Goal: Task Accomplishment & Management: Manage account settings

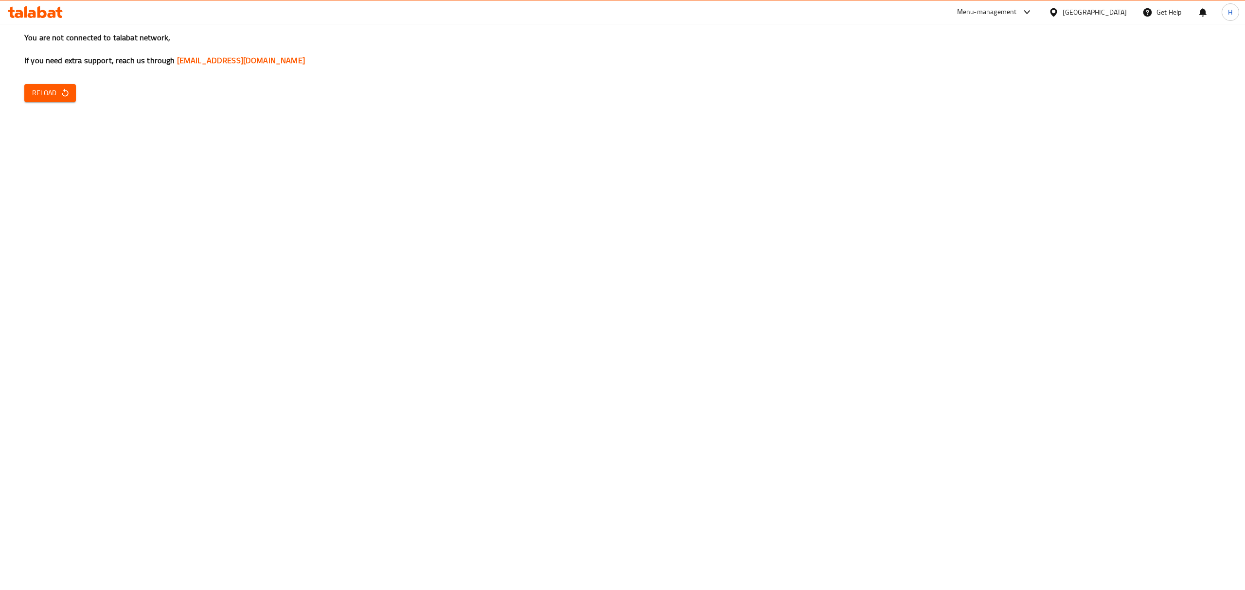
click at [34, 97] on span "Reload" at bounding box center [50, 93] width 36 height 12
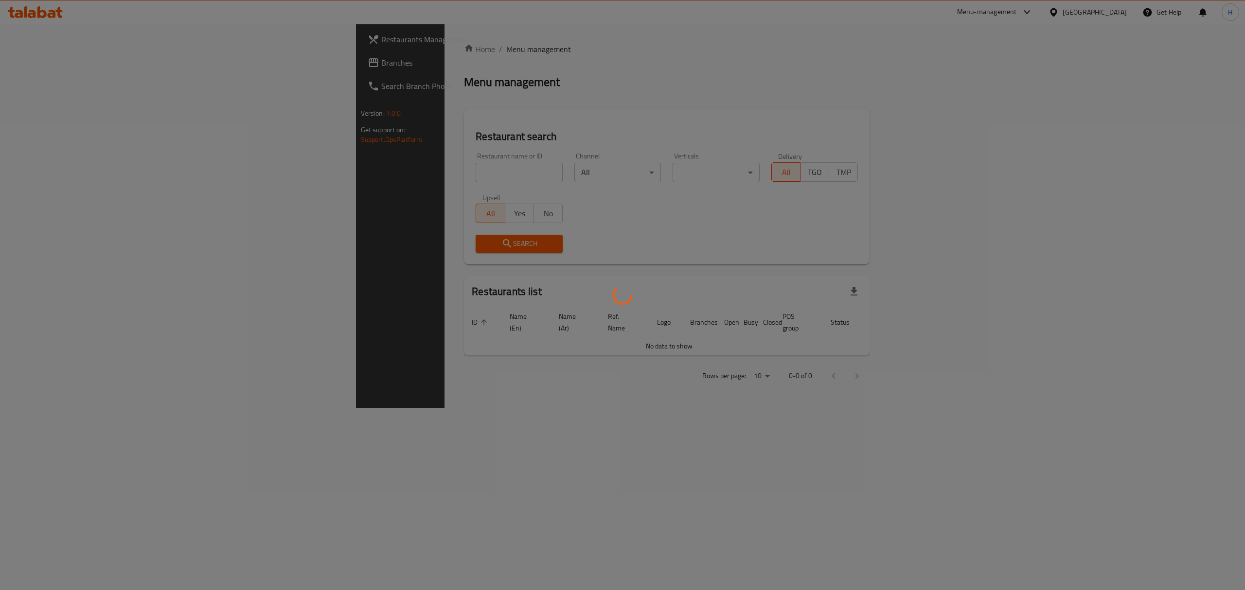
click at [360, 161] on div at bounding box center [622, 295] width 1245 height 590
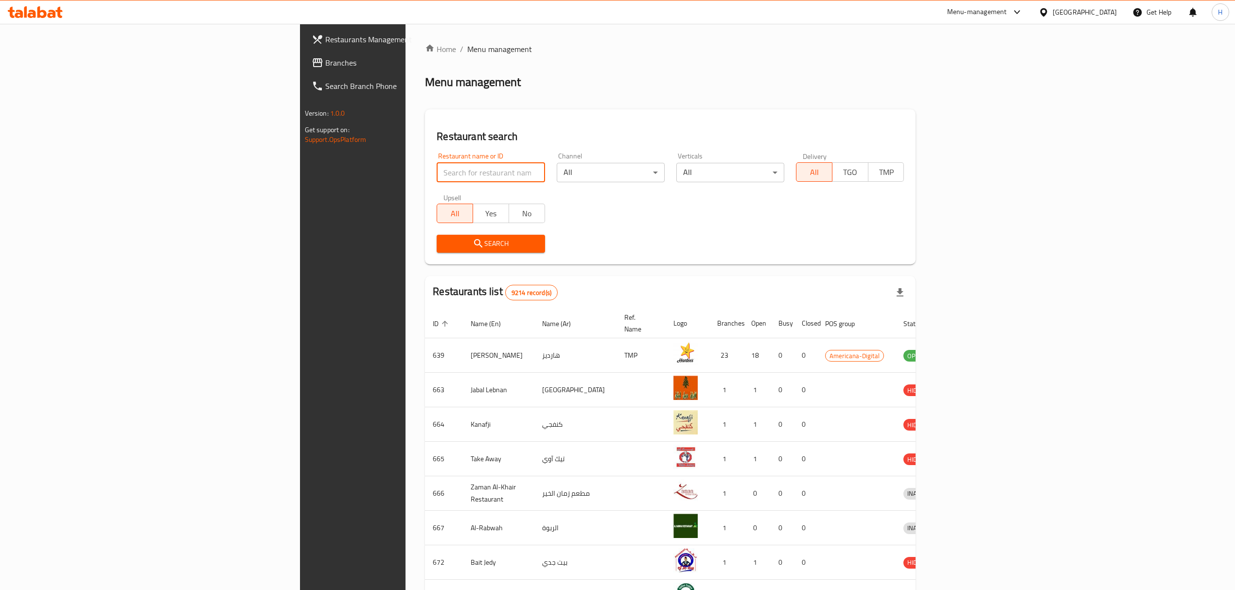
click at [437, 165] on input "search" at bounding box center [491, 172] width 108 height 19
type input "krispy kreme"
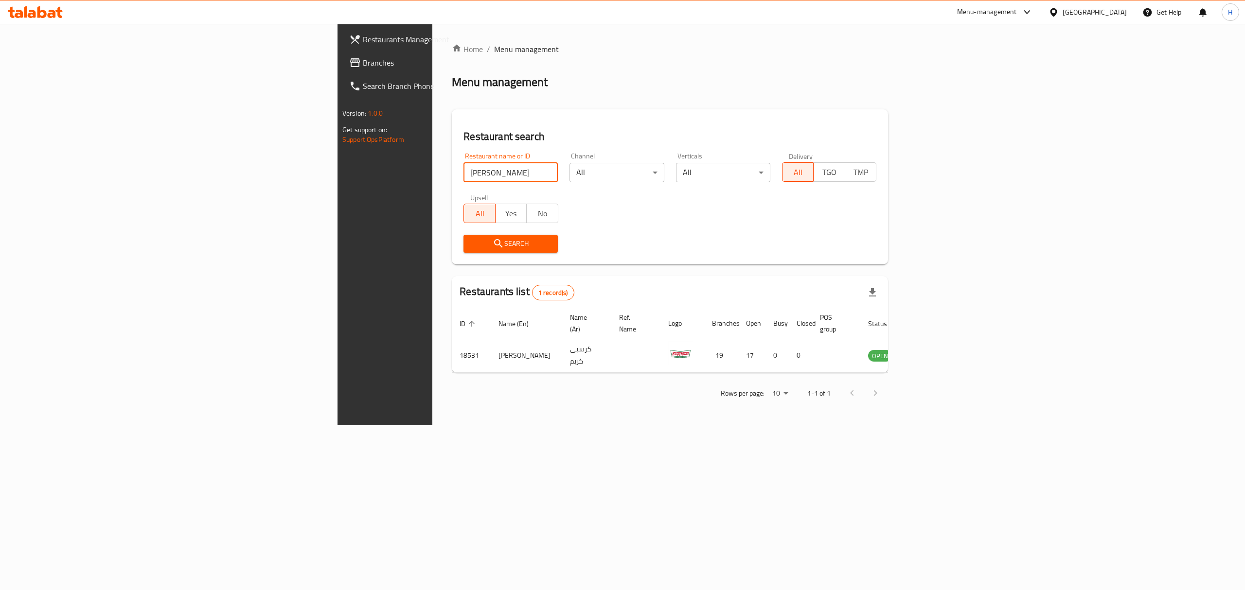
click at [620, 421] on div "Home / Menu management Menu management Restaurant search Restaurant name or ID …" at bounding box center [669, 225] width 475 height 402
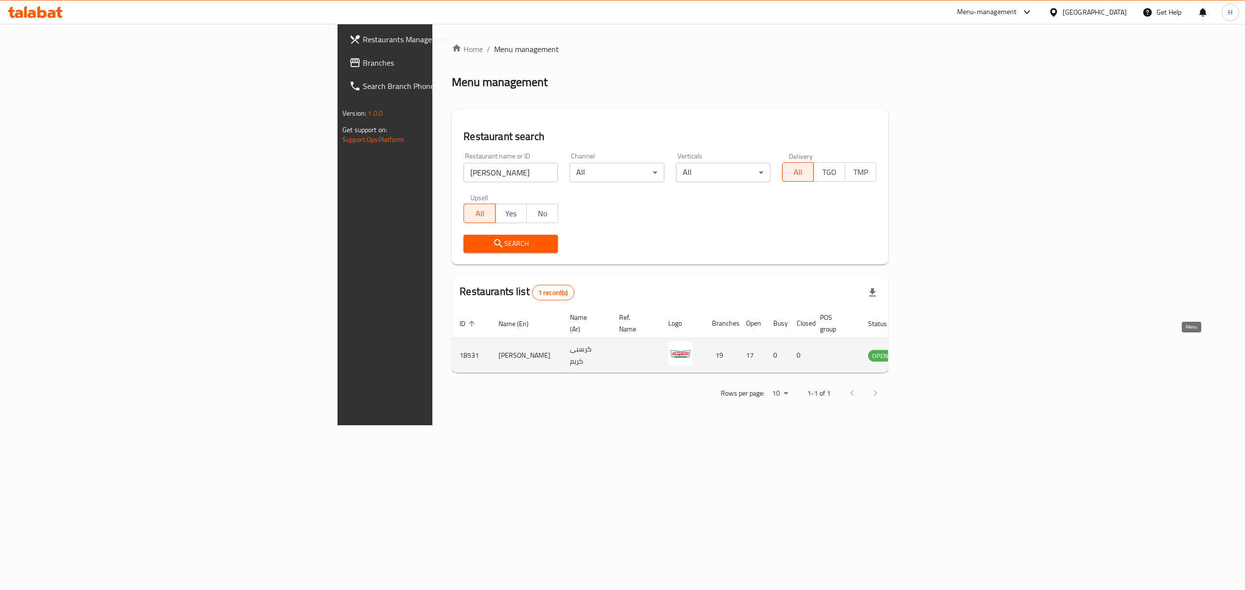
click at [929, 354] on icon "enhanced table" at bounding box center [926, 356] width 3 height 4
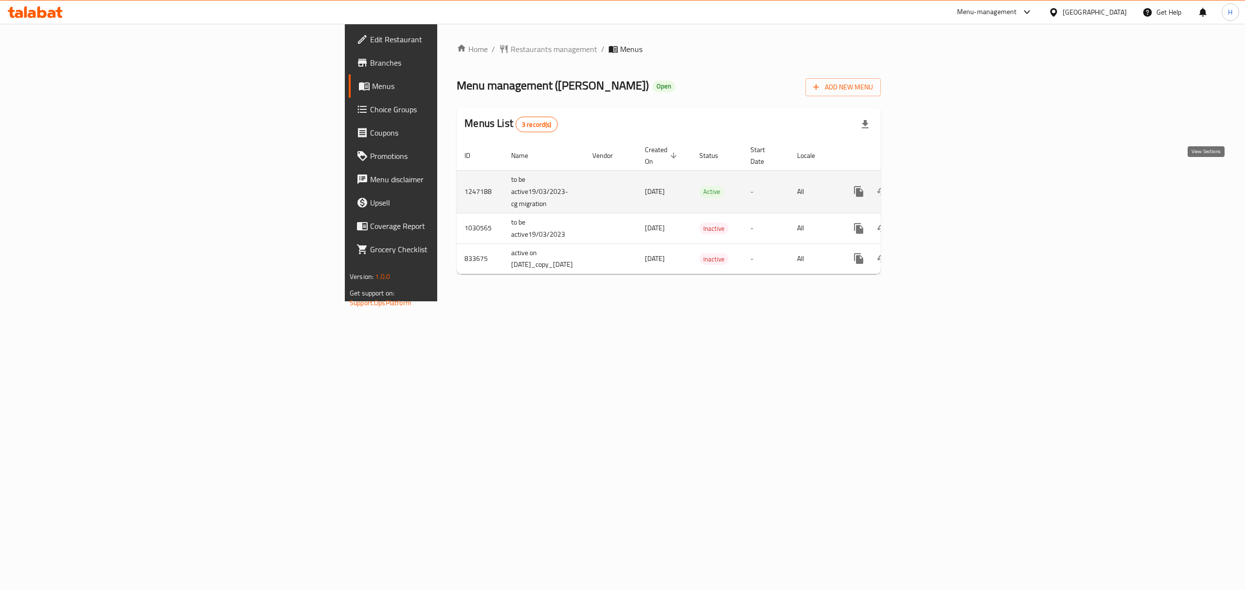
click at [941, 180] on link "enhanced table" at bounding box center [928, 191] width 23 height 23
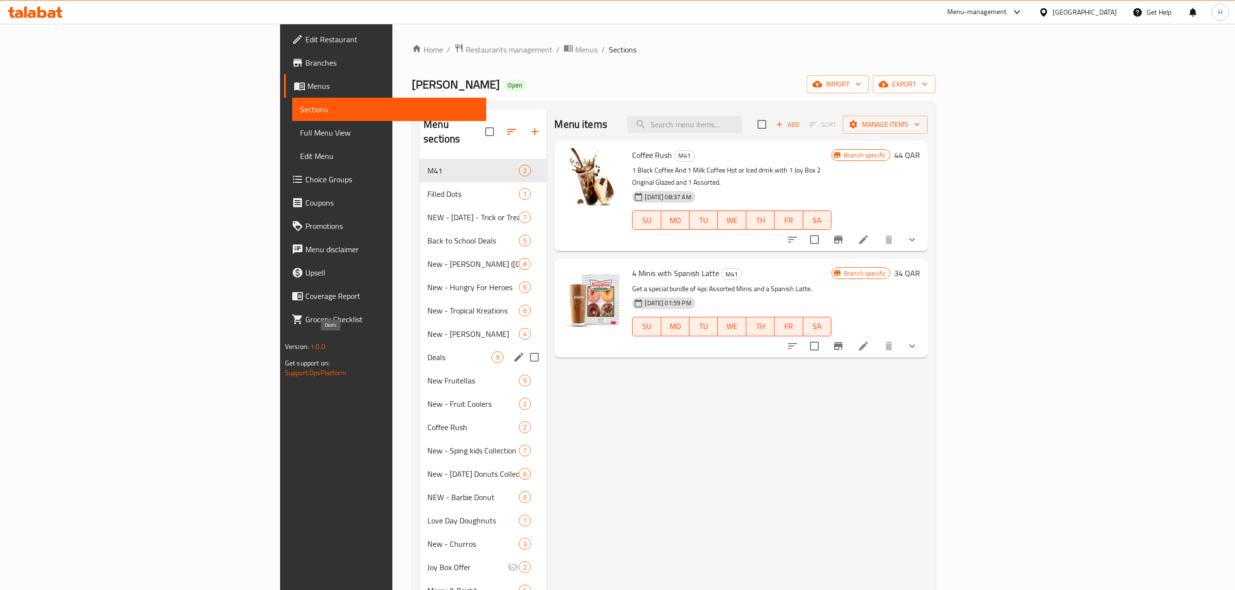
click at [427, 352] on span "Deals" at bounding box center [459, 358] width 64 height 12
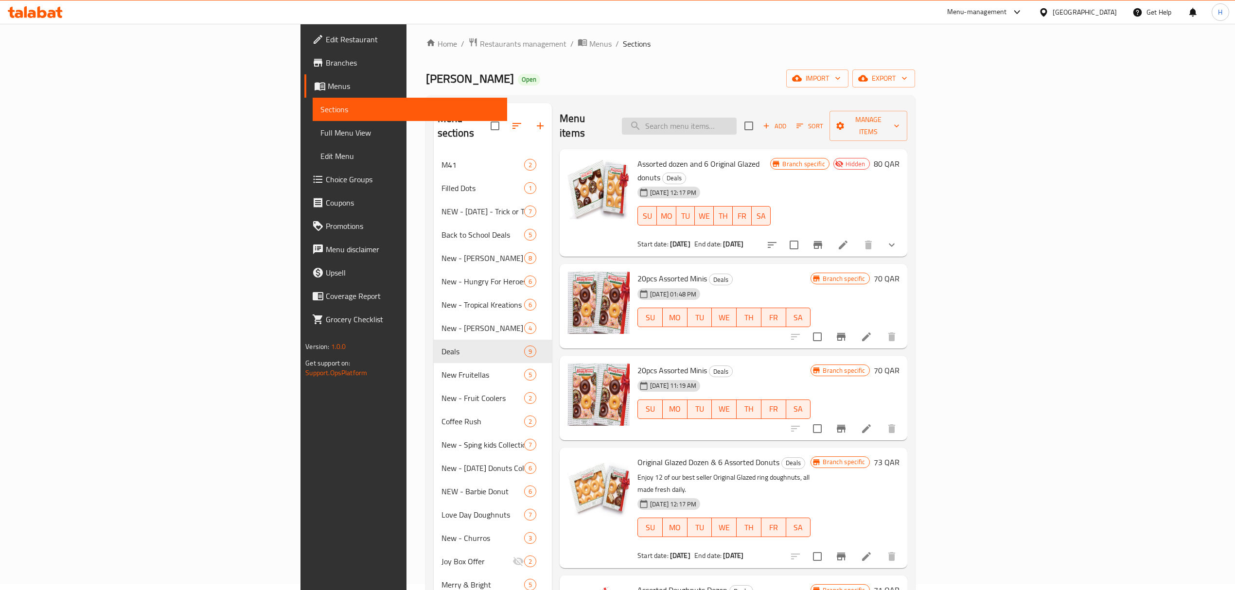
scroll to position [5, 0]
drag, startPoint x: 560, startPoint y: 253, endPoint x: 633, endPoint y: 252, distance: 73.0
click at [634, 269] on div "20pcs Assorted Minis Deals 16-09-2025 01:48 PM SU MO TU WE TH FR SA" at bounding box center [724, 307] width 181 height 77
copy span "20pcs Assorted Minis"
click at [753, 269] on div "20pcs Assorted Minis Deals 16-09-2025 01:48 PM SU MO TU WE TH FR SA" at bounding box center [724, 307] width 181 height 77
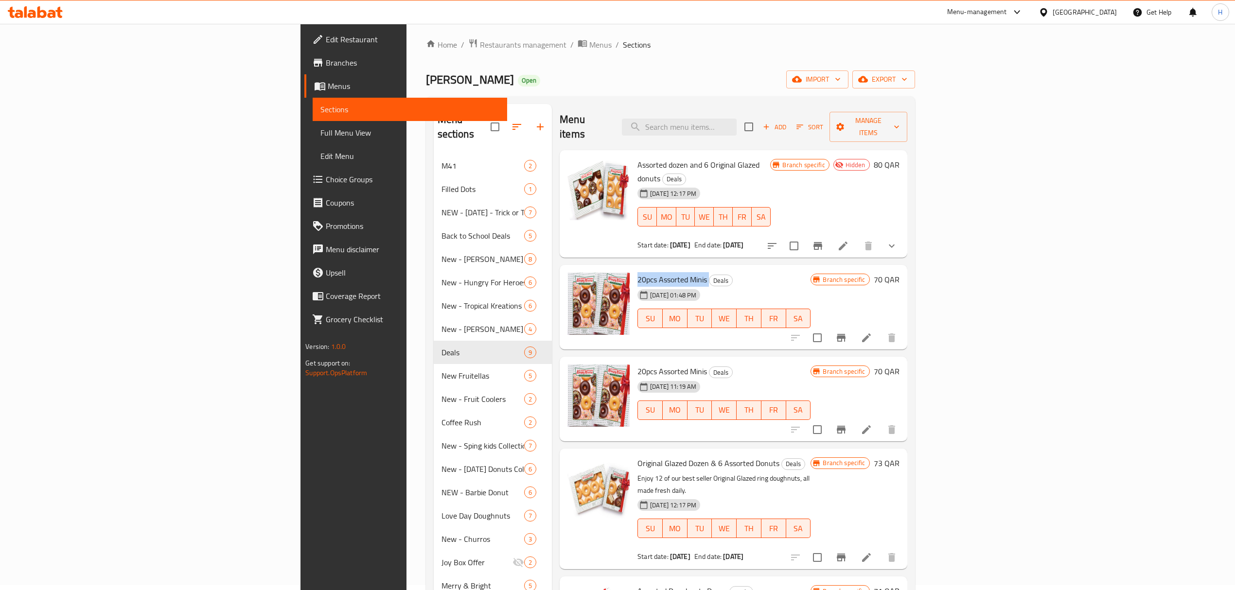
drag, startPoint x: 561, startPoint y: 251, endPoint x: 634, endPoint y: 249, distance: 73.5
click at [634, 269] on div "20pcs Assorted Minis Deals 16-09-2025 01:48 PM SU MO TU WE TH FR SA" at bounding box center [724, 307] width 181 height 77
copy h6 "20pcs Assorted Minis"
click at [760, 234] on div "Menu items Add Sort Manage items Assorted dozen and 6 Original Glazed donuts De…" at bounding box center [729, 563] width 355 height 918
drag, startPoint x: 586, startPoint y: 152, endPoint x: 621, endPoint y: 150, distance: 35.0
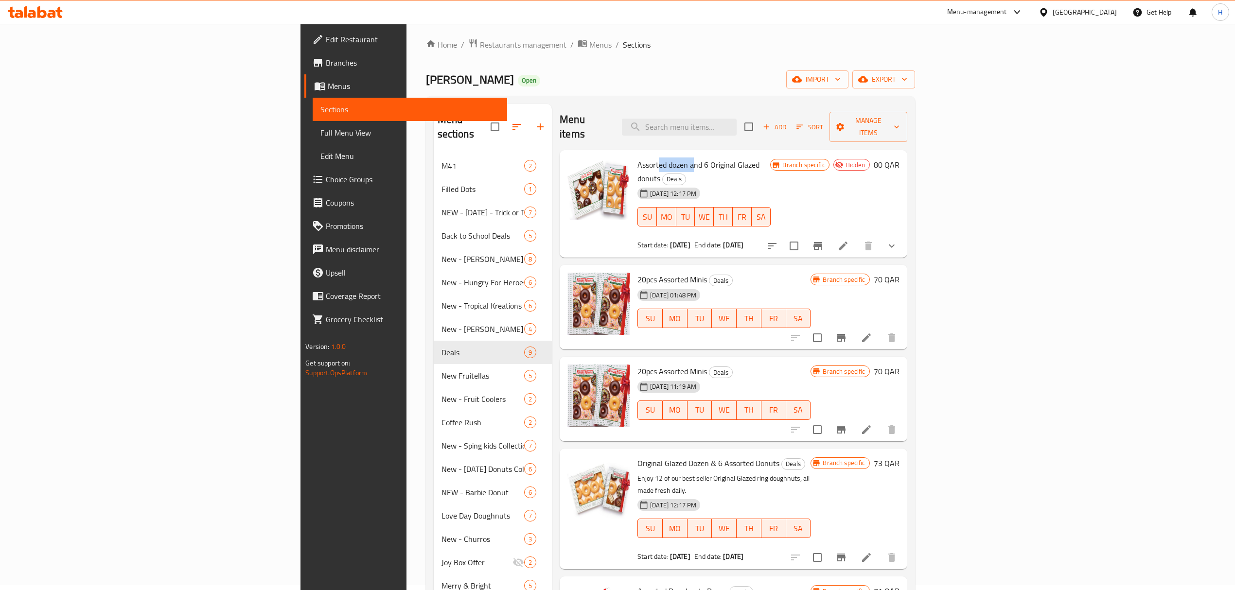
click at [638, 158] on span "Assorted dozen and 6 Original Glazed donuts" at bounding box center [699, 172] width 122 height 28
drag, startPoint x: 561, startPoint y: 153, endPoint x: 703, endPoint y: 146, distance: 141.7
click at [703, 154] on div "Assorted dozen and 6 Original Glazed donuts Deals 10-07-2025 12:17 PM SU MO TU …" at bounding box center [704, 204] width 141 height 100
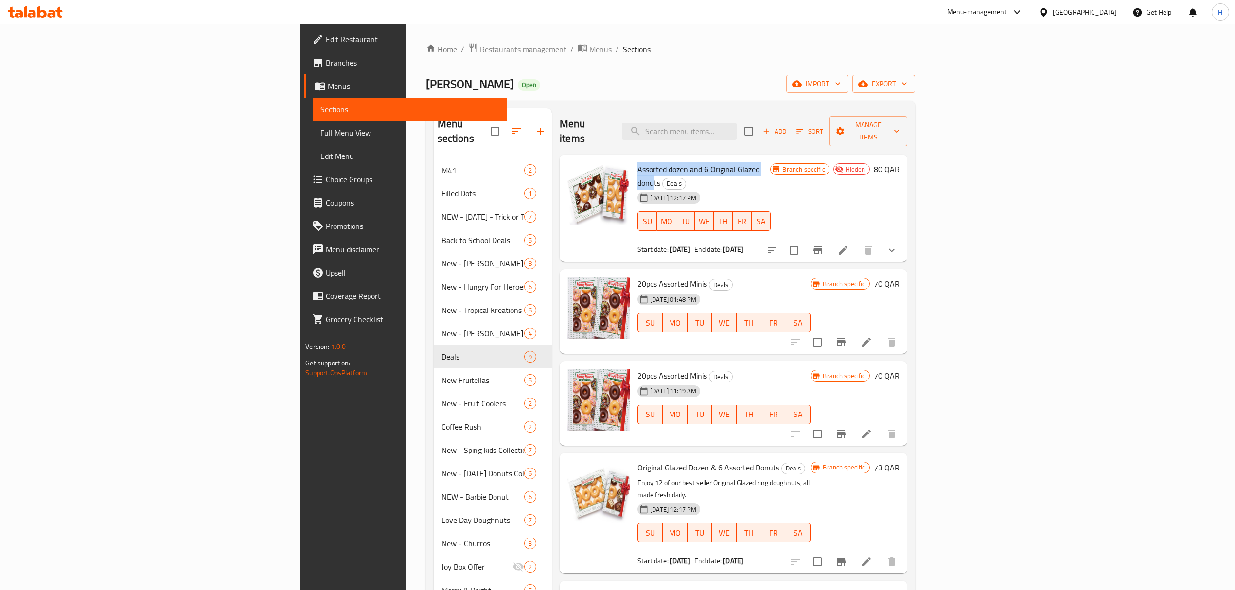
scroll to position [0, 0]
click at [823, 128] on span "Sort" at bounding box center [810, 131] width 27 height 11
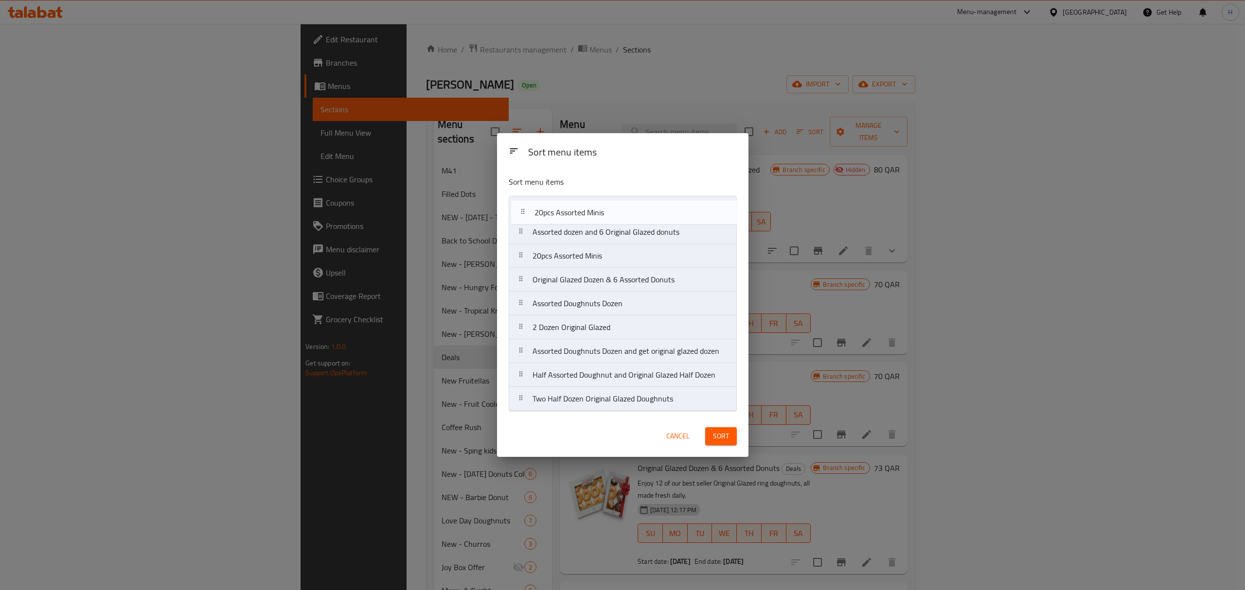
drag, startPoint x: 570, startPoint y: 239, endPoint x: 575, endPoint y: 216, distance: 23.7
click at [575, 216] on nav "Assorted dozen and 6 Original Glazed donuts 20pcs Assorted Minis 20pcs Assorted…" at bounding box center [623, 303] width 228 height 215
drag, startPoint x: 578, startPoint y: 265, endPoint x: 579, endPoint y: 236, distance: 28.7
click at [579, 236] on nav "20pcs Assorted Minis Assorted dozen and 6 Original Glazed donuts 20pcs Assorted…" at bounding box center [623, 303] width 228 height 215
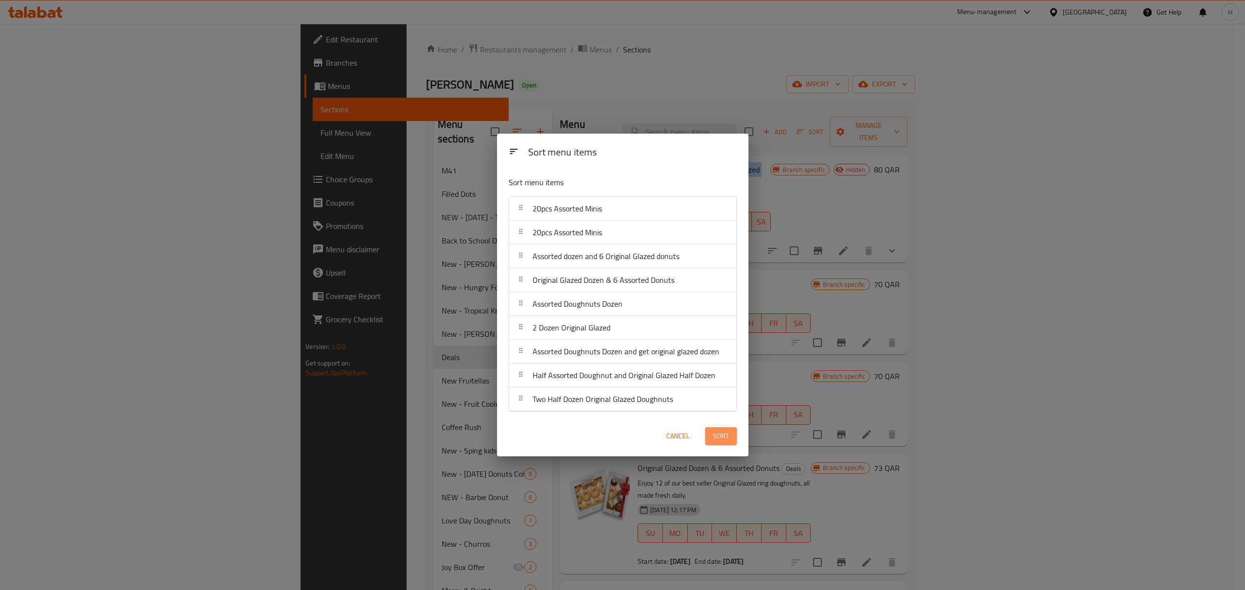
click at [720, 433] on span "Sort" at bounding box center [721, 436] width 16 height 12
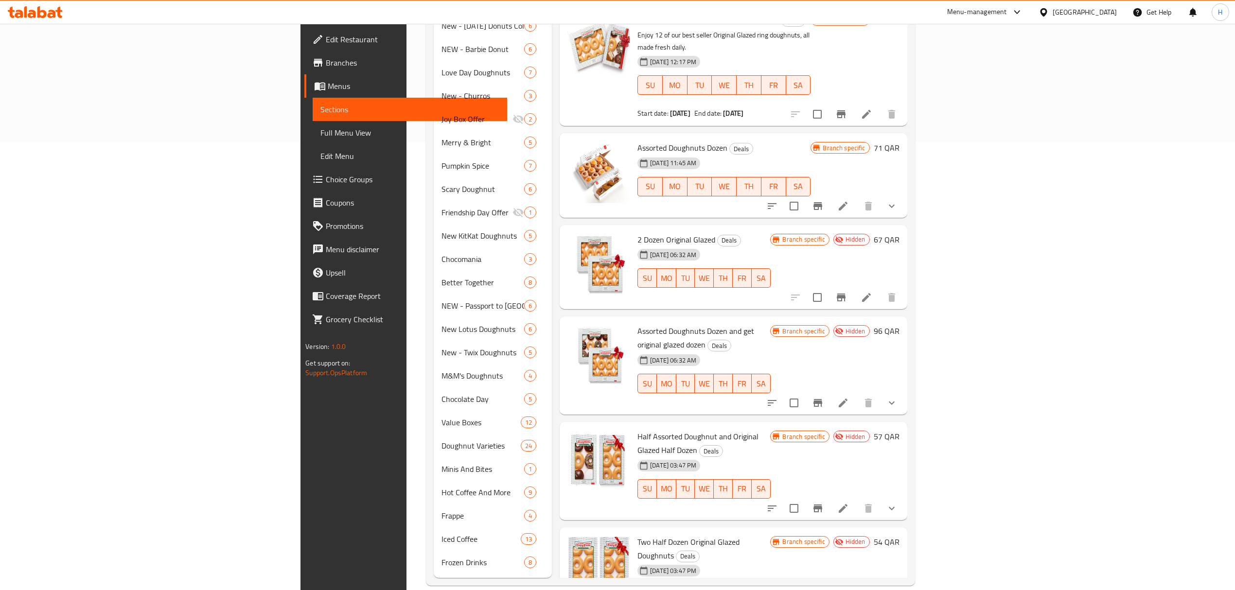
scroll to position [449, 0]
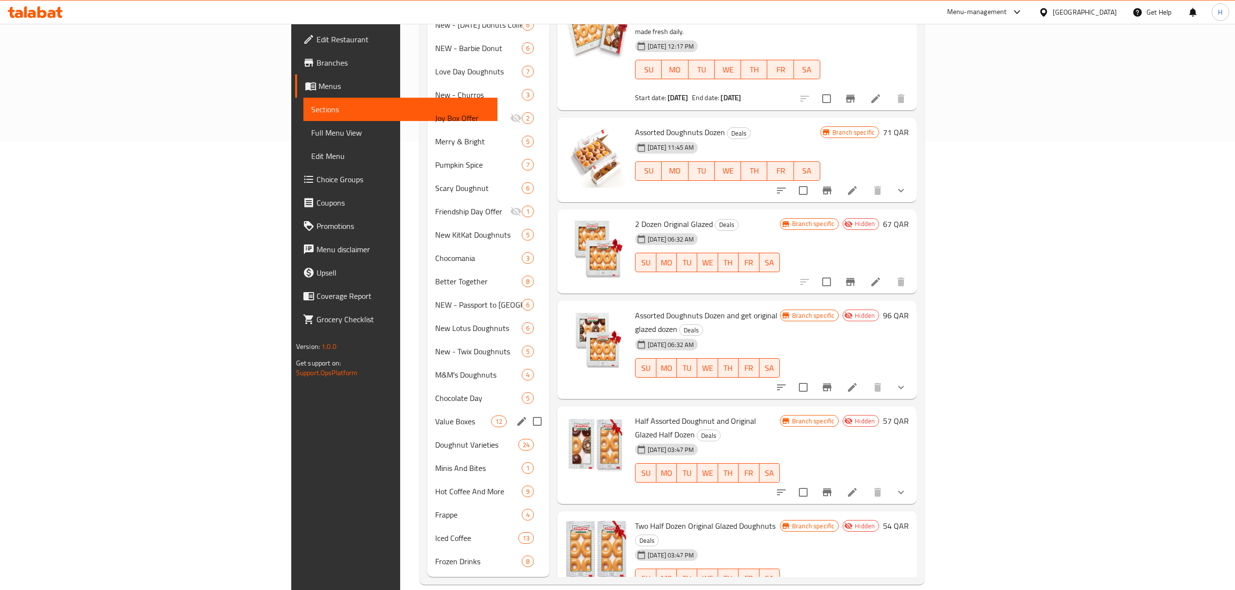
click at [435, 416] on span "Value Boxes" at bounding box center [463, 422] width 56 height 12
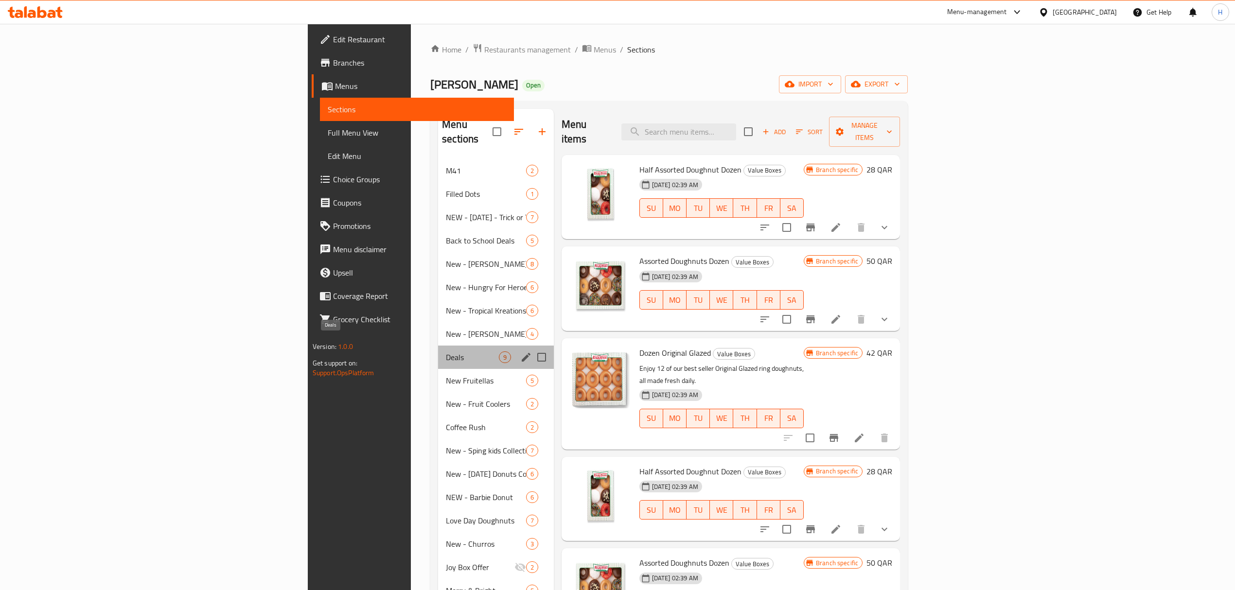
click at [446, 352] on span "Deals" at bounding box center [472, 358] width 53 height 12
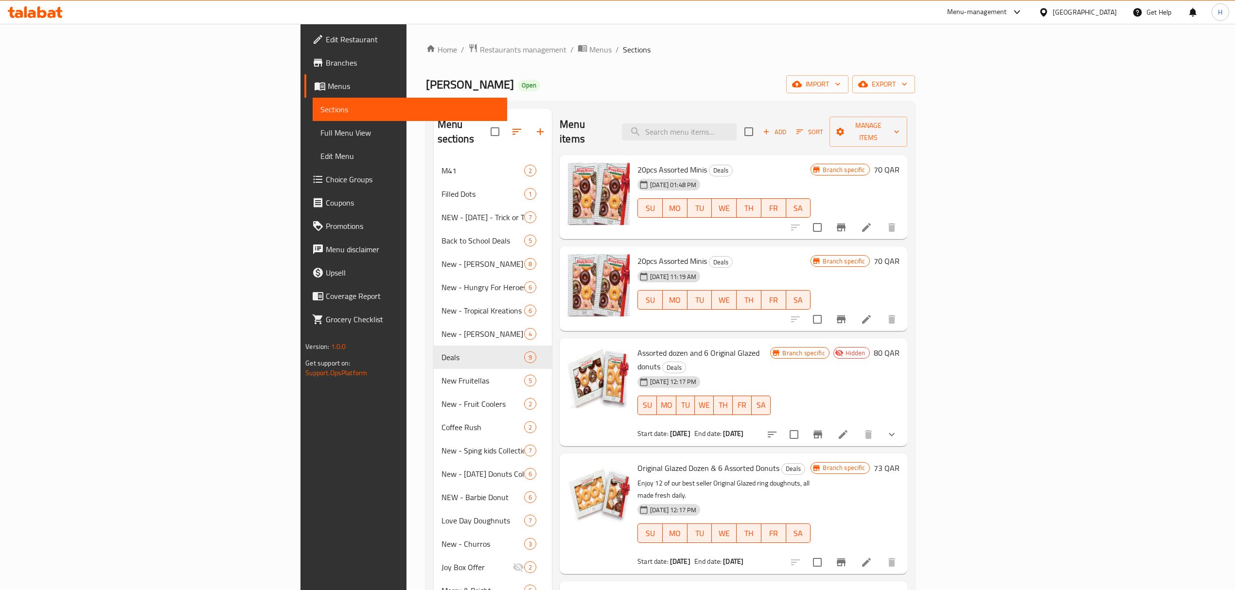
click at [823, 126] on span "Sort" at bounding box center [810, 131] width 27 height 11
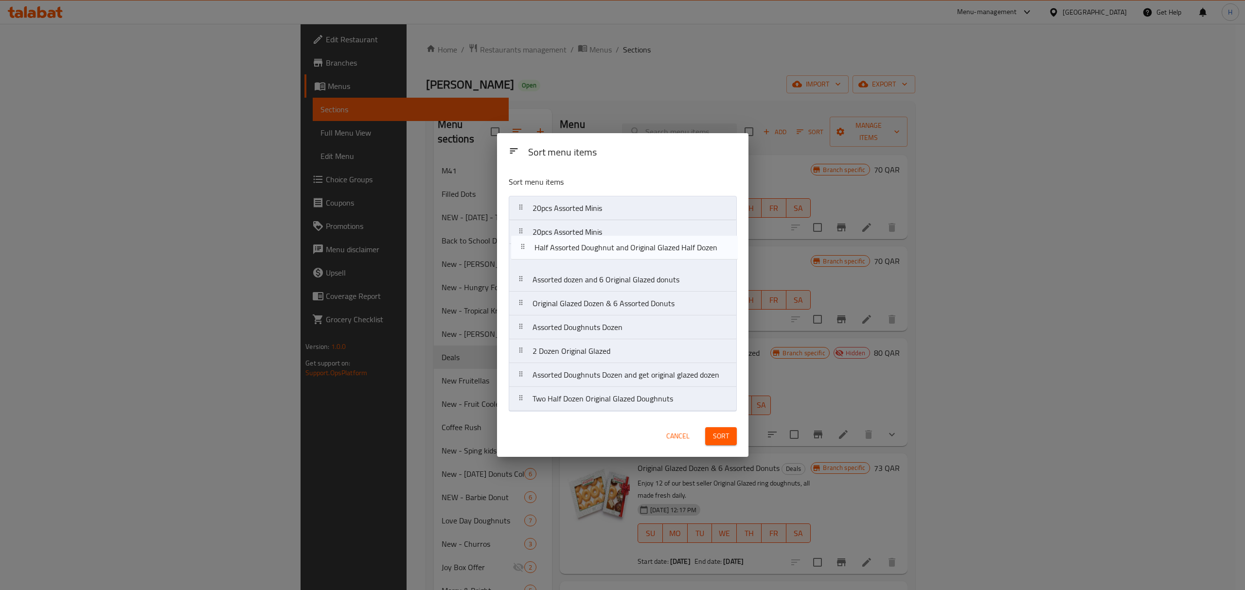
drag, startPoint x: 554, startPoint y: 382, endPoint x: 557, endPoint y: 250, distance: 132.3
click at [557, 250] on nav "20pcs Assorted Minis 20pcs Assorted Minis Assorted dozen and 6 Original Glazed …" at bounding box center [623, 303] width 228 height 215
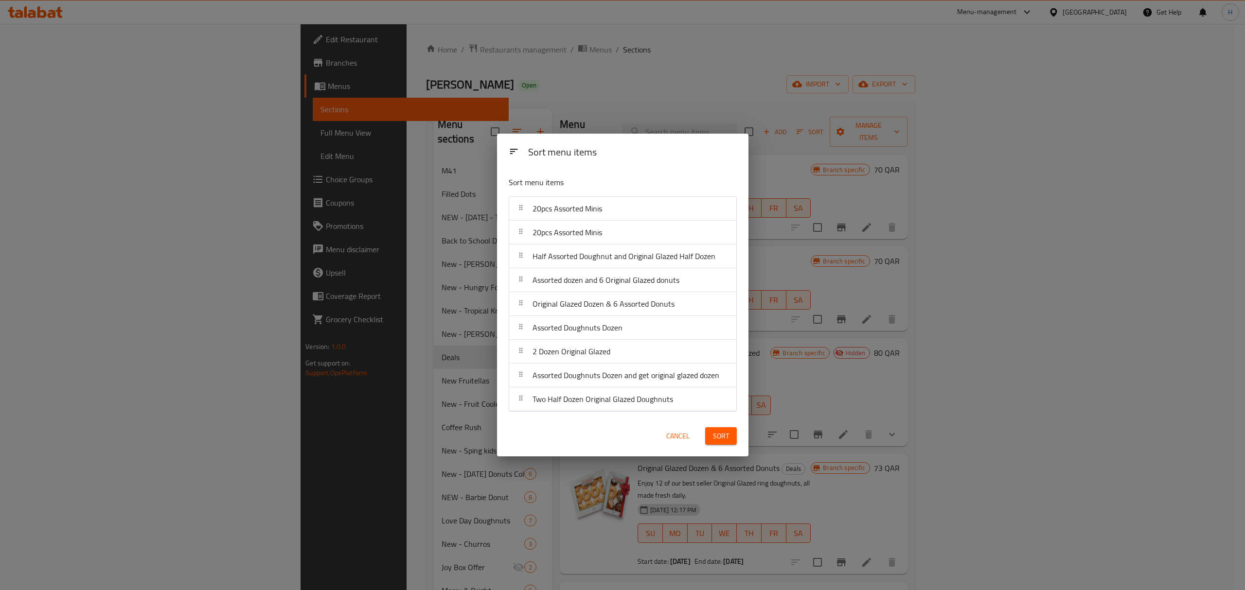
click at [722, 436] on span "Sort" at bounding box center [721, 436] width 16 height 12
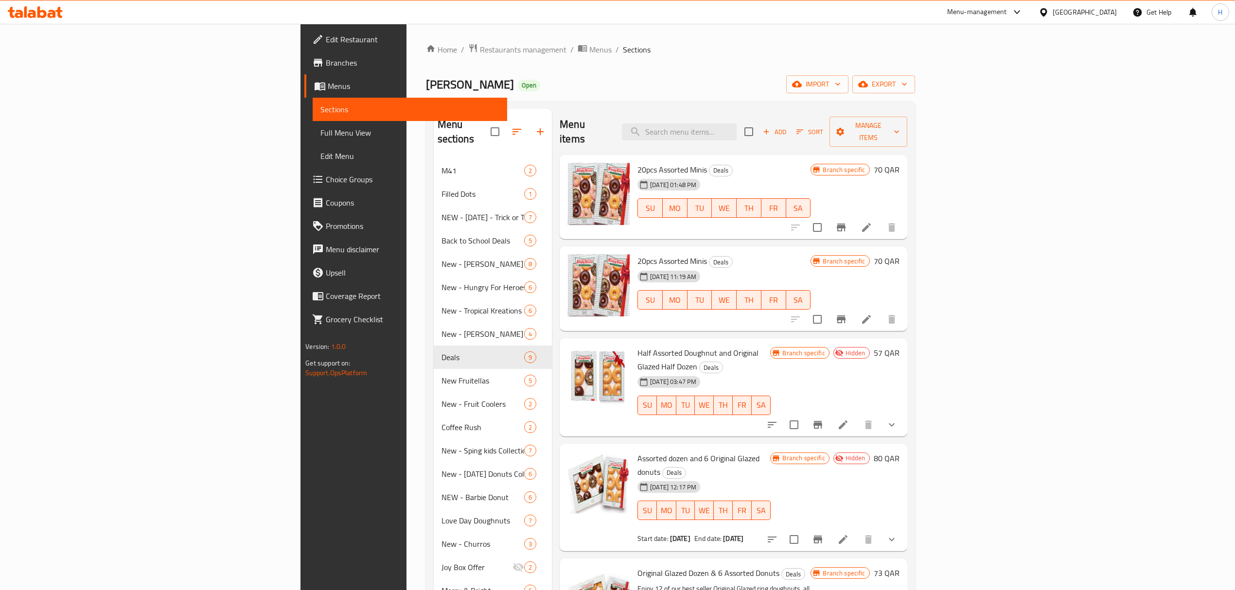
click at [556, 409] on div "Menu items Add Sort Manage items 20pcs Assorted Minis Deals 16-09-2025 01:48 PM…" at bounding box center [729, 568] width 355 height 918
click at [849, 419] on icon at bounding box center [843, 425] width 12 height 12
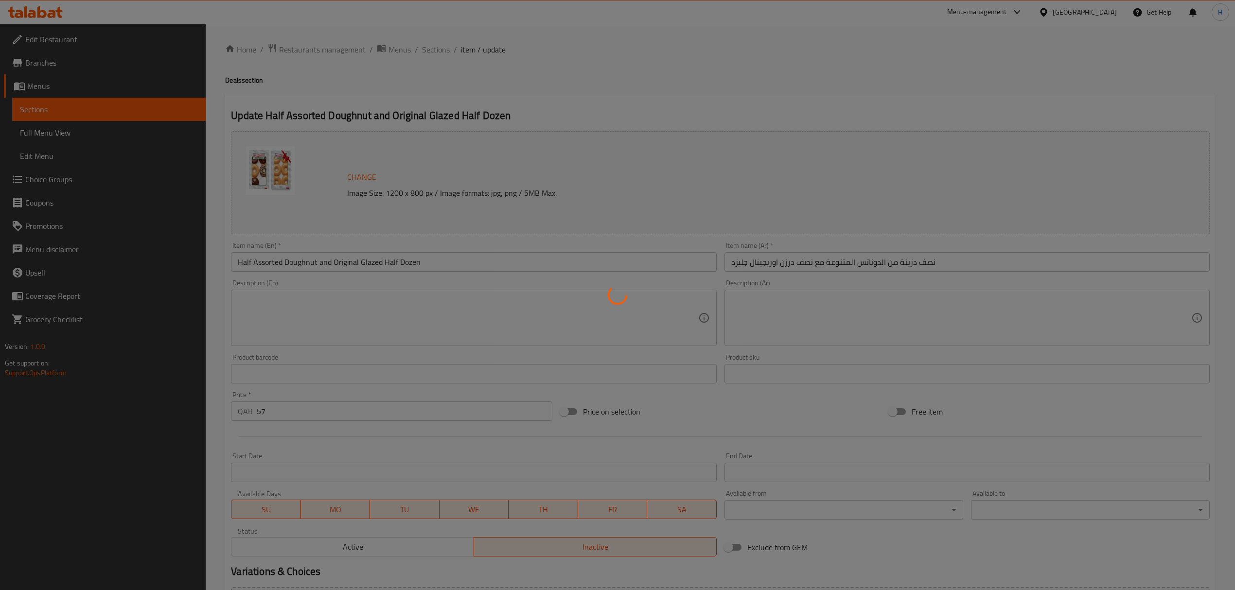
type input "إختيارك من الدوناتس 1:"
type input "2"
type input "إختيارك من الدوناتس 2:"
type input "2"
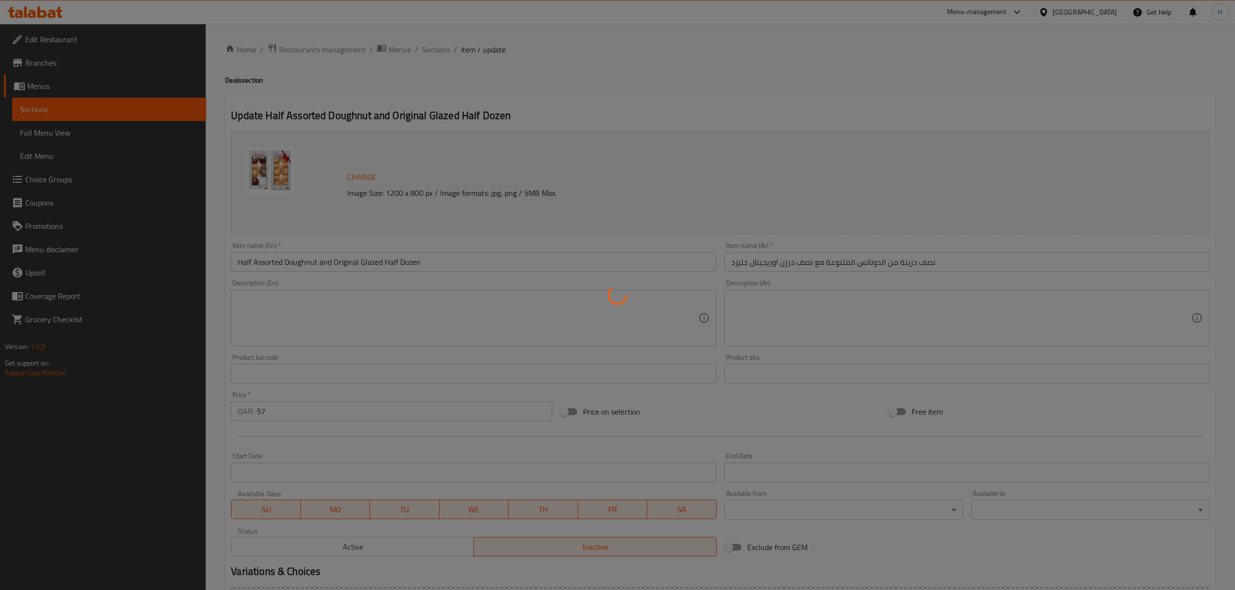
type input "2"
type input "إختيارك من الدوناتس 3:"
type input "2"
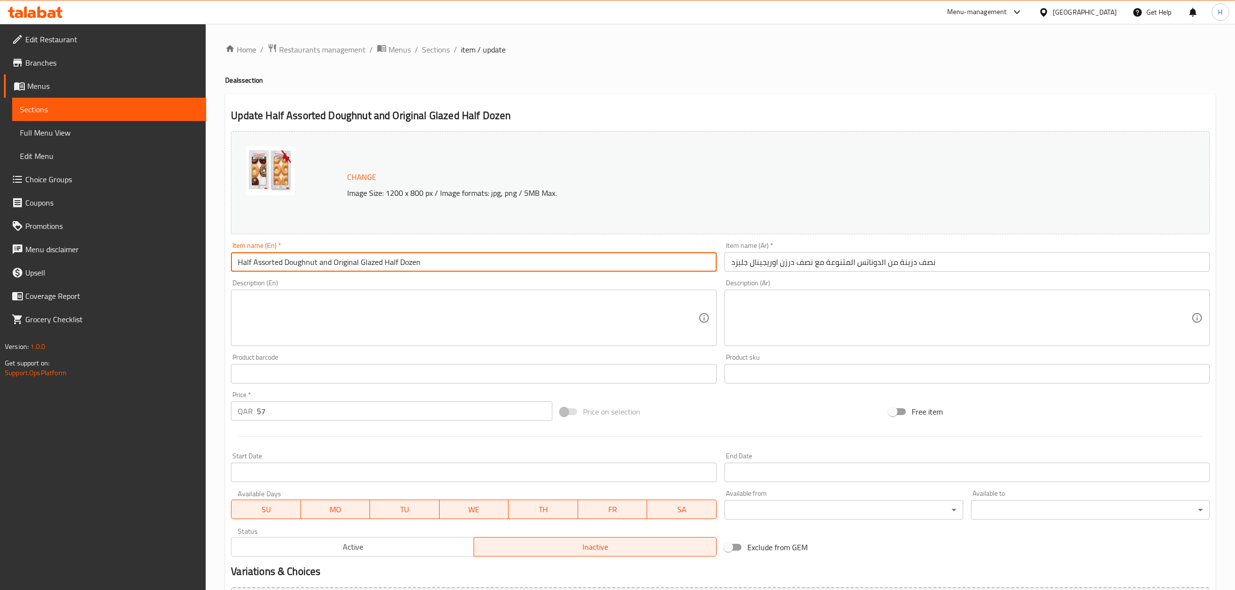
drag, startPoint x: 332, startPoint y: 265, endPoint x: 444, endPoint y: 263, distance: 112.8
click at [444, 263] on input "Half Assorted Doughnut and Original Glazed Half Dozen" at bounding box center [473, 261] width 485 height 19
paste input "6 Assorted & Original Glazed Joybox!"
type input "Half Assorted Doughnut and Original Glazed Joybox"
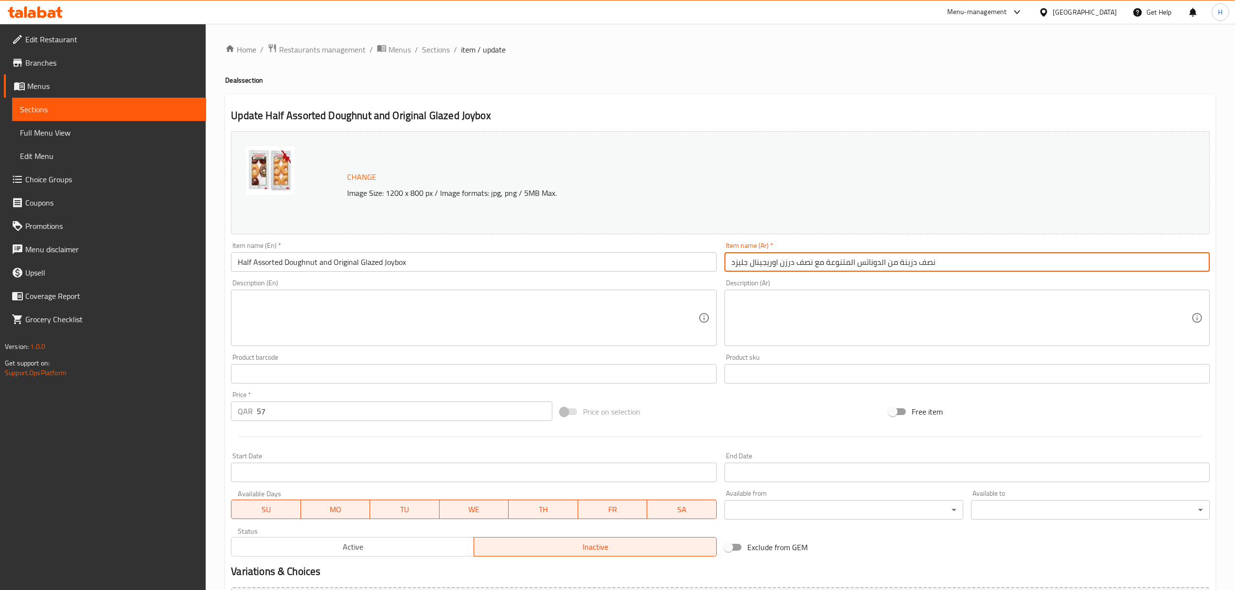
drag, startPoint x: 813, startPoint y: 262, endPoint x: 782, endPoint y: 265, distance: 31.3
click at [782, 265] on input "نصف دزينة من الدوناتس المتنوعة مع نصف درزن اوريجينال جليزد" at bounding box center [967, 261] width 485 height 19
click at [922, 263] on input "نصف دزينة من الدوناتس المتنوعة مع اوريجينال جليزد" at bounding box center [967, 261] width 485 height 19
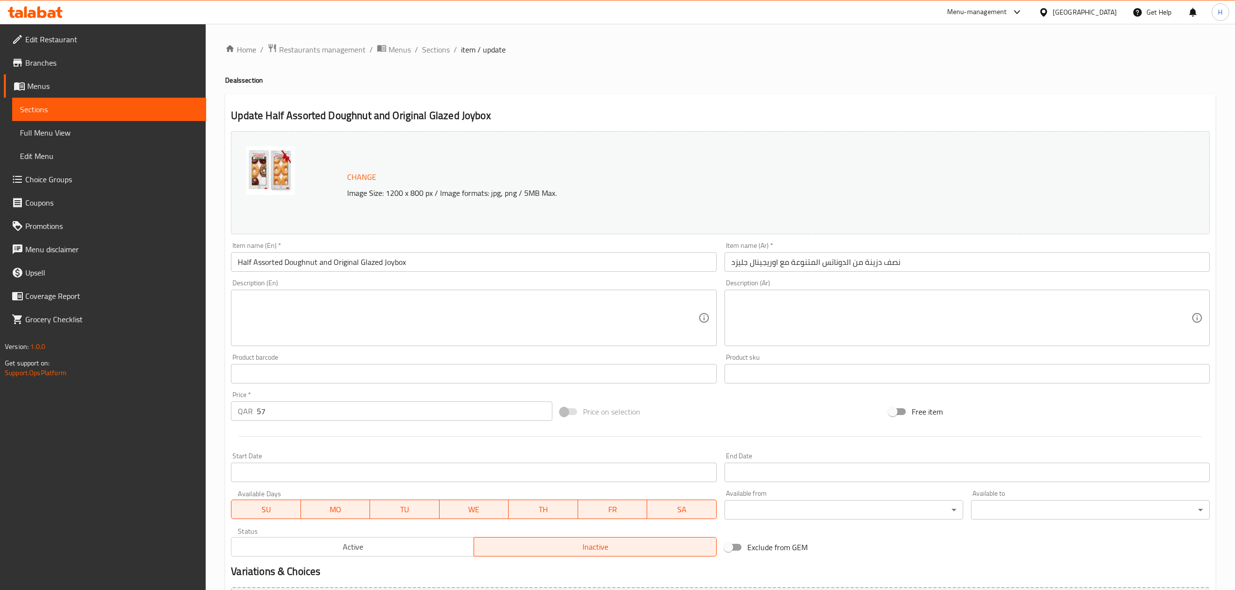
click at [929, 265] on input "نصف دزينة من الدوناتس المتنوعة مع اوريجينال جليزد" at bounding box center [967, 261] width 485 height 19
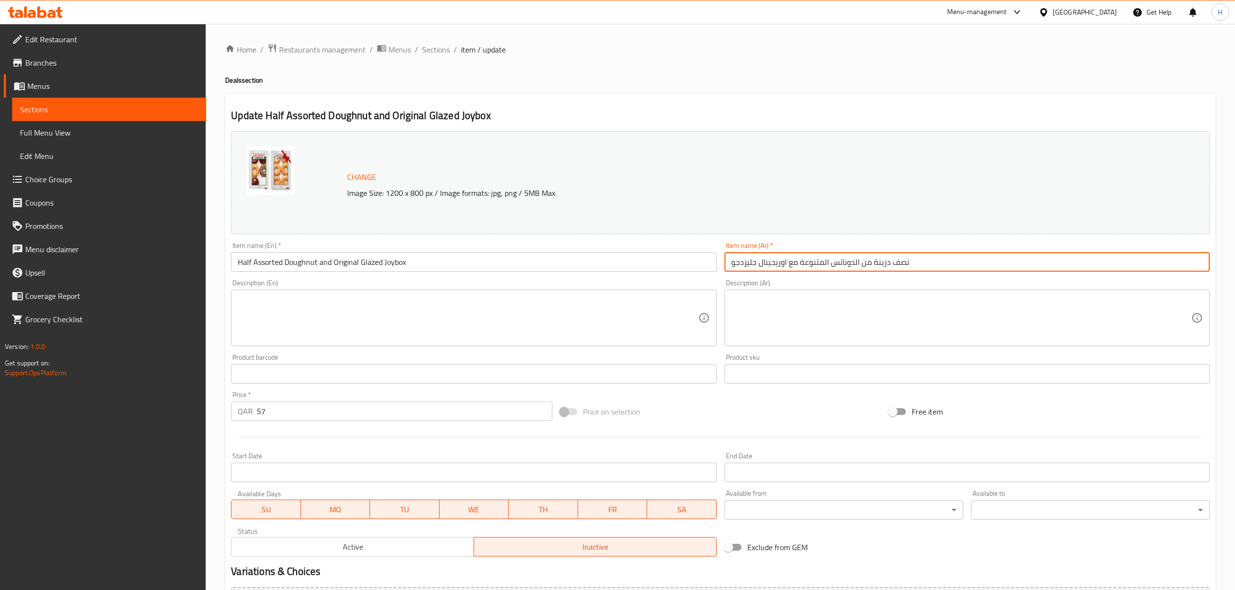
click at [954, 264] on input "نصف دزينة من الدوناتس المتنوعة مع اوريجينال جليزدجو" at bounding box center [967, 261] width 485 height 19
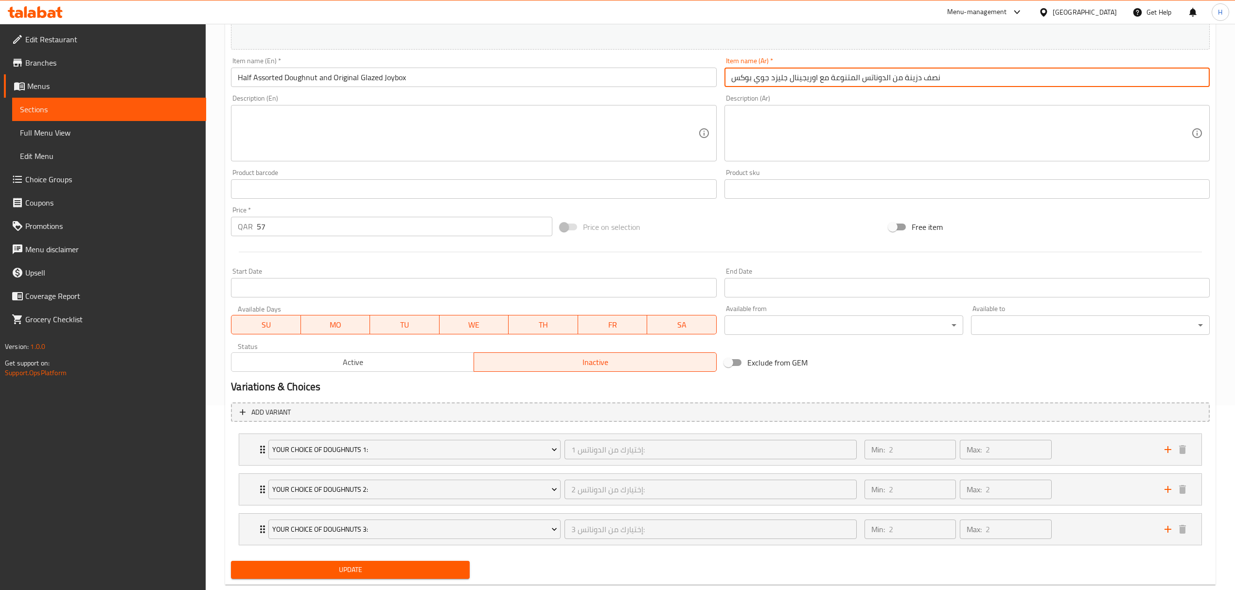
scroll to position [208, 0]
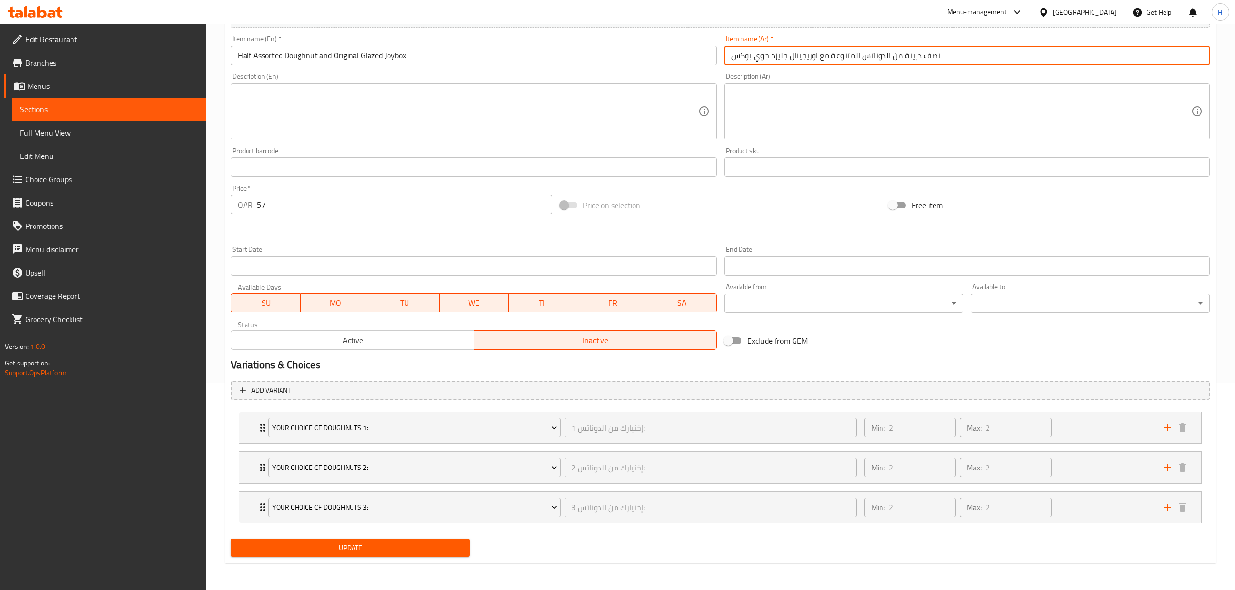
type input "نصف دزينة من الدوناتس المتنوعة مع اوريجينال جليزد جوي بوكس"
drag, startPoint x: 392, startPoint y: 543, endPoint x: 544, endPoint y: 588, distance: 158.3
click at [393, 544] on span "Update" at bounding box center [350, 548] width 223 height 12
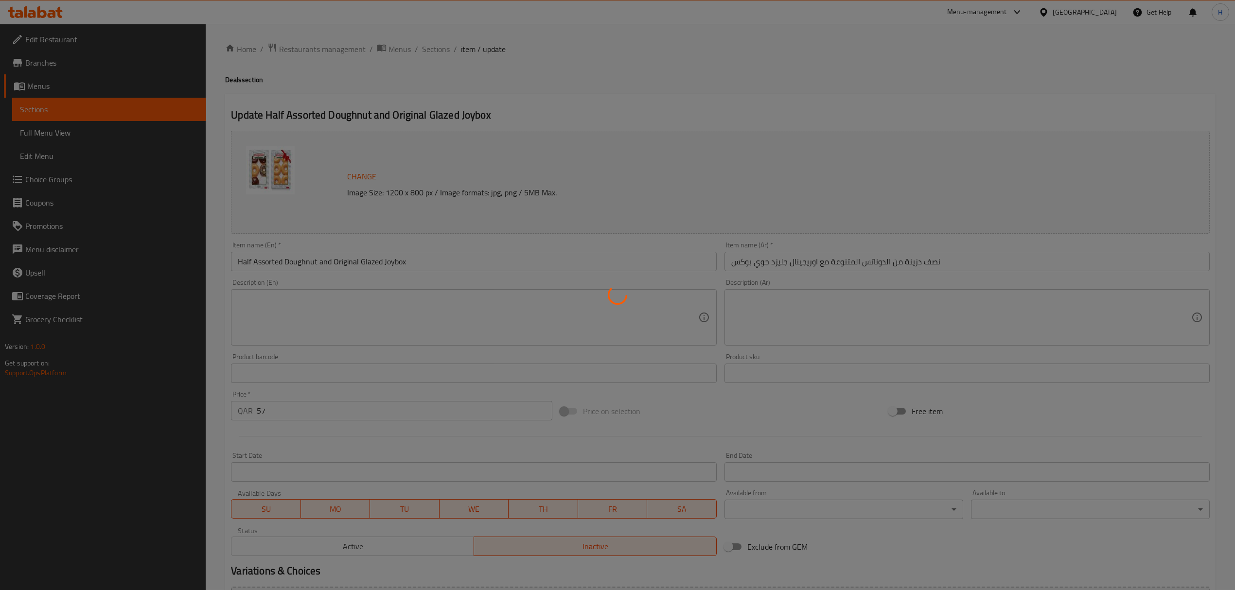
scroll to position [0, 0]
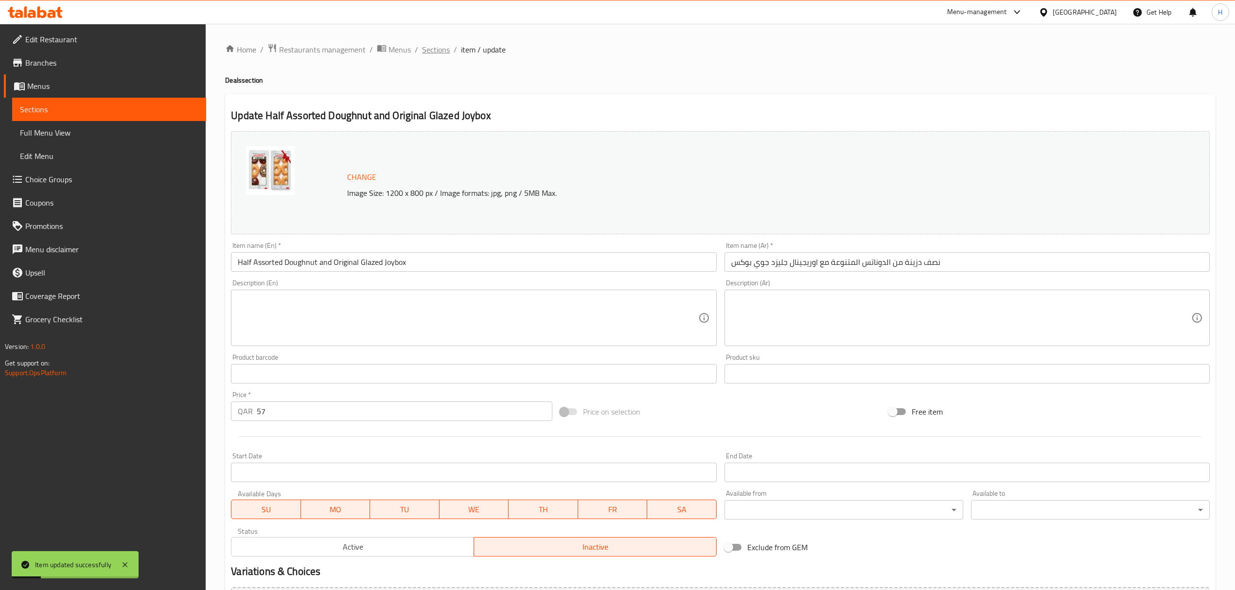
click at [442, 53] on span "Sections" at bounding box center [436, 50] width 28 height 12
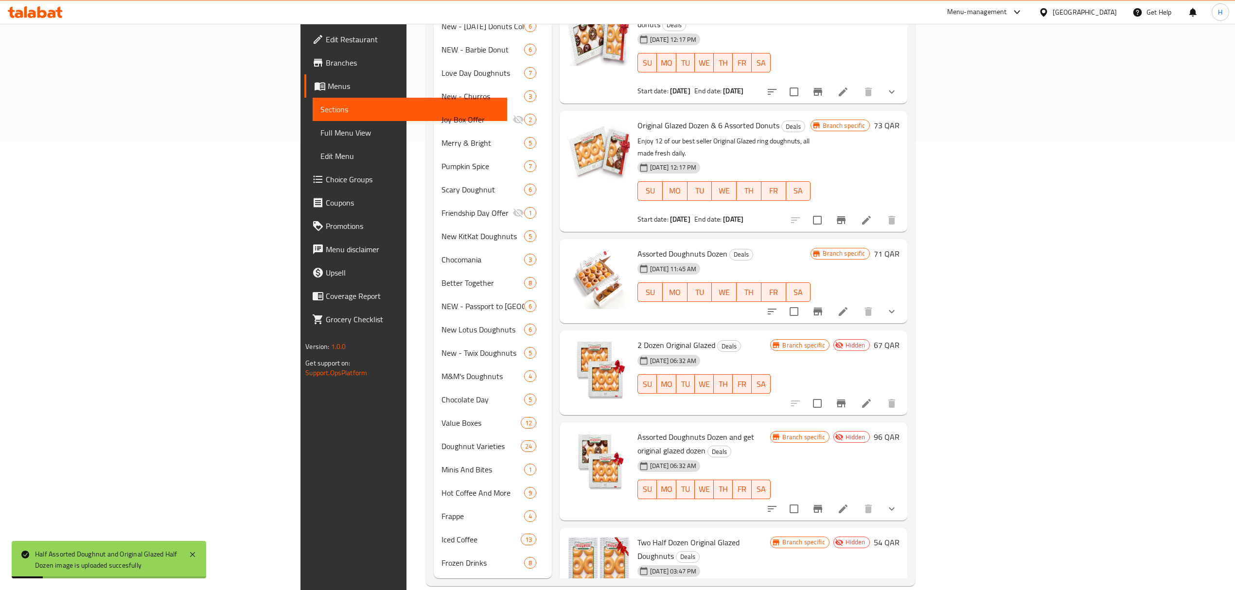
scroll to position [449, 0]
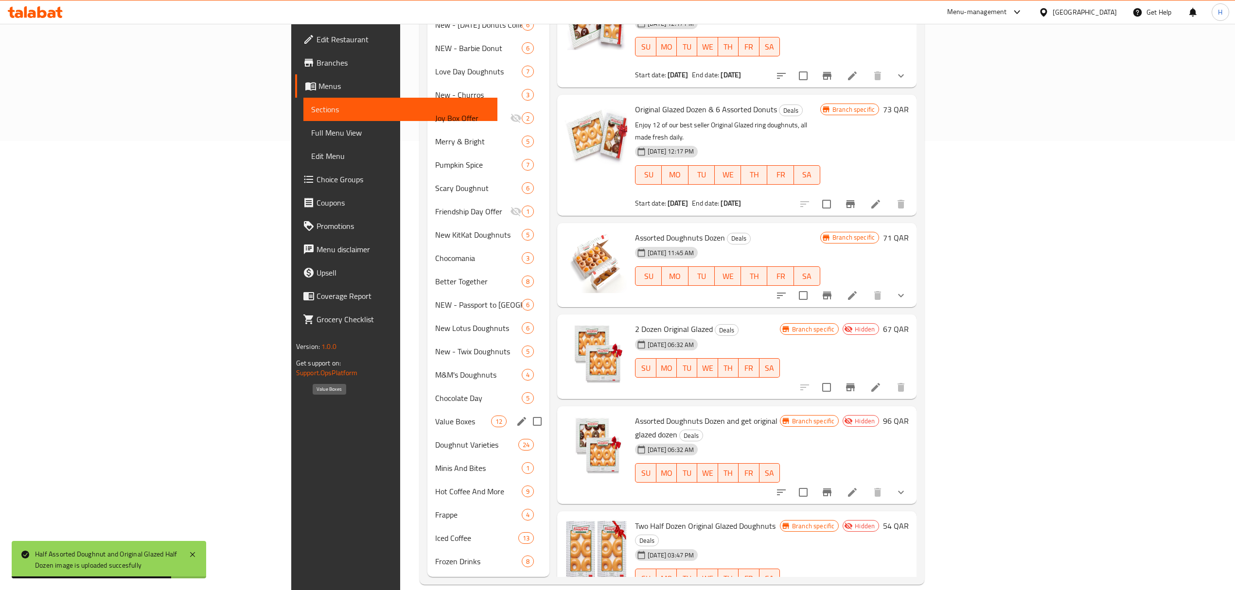
click at [435, 416] on span "Value Boxes" at bounding box center [463, 422] width 56 height 12
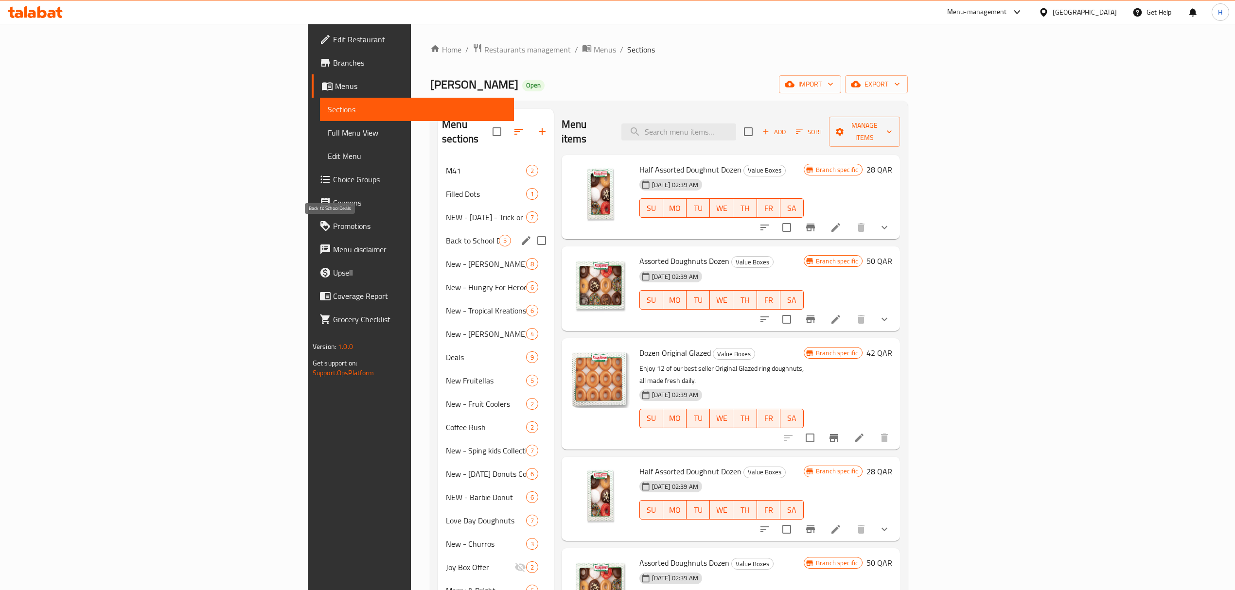
click at [446, 235] on span "Back to School Deals" at bounding box center [472, 241] width 53 height 12
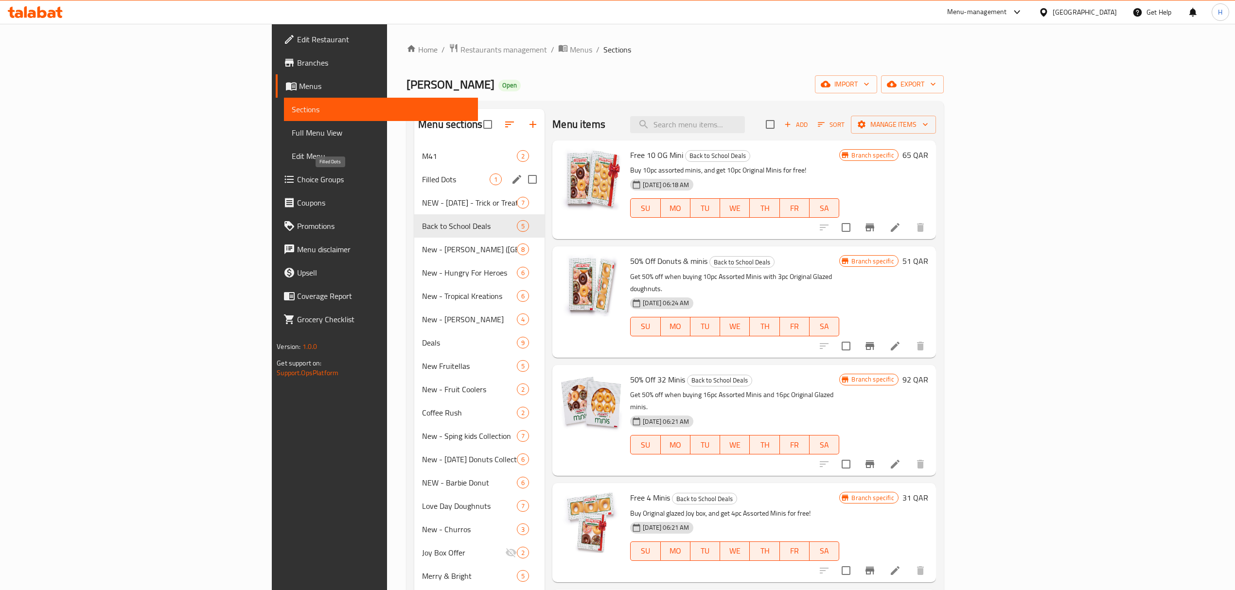
click at [422, 183] on span "Filled Dots" at bounding box center [456, 180] width 68 height 12
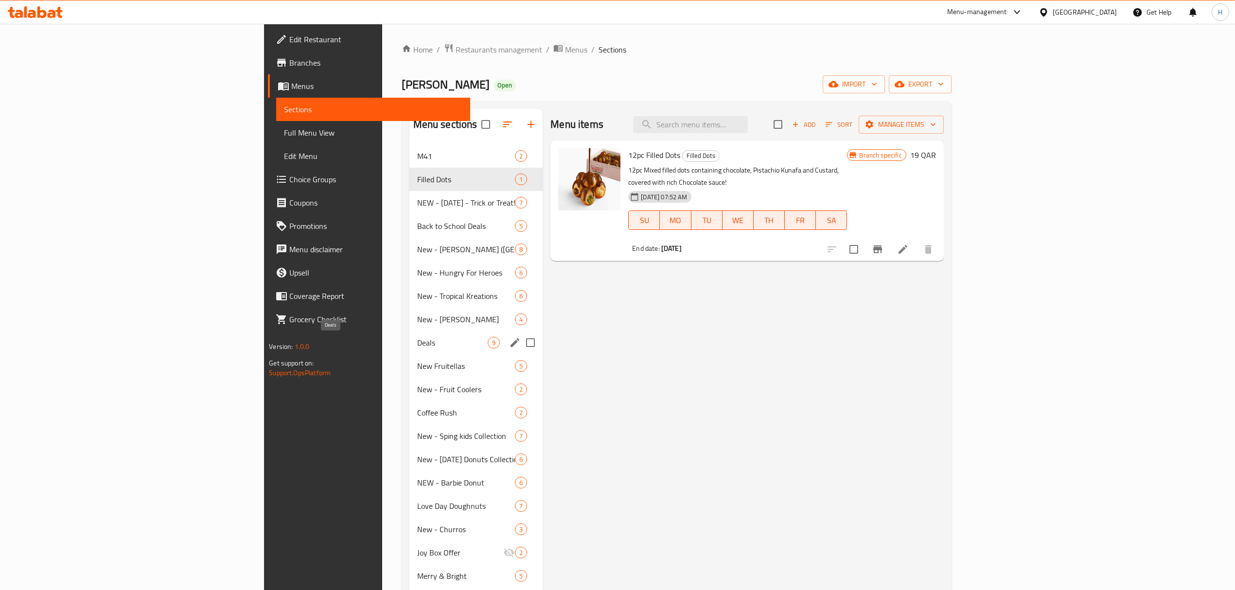
click at [417, 344] on span "Deals" at bounding box center [452, 343] width 71 height 12
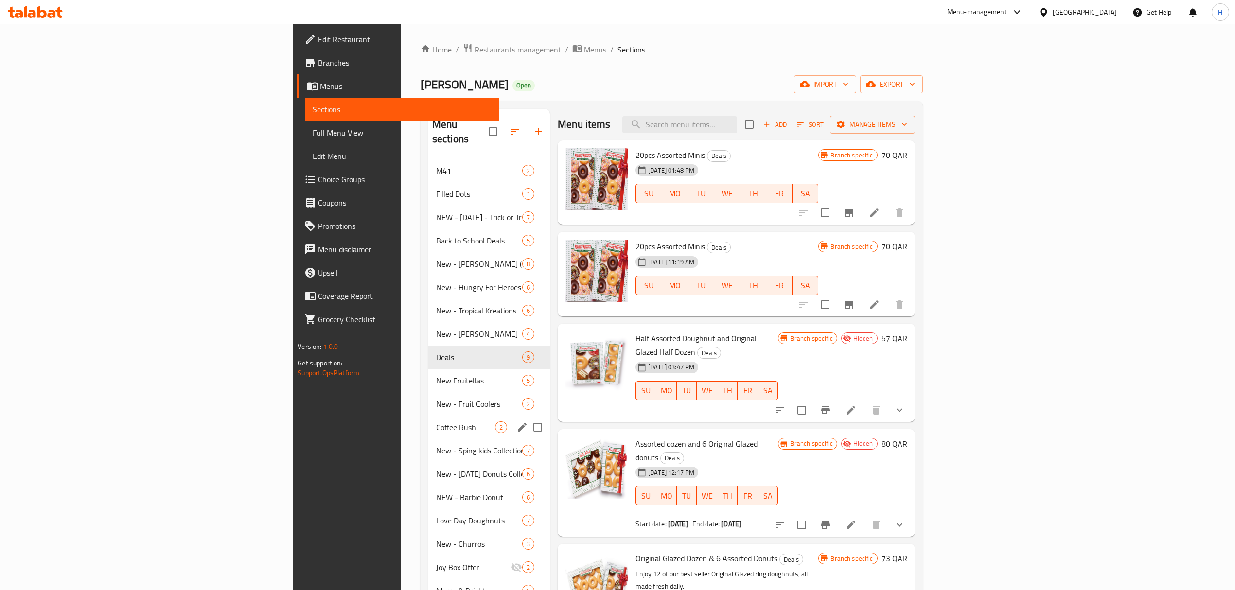
scroll to position [65, 0]
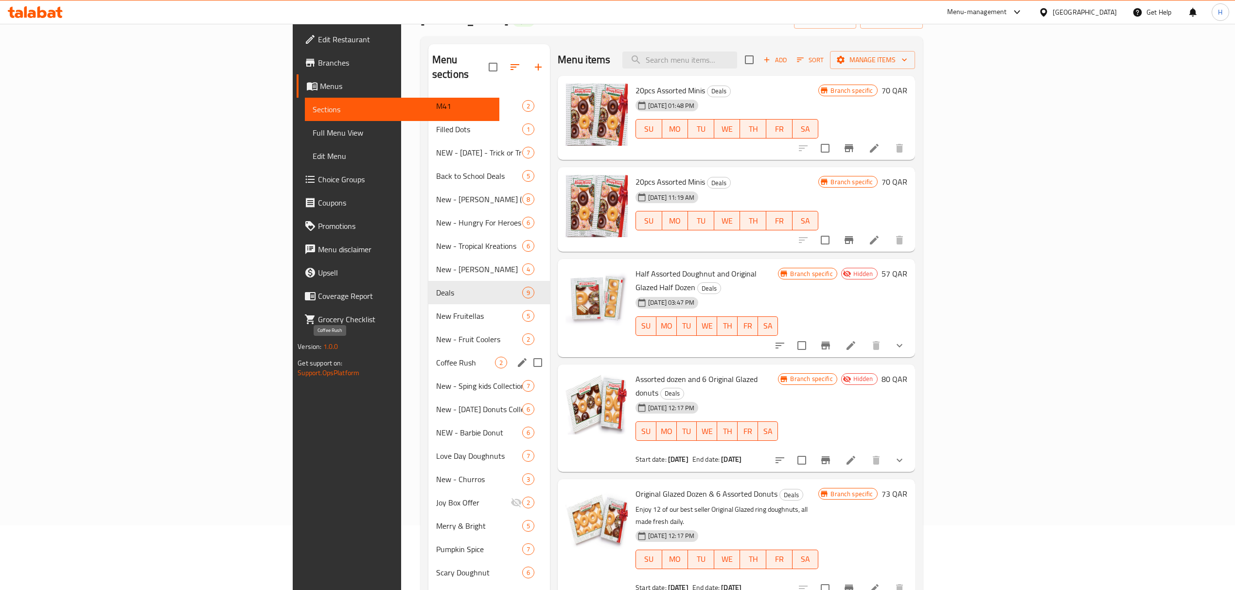
click at [436, 357] on span "Coffee Rush" at bounding box center [465, 363] width 59 height 12
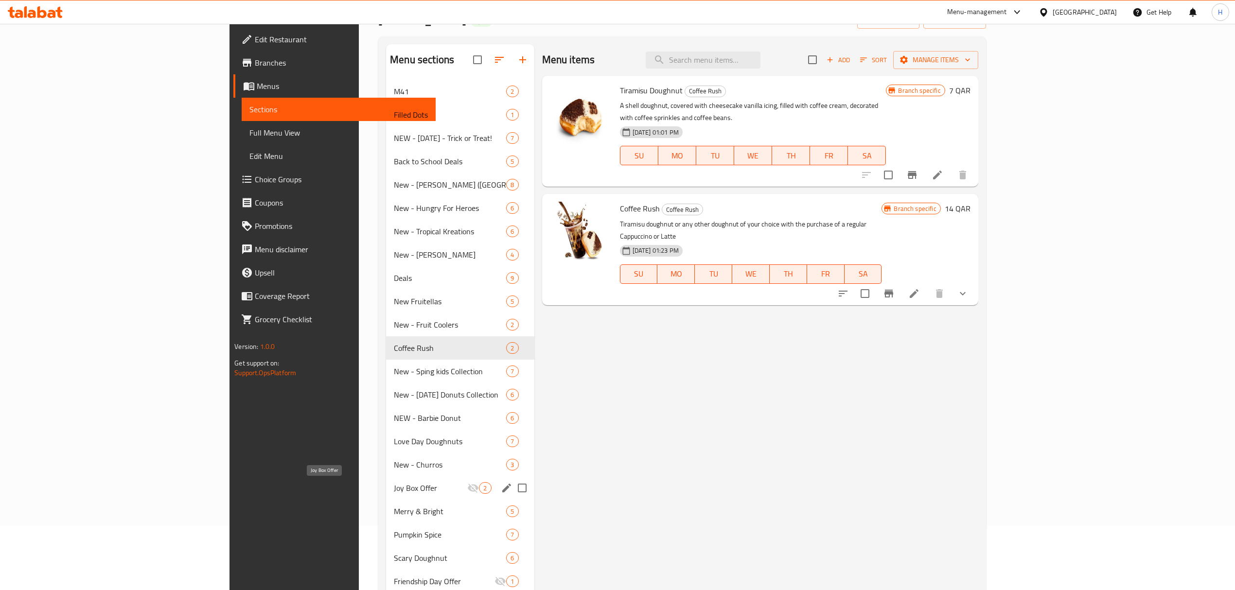
click at [394, 485] on span "Joy Box Offer" at bounding box center [430, 488] width 73 height 12
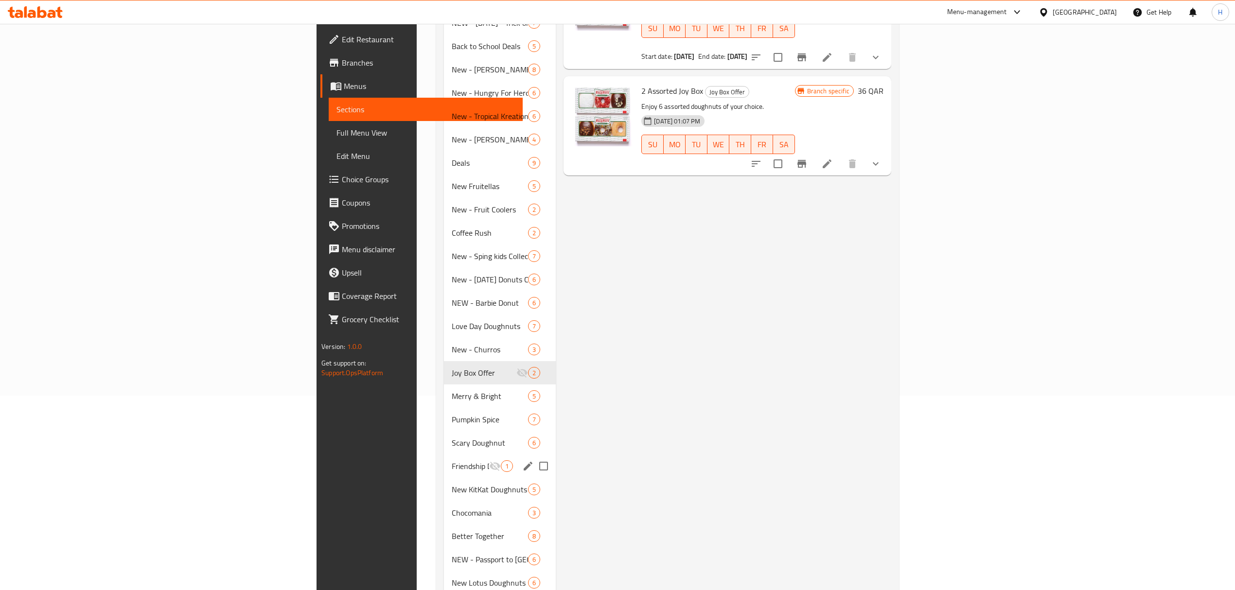
scroll to position [259, 0]
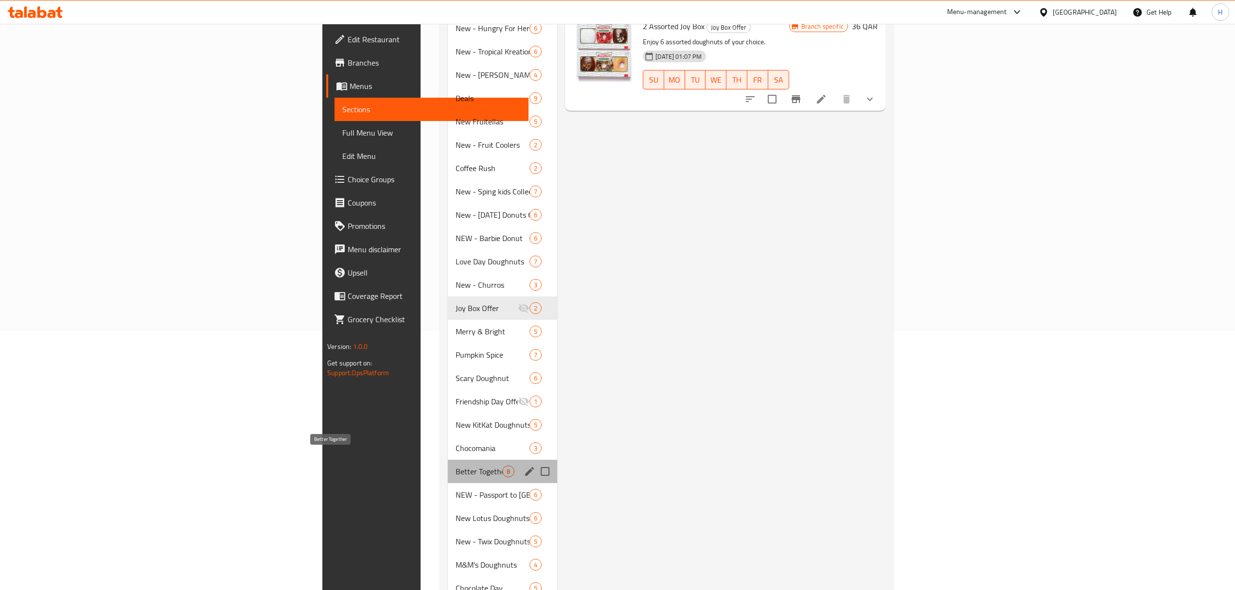
click at [456, 466] on span "Better Together" at bounding box center [479, 472] width 47 height 12
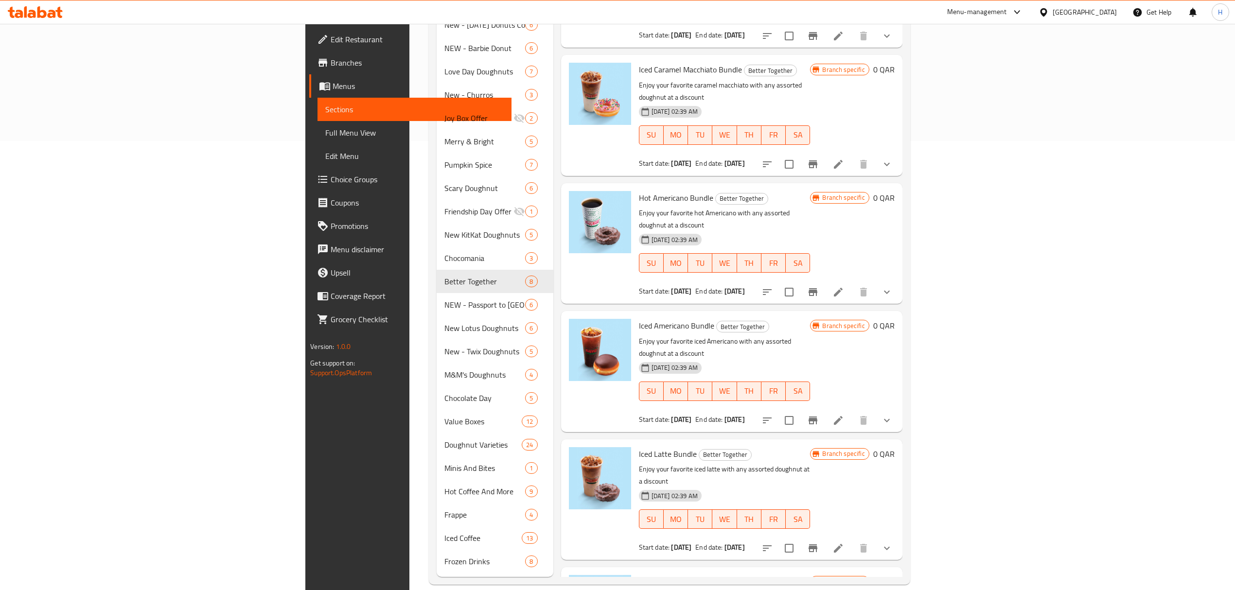
scroll to position [39, 0]
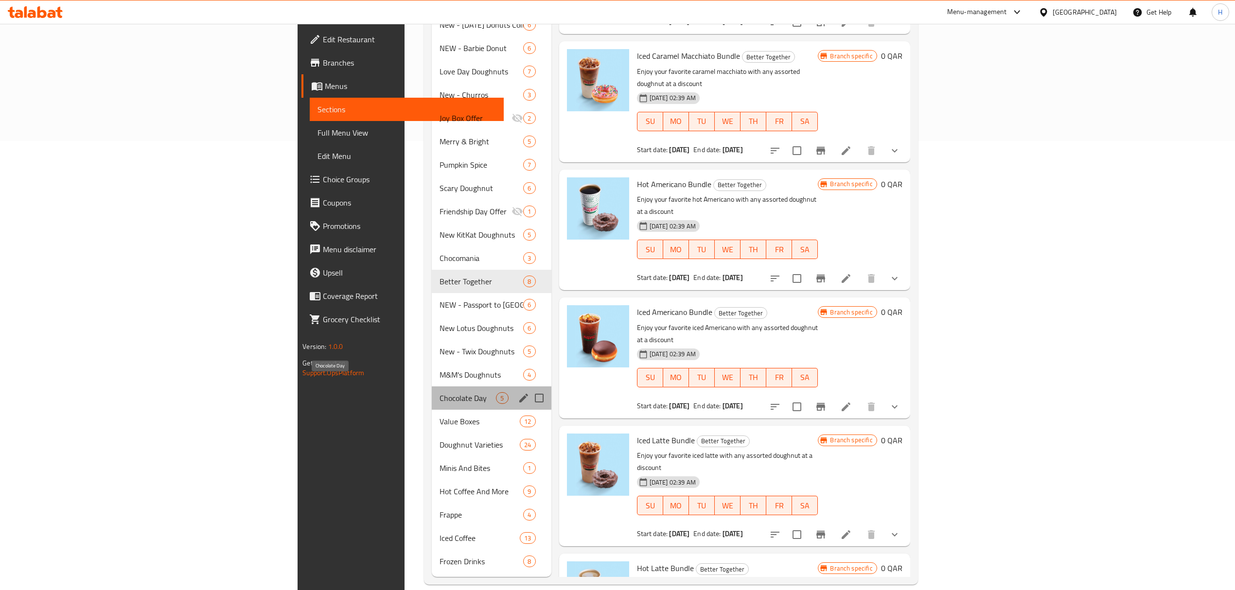
click at [440, 392] on span "Chocolate Day" at bounding box center [468, 398] width 57 height 12
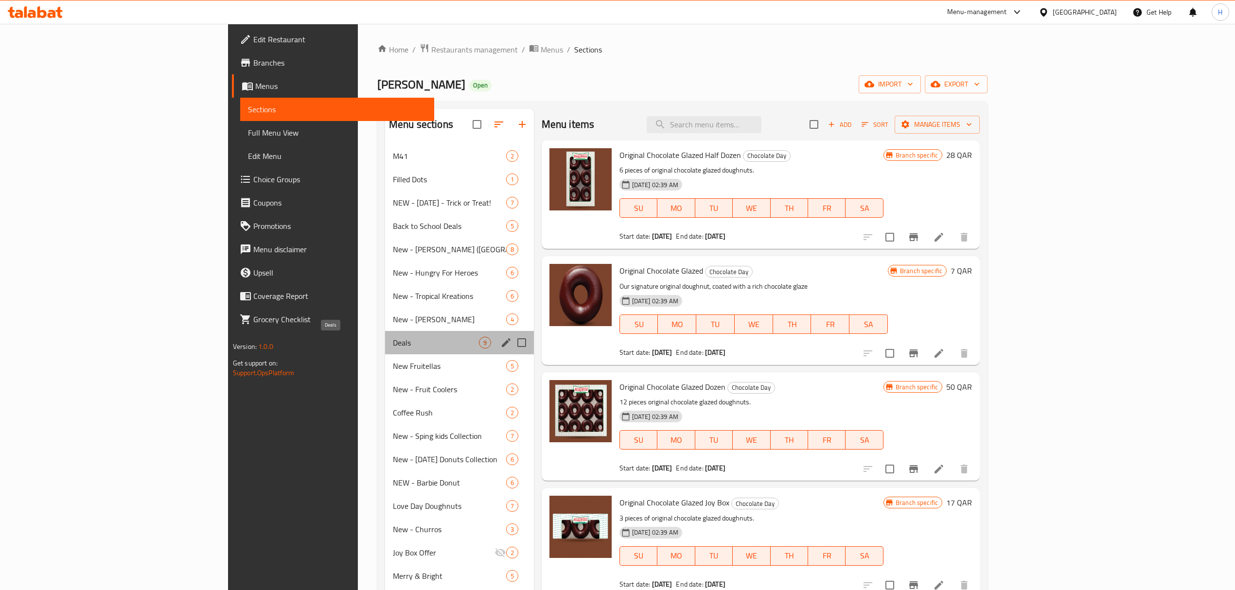
click at [393, 344] on span "Deals" at bounding box center [436, 343] width 86 height 12
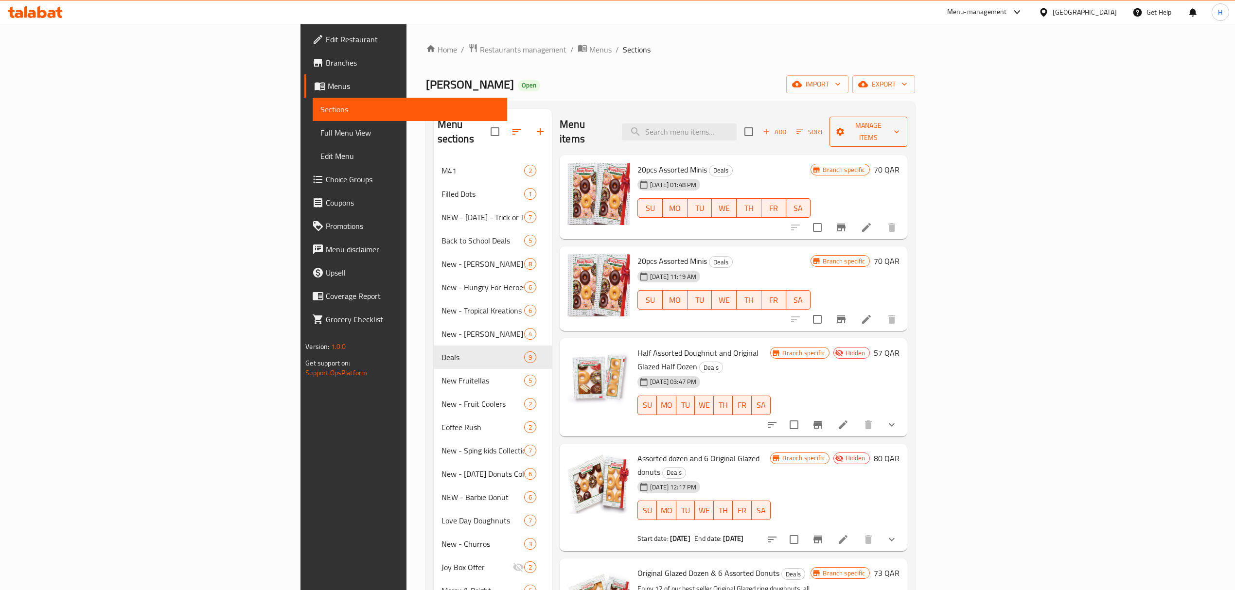
click at [900, 130] on span "Manage items" at bounding box center [868, 132] width 62 height 24
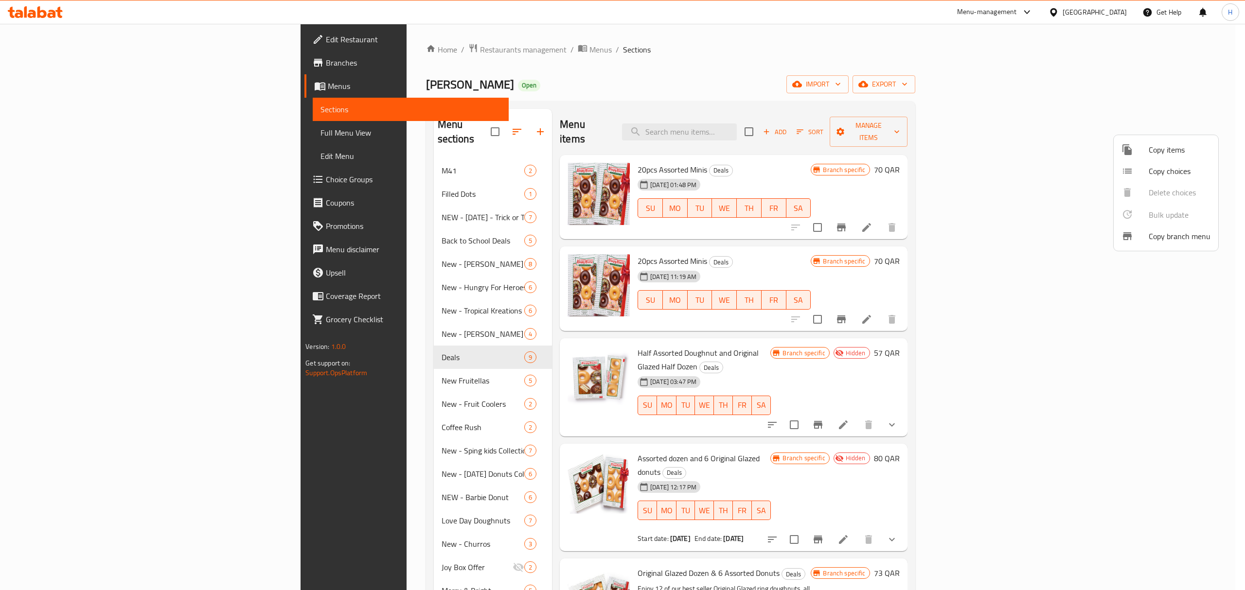
click at [1164, 152] on span "Copy items" at bounding box center [1180, 150] width 62 height 12
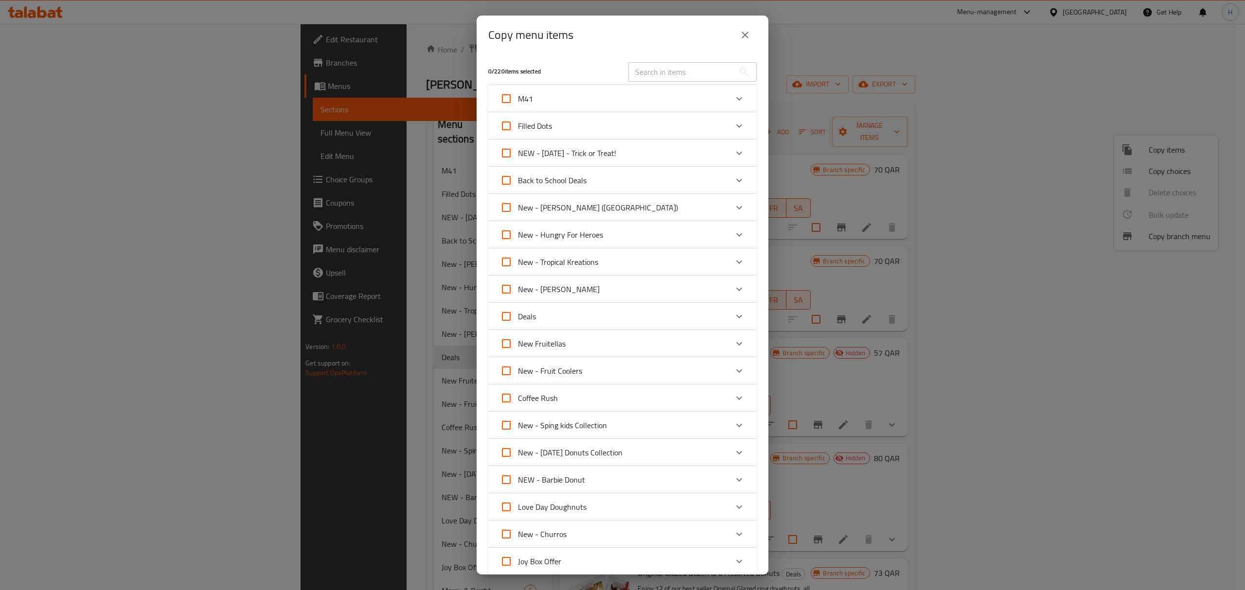
click at [733, 312] on icon "Expand" at bounding box center [739, 317] width 12 height 12
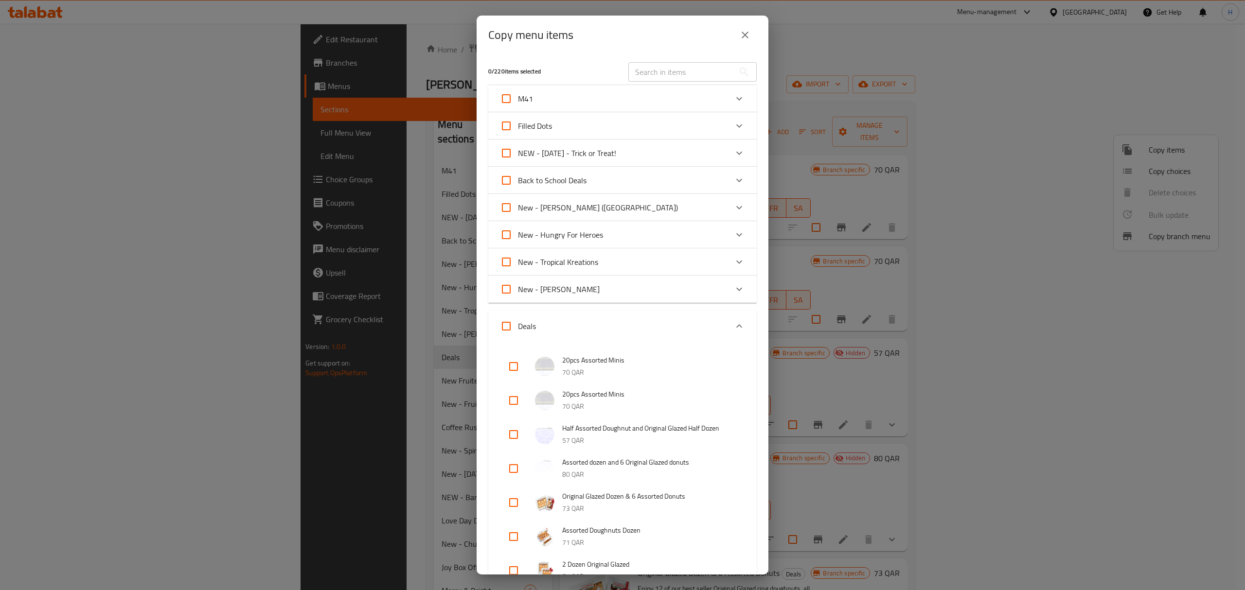
scroll to position [65, 0]
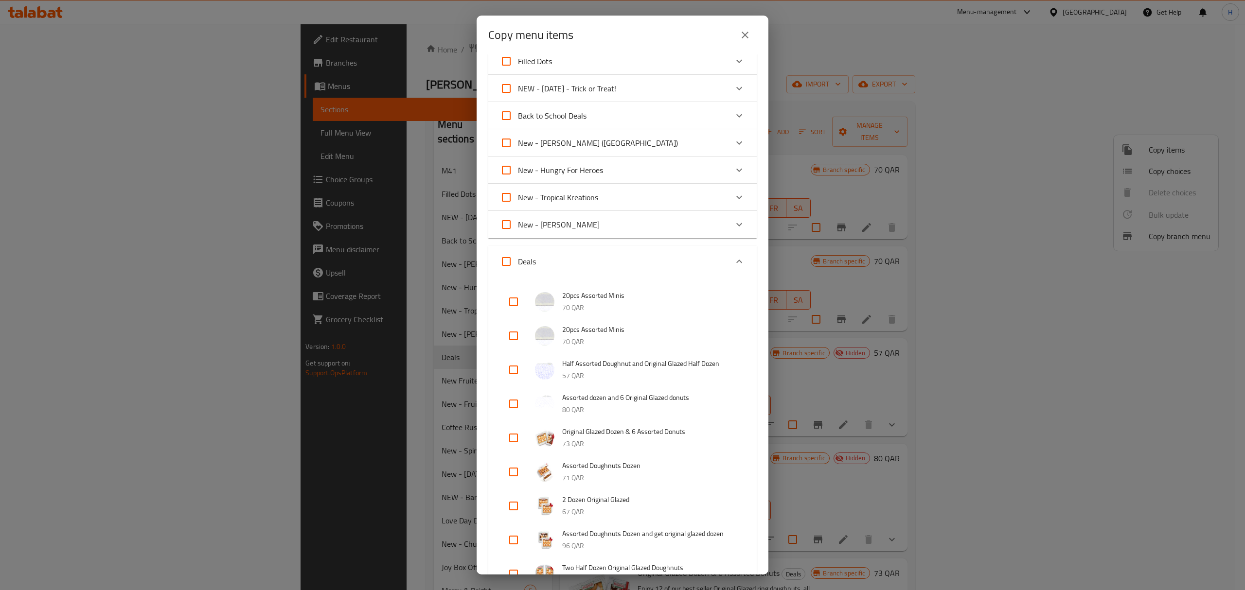
click at [511, 371] on input "checkbox" at bounding box center [513, 369] width 23 height 23
checkbox input "true"
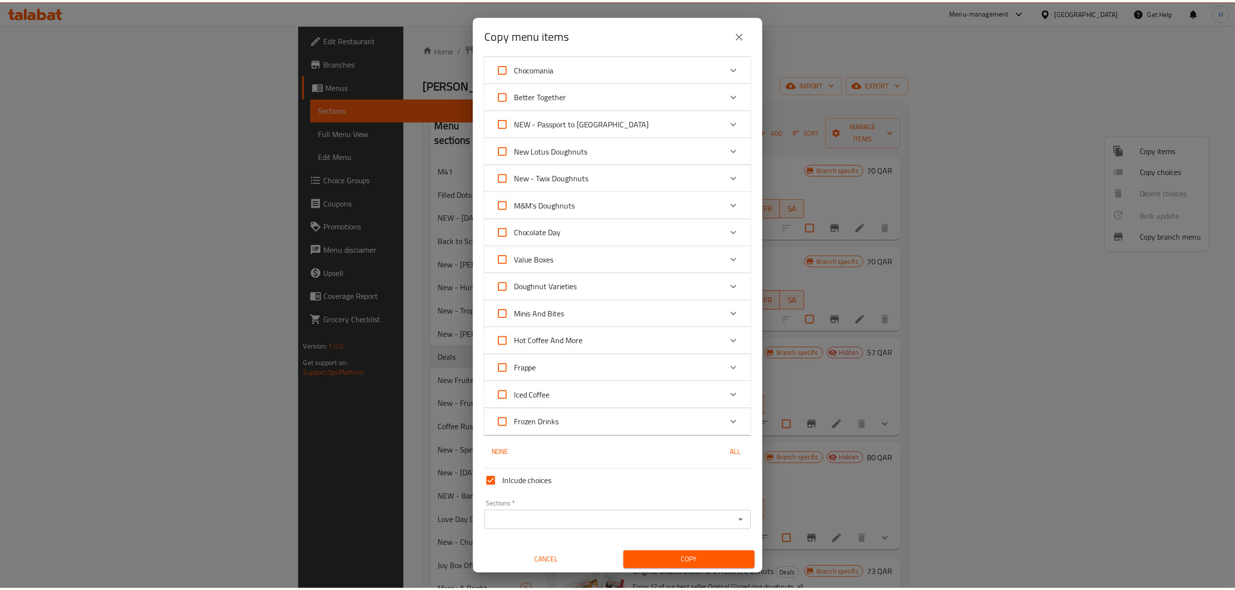
scroll to position [1007, 0]
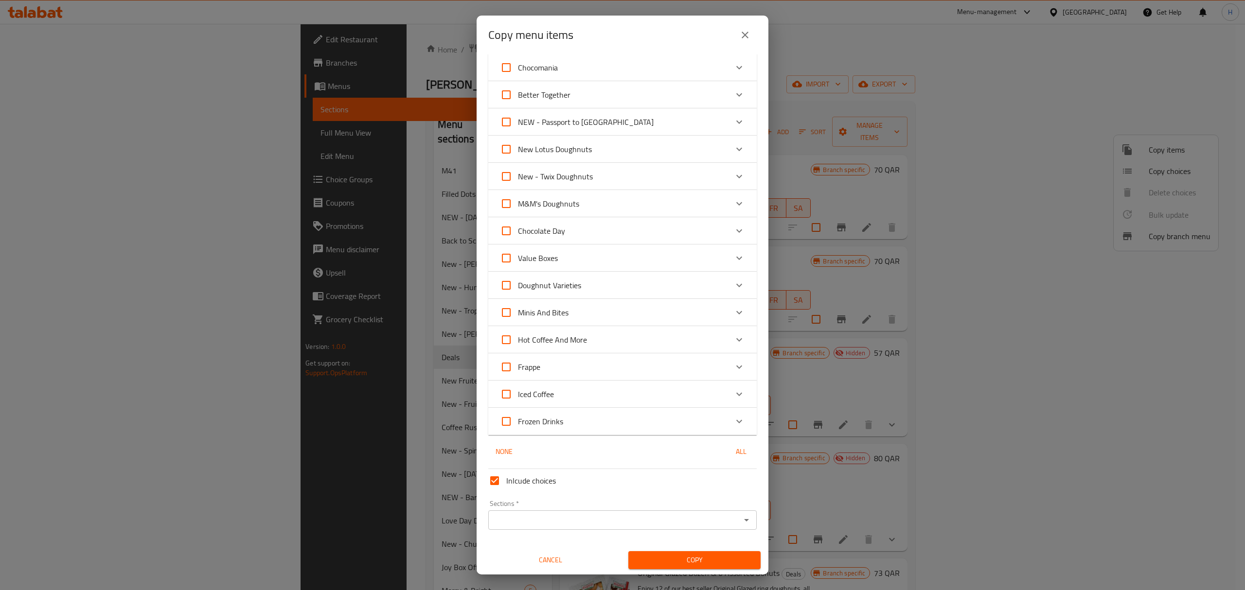
click at [551, 514] on input "Sections   *" at bounding box center [614, 521] width 247 height 14
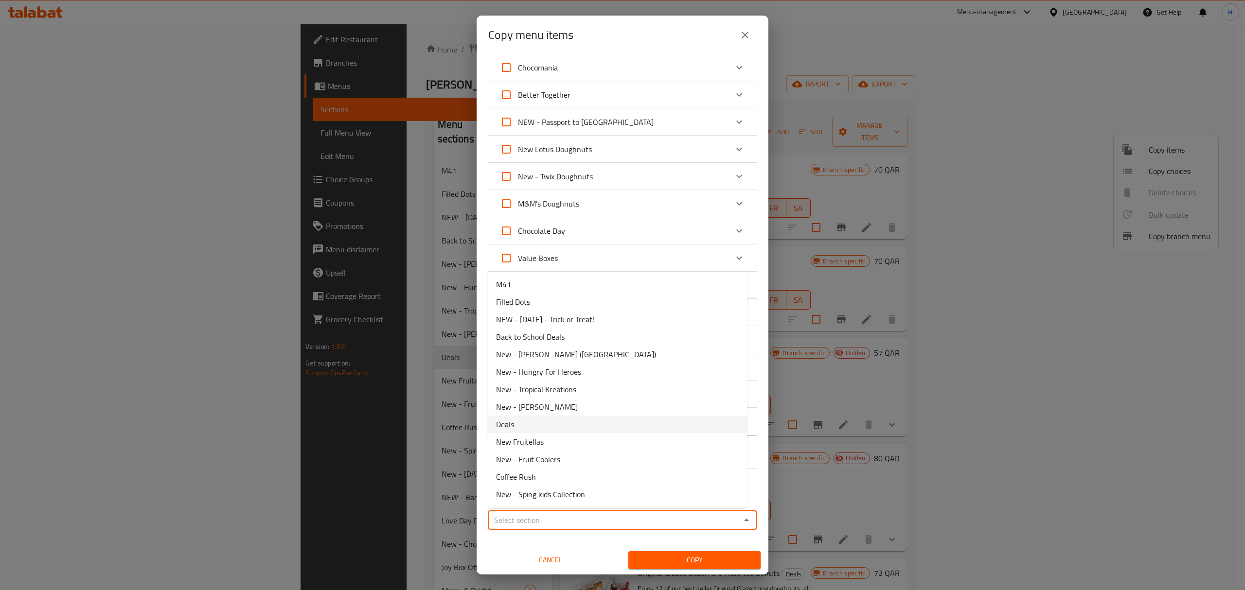
click at [531, 426] on li "Deals" at bounding box center [617, 425] width 259 height 18
type input "Deals"
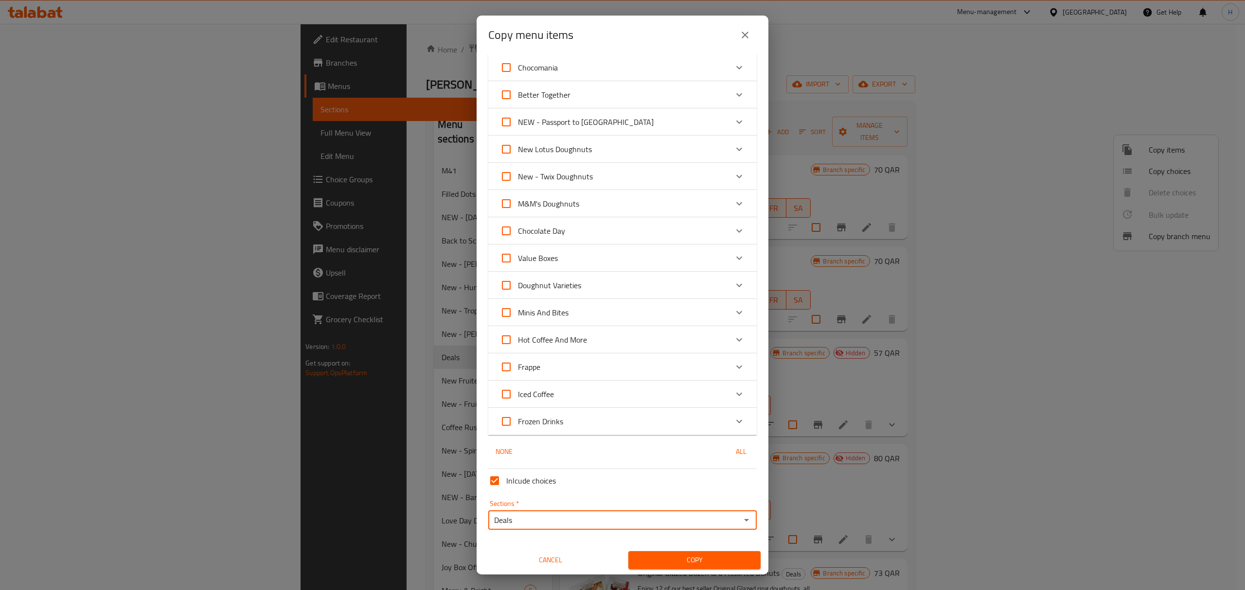
click at [664, 561] on span "Copy" at bounding box center [694, 560] width 117 height 12
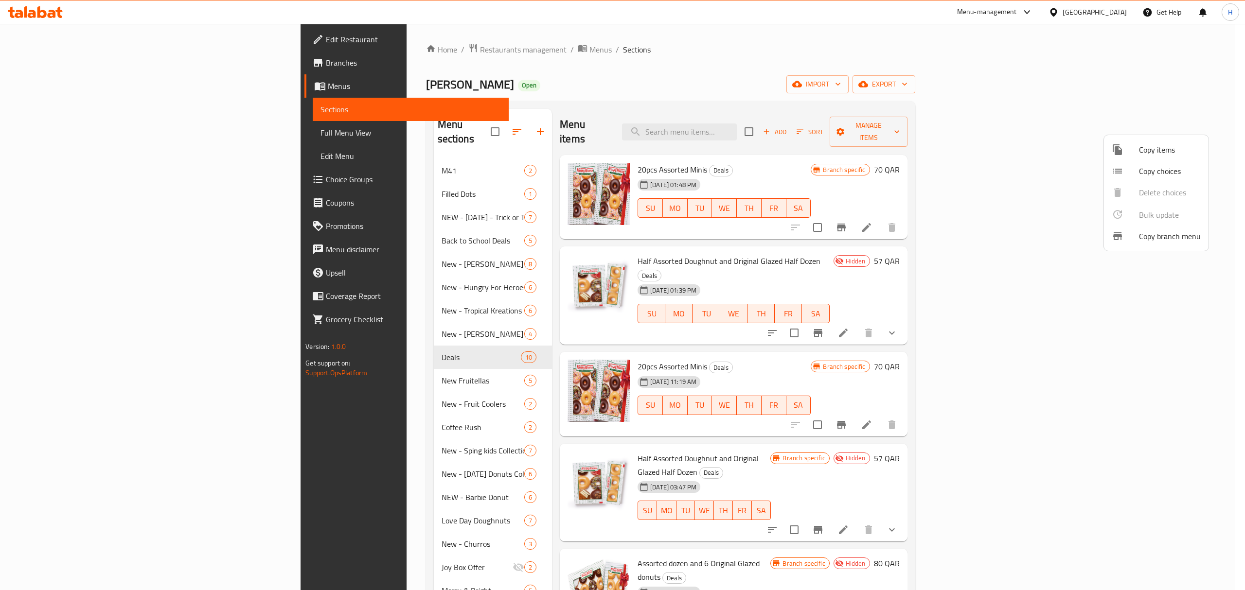
click at [580, 59] on div at bounding box center [622, 295] width 1245 height 590
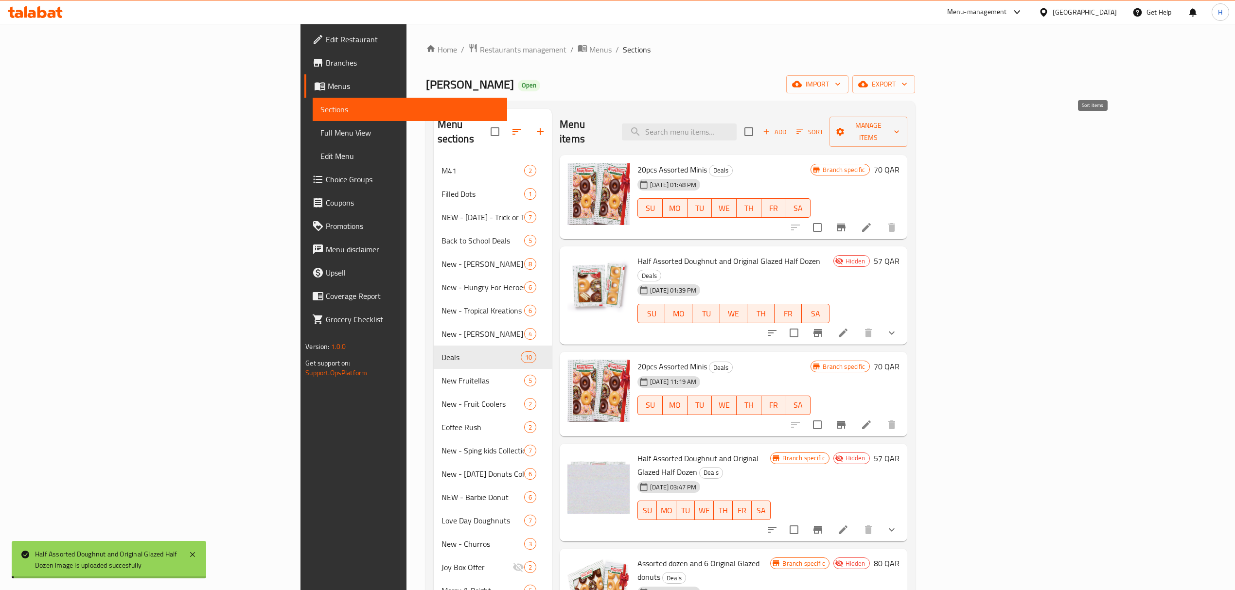
click at [823, 127] on span "Sort" at bounding box center [810, 131] width 27 height 11
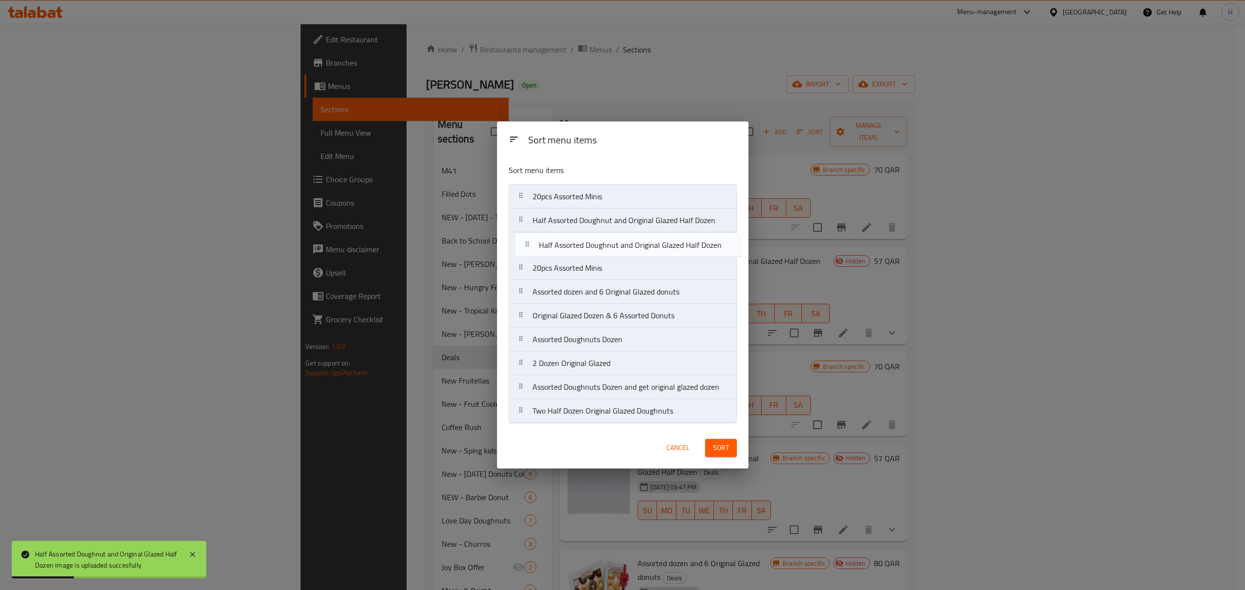
drag, startPoint x: 561, startPoint y: 275, endPoint x: 567, endPoint y: 249, distance: 26.5
click at [567, 249] on nav "20pcs Assorted Minis Half Assorted Doughnut and Original Glazed Half Dozen 20pc…" at bounding box center [623, 303] width 228 height 239
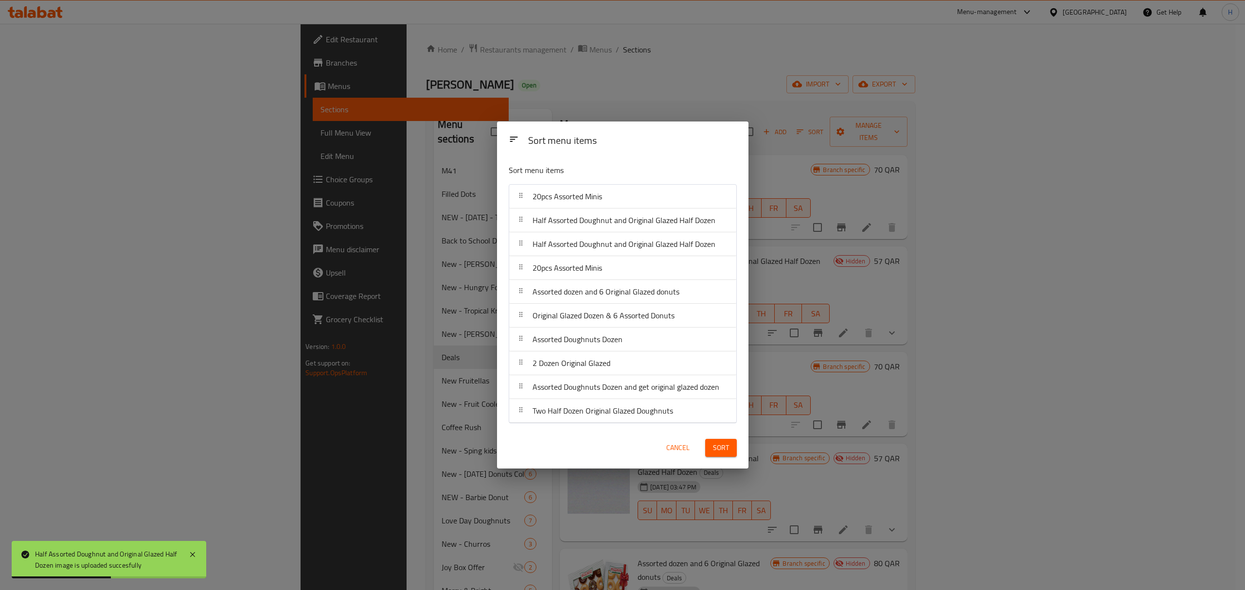
click at [714, 451] on span "Sort" at bounding box center [721, 448] width 16 height 12
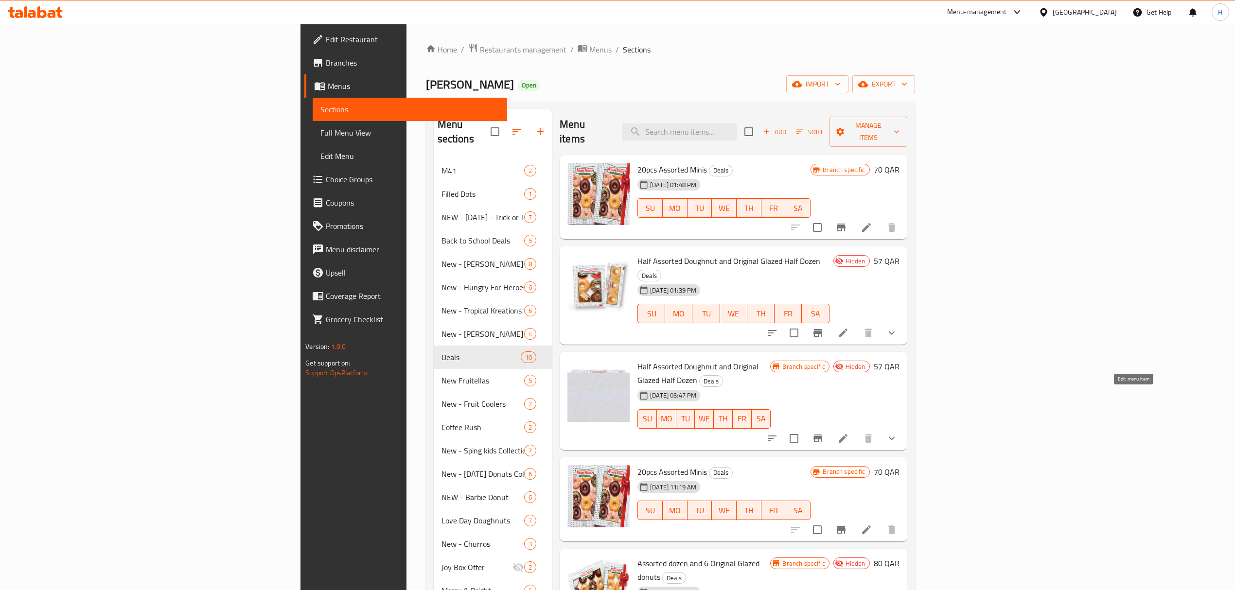
click at [849, 433] on icon at bounding box center [843, 439] width 12 height 12
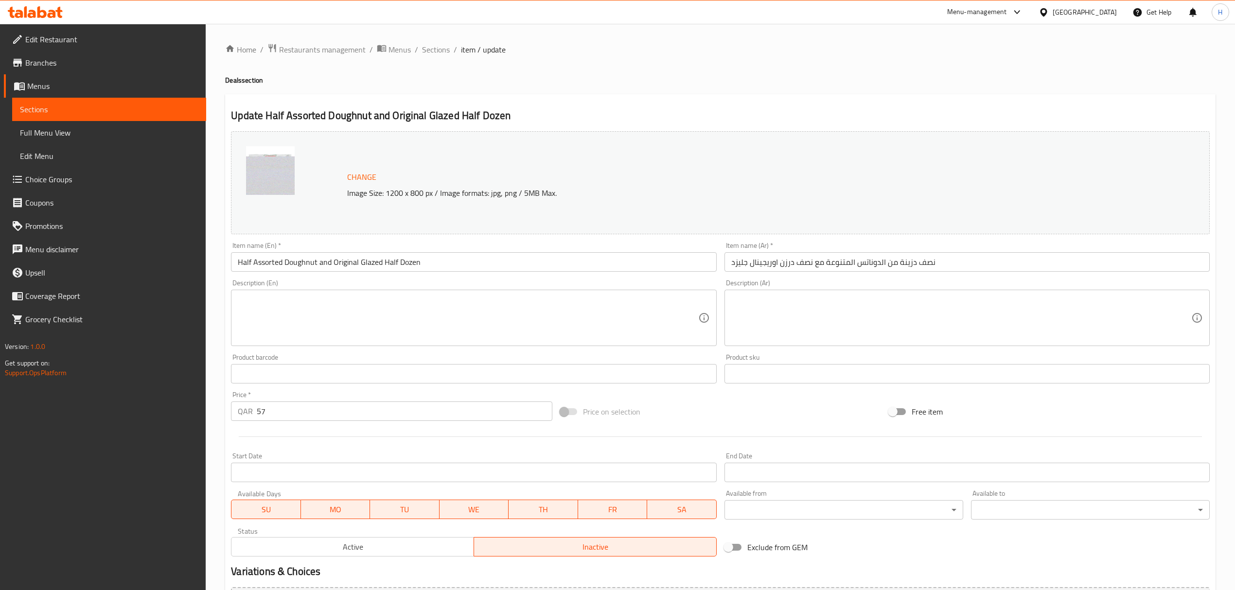
click at [455, 267] on input "Half Assorted Doughnut and Original Glazed Half Dozen" at bounding box center [473, 261] width 485 height 19
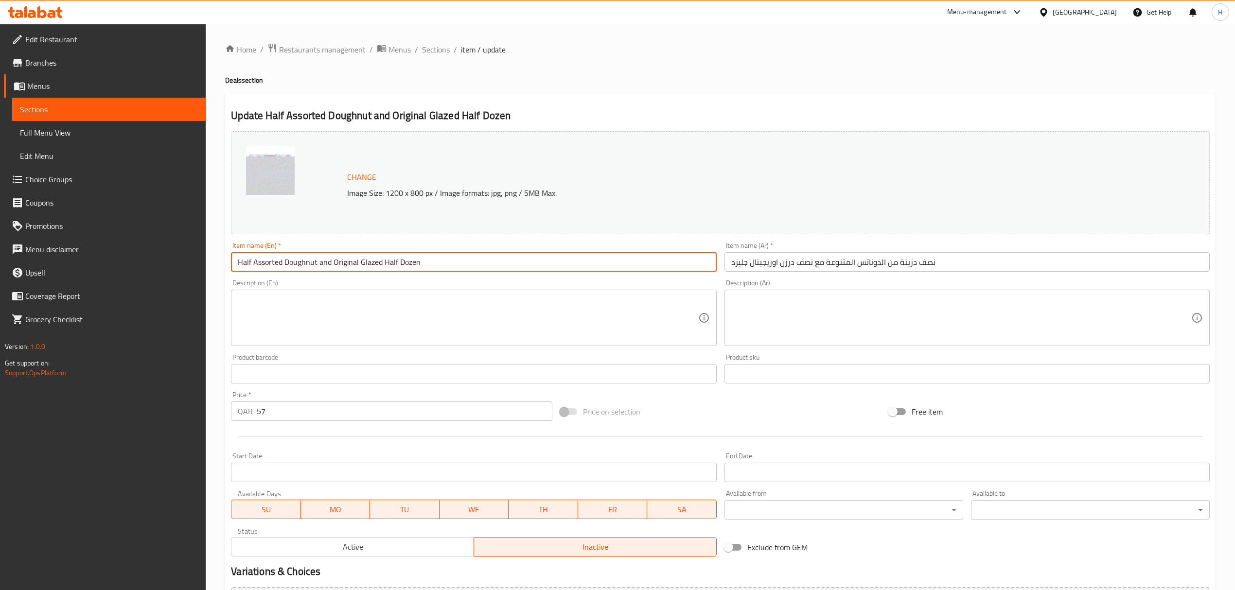
click at [455, 267] on input "Half Assorted Doughnut and Original Glazed Half Dozen" at bounding box center [473, 261] width 485 height 19
paste input "3 Assorted & 3 Original Glazed!"
click at [279, 265] on input "3 Assorted & 3 Original Glazed!" at bounding box center [473, 261] width 485 height 19
type input "3 Assorted and 3 Original Glazed!"
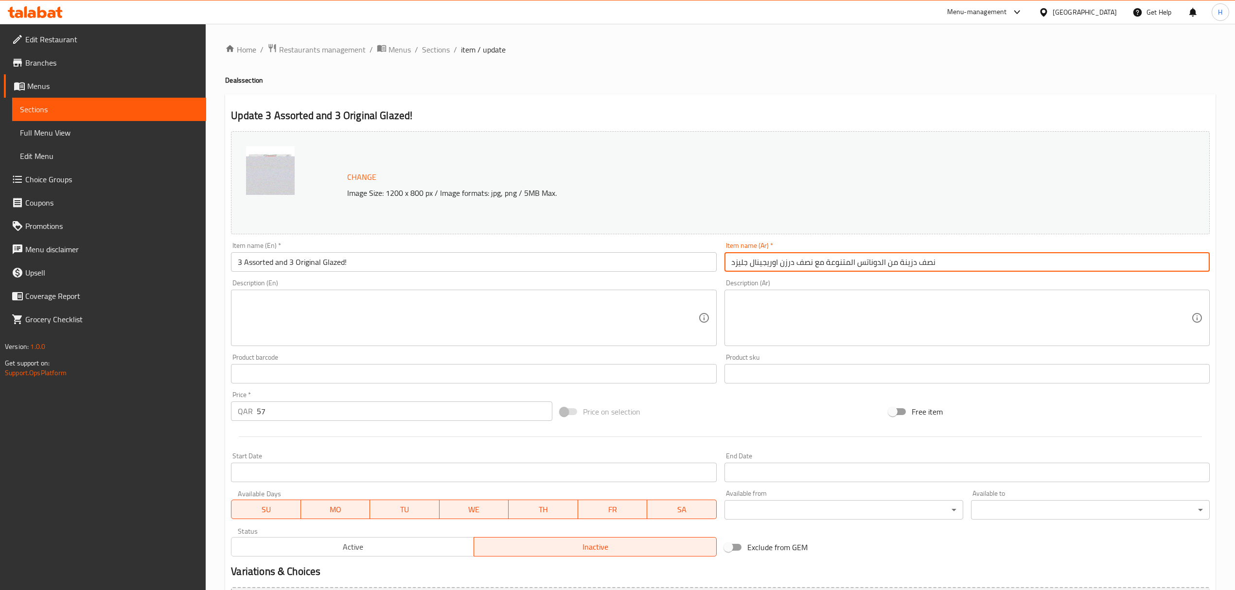
drag, startPoint x: 886, startPoint y: 265, endPoint x: 932, endPoint y: 263, distance: 46.3
click at [932, 263] on input "نصف دزينة من الدوناتس المتنوعة مع نصف درزن اوريجينال جليزد" at bounding box center [967, 261] width 485 height 19
drag, startPoint x: 818, startPoint y: 265, endPoint x: 786, endPoint y: 265, distance: 32.1
click at [786, 265] on input "3 الدوناتس المتنوعة مع نصف درزن اوريجينال جليزد" at bounding box center [967, 261] width 485 height 19
type input "3 الدوناتس المتنوعة مع 3 اوريجينال جليزد"
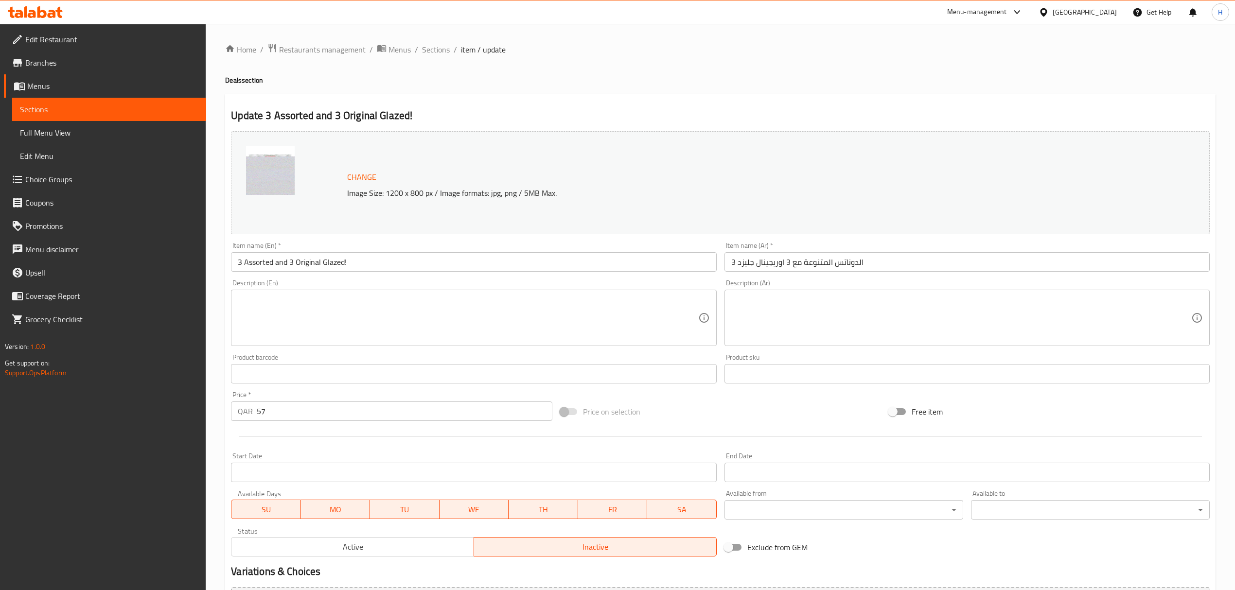
click at [405, 263] on input "3 Assorted and 3 Original Glazed!" at bounding box center [473, 261] width 485 height 19
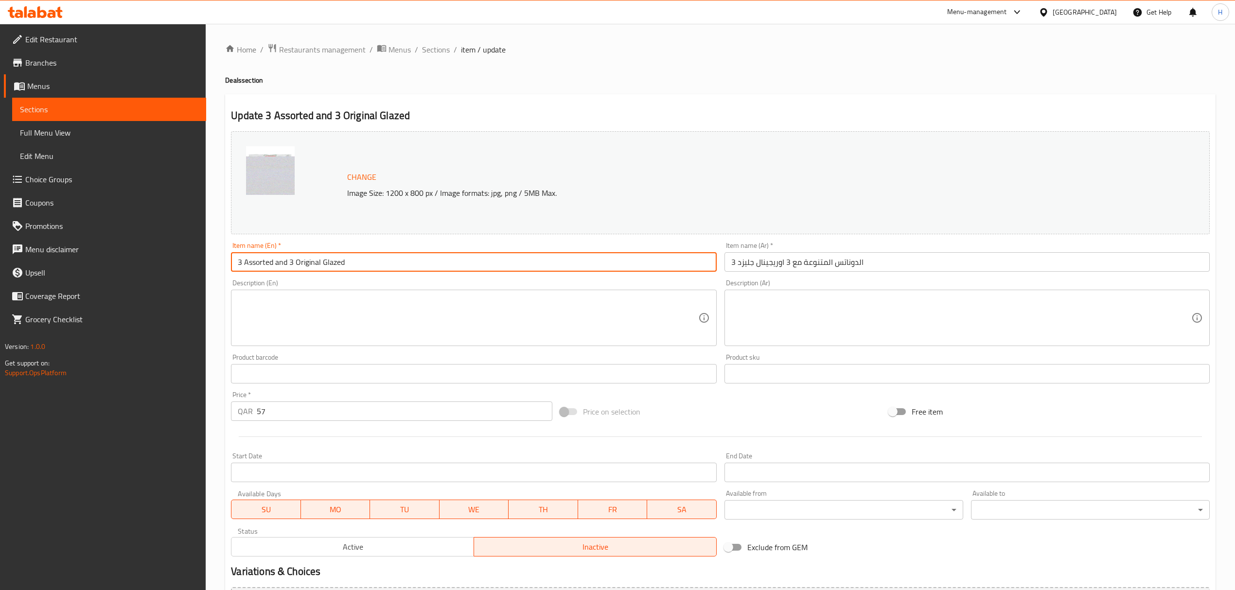
type input "3 Assorted and 3 Original Glazed"
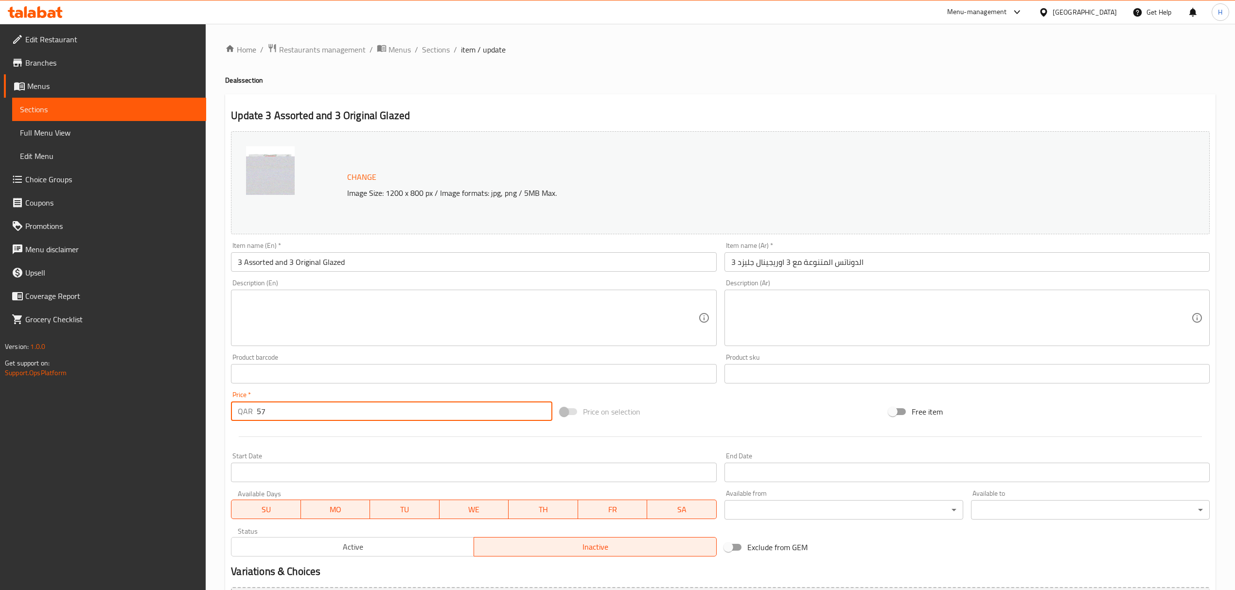
drag, startPoint x: 296, startPoint y: 404, endPoint x: 255, endPoint y: 414, distance: 42.2
click at [255, 414] on div "QAR 57 Price *" at bounding box center [391, 411] width 321 height 19
type input "34"
click at [734, 409] on div "Price on selection" at bounding box center [720, 412] width 329 height 26
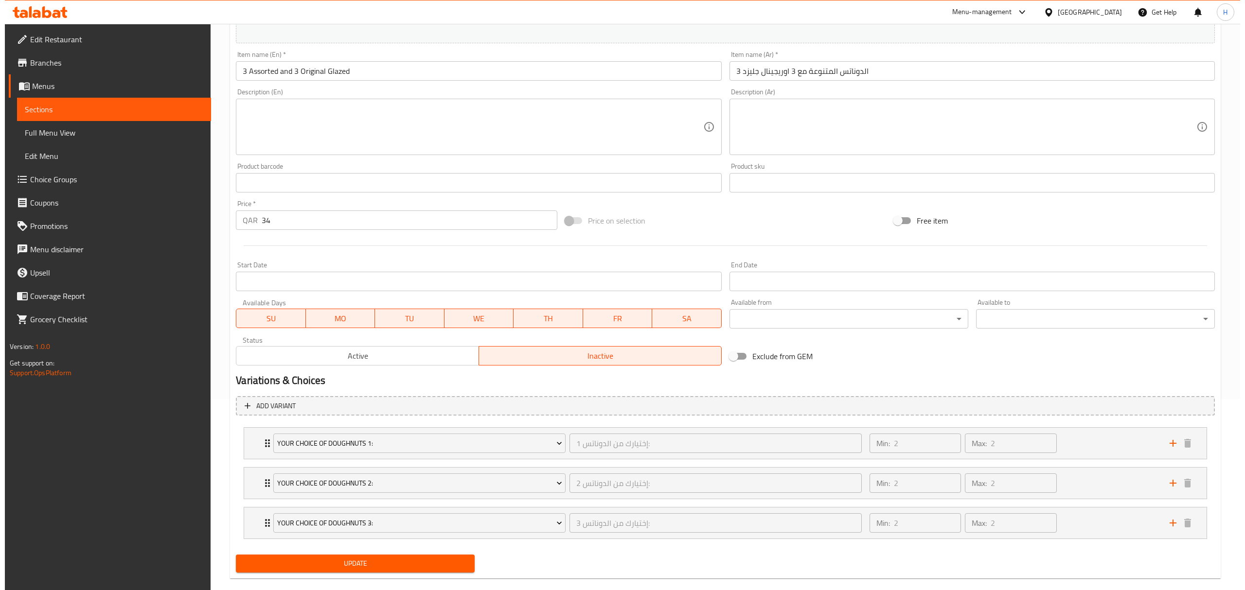
scroll to position [208, 0]
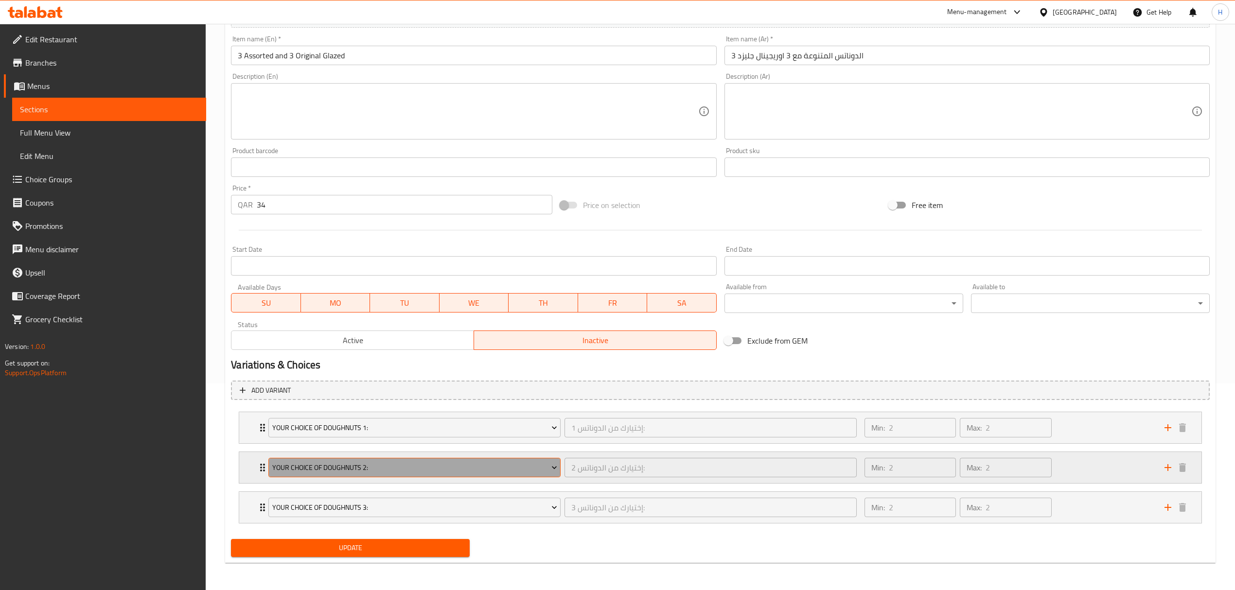
click at [516, 467] on span "Your Choice Of Doughnuts 2:" at bounding box center [414, 468] width 285 height 12
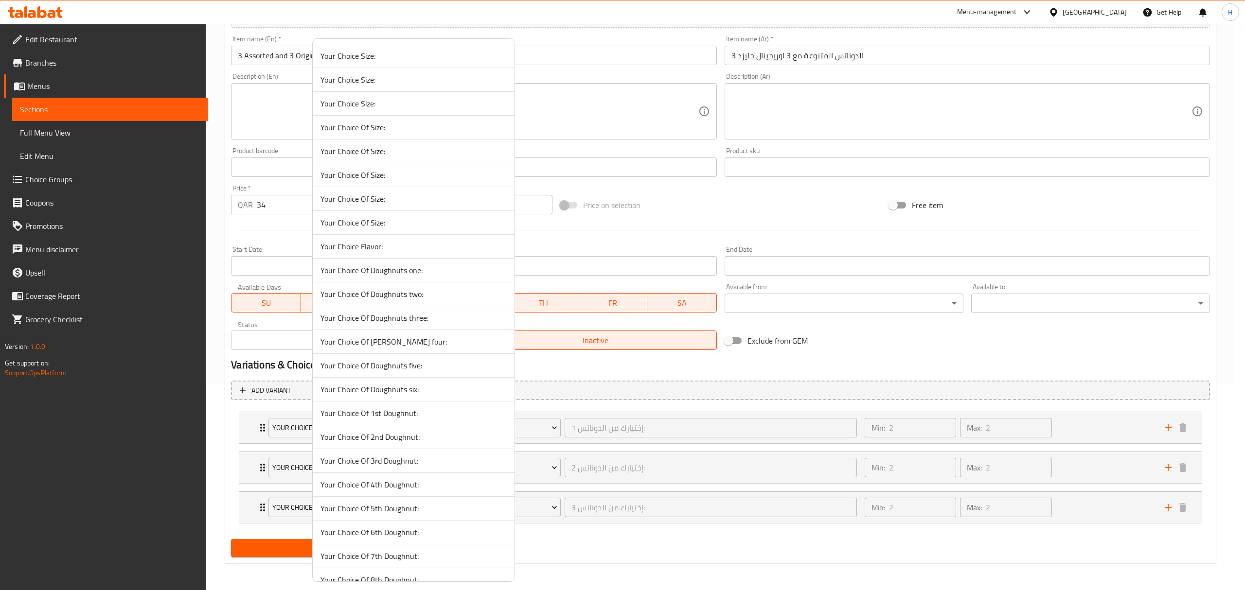
scroll to position [778, 0]
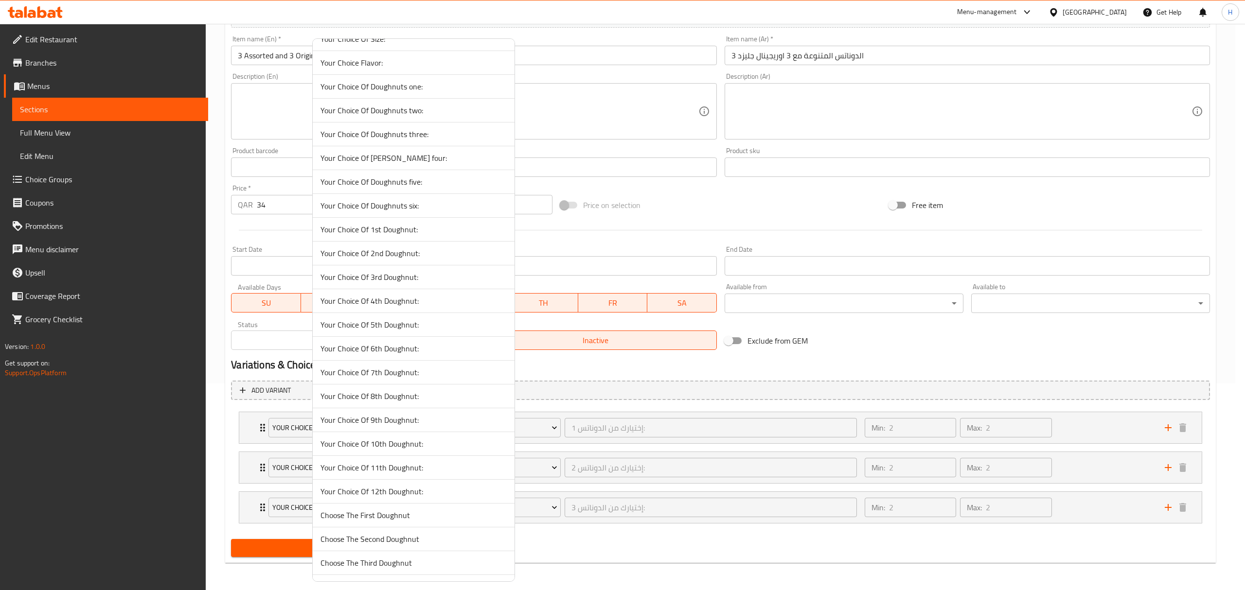
click at [405, 259] on span "Your Choice Of 2nd Doughnut:" at bounding box center [413, 254] width 186 height 12
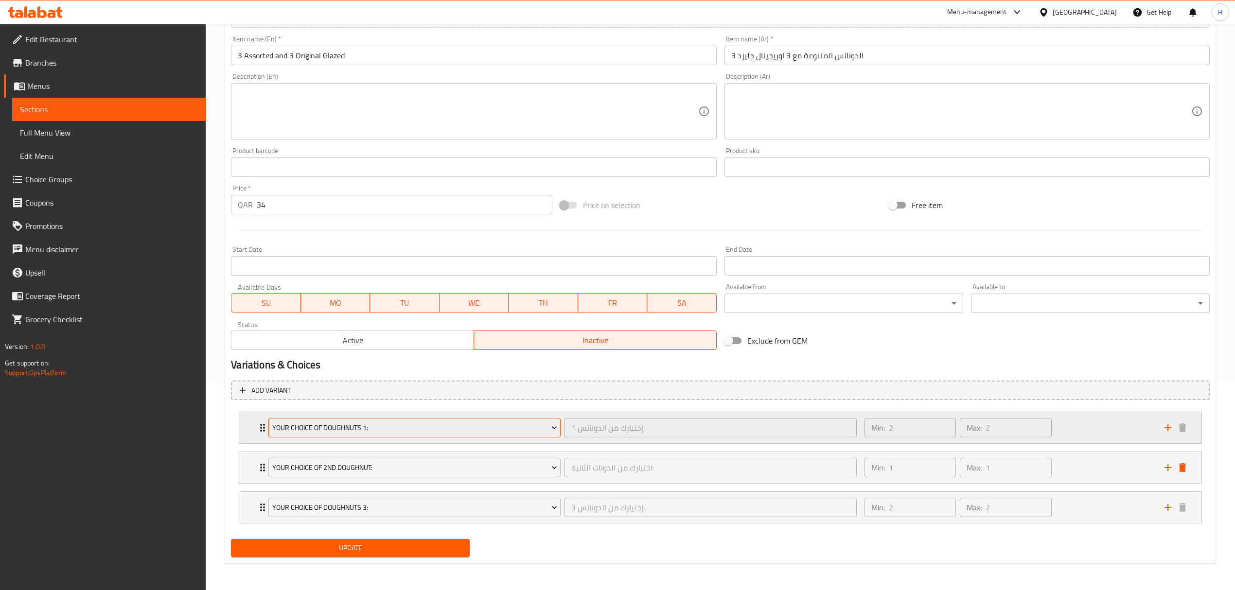
click at [415, 423] on span "Your Choice Of Doughnuts 1:" at bounding box center [414, 428] width 285 height 12
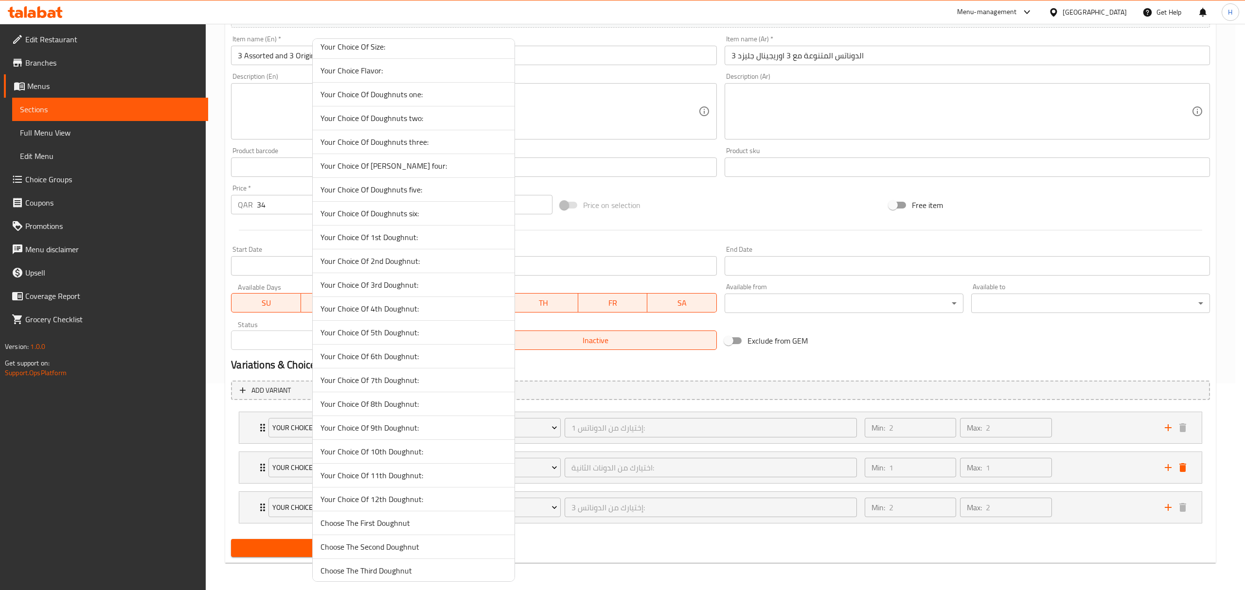
scroll to position [713, 0]
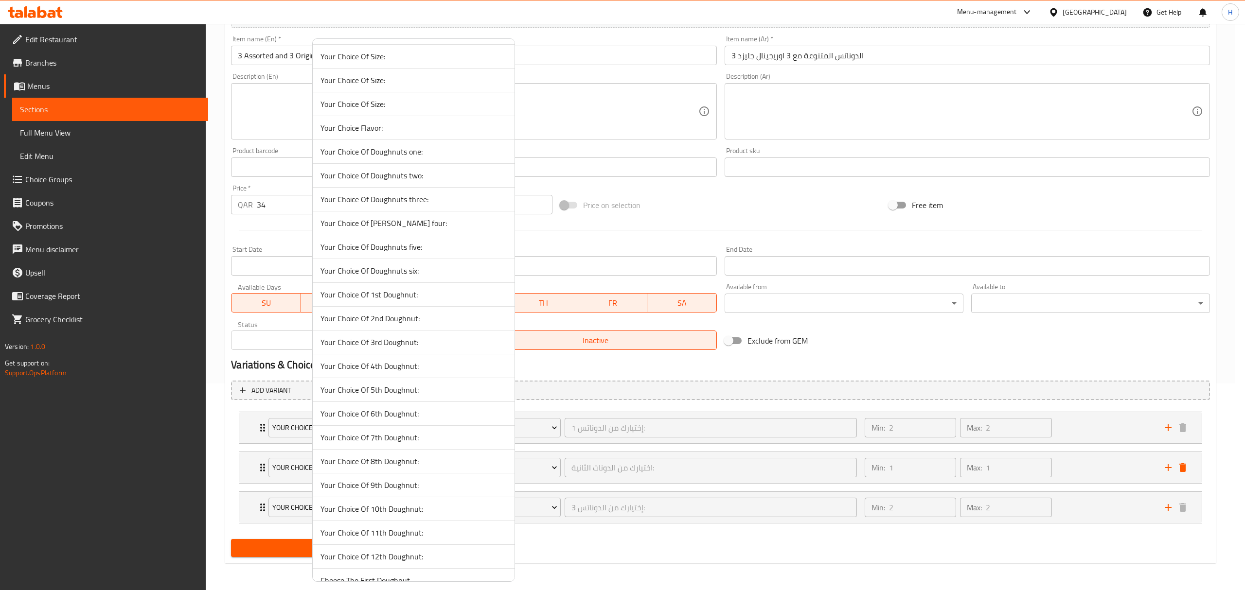
click at [393, 301] on span "Your Choice Of 1st Doughnut:" at bounding box center [413, 295] width 186 height 12
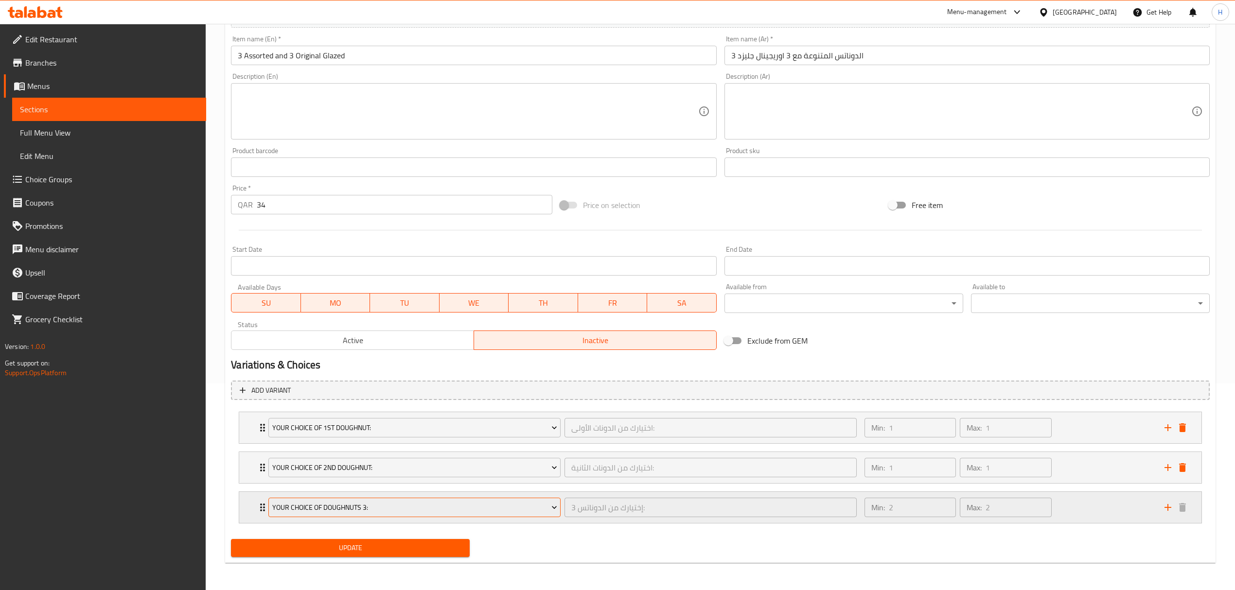
click at [379, 502] on span "Your Choice Of Doughnuts 3:" at bounding box center [414, 508] width 285 height 12
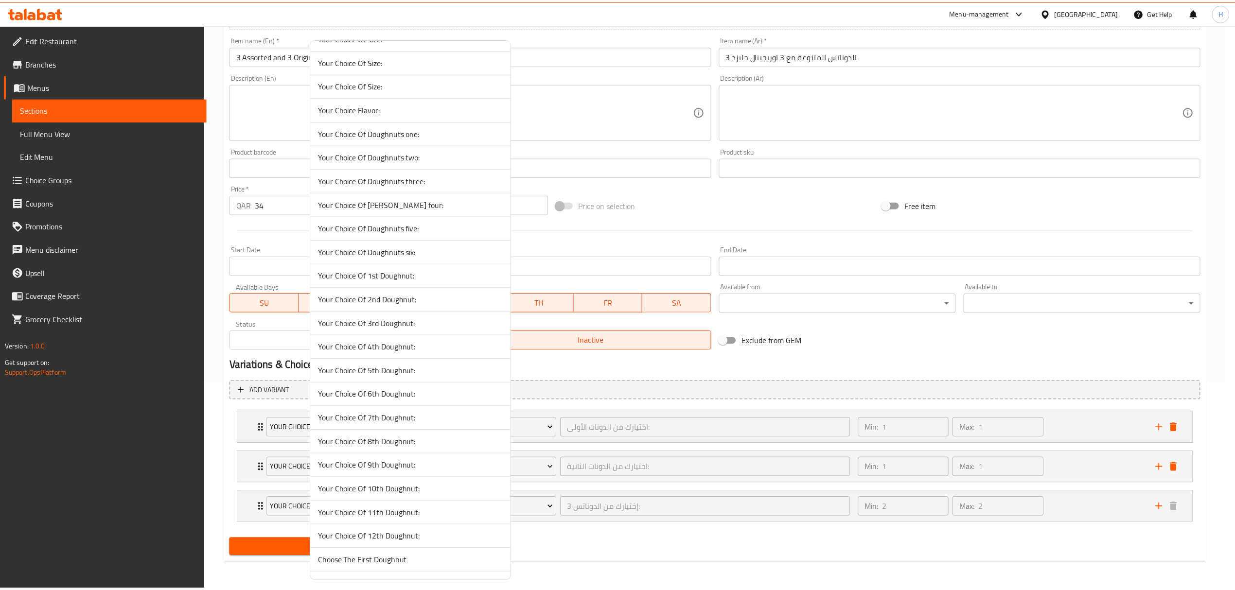
scroll to position [843, 0]
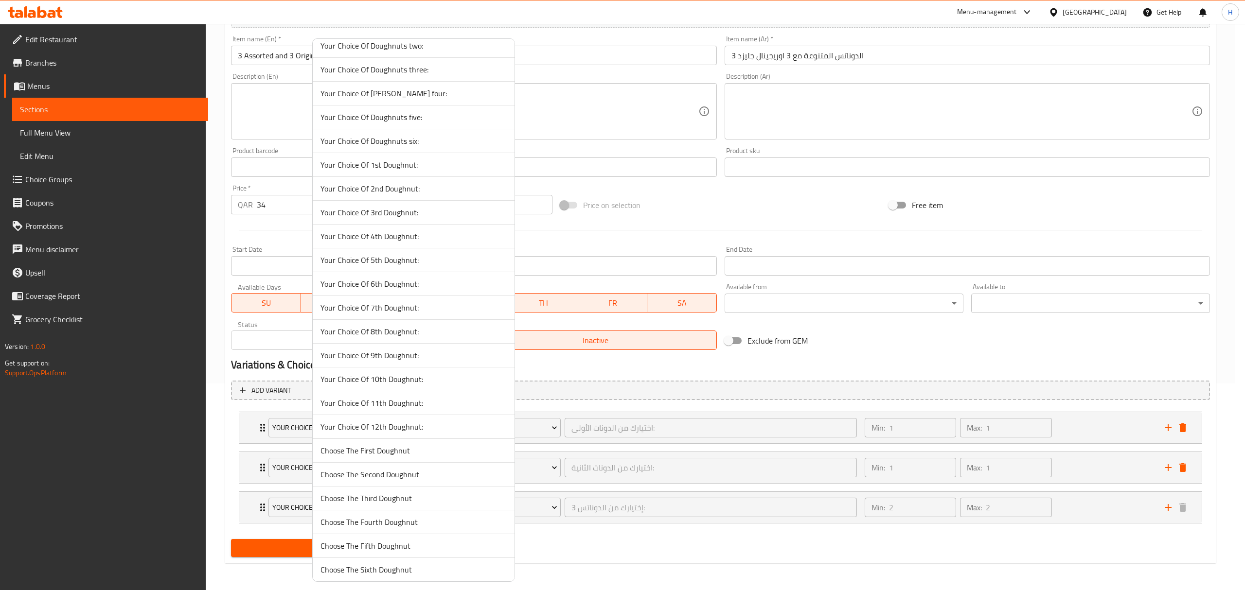
click at [374, 218] on span "Your Choice Of 3rd Doughnut:" at bounding box center [413, 213] width 186 height 12
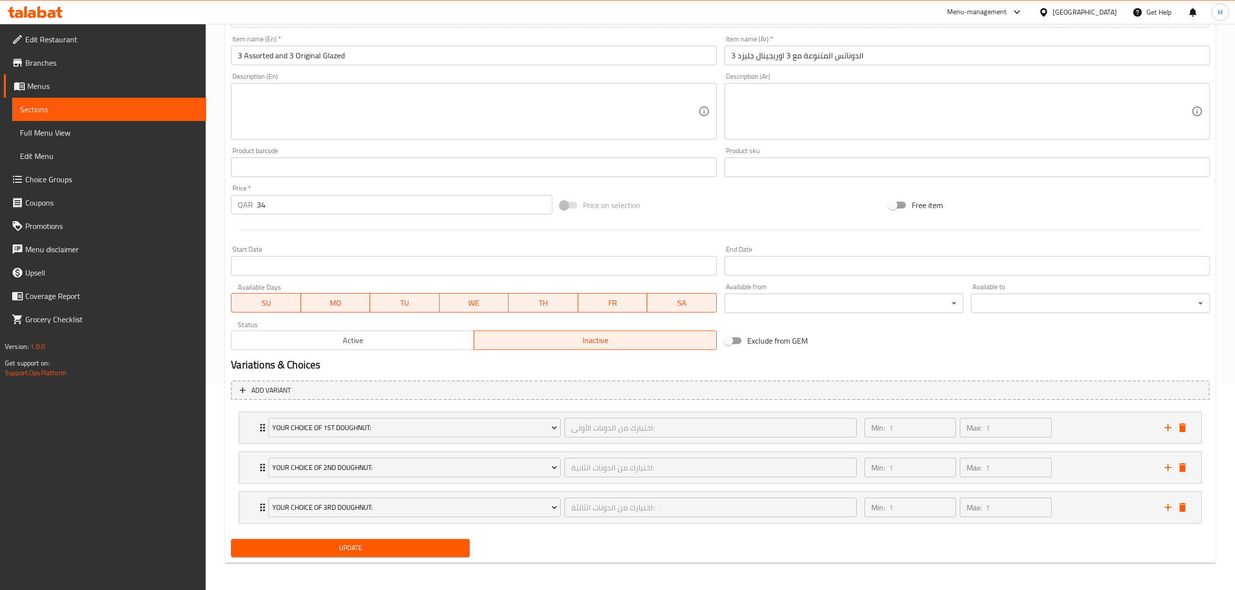
scroll to position [143, 0]
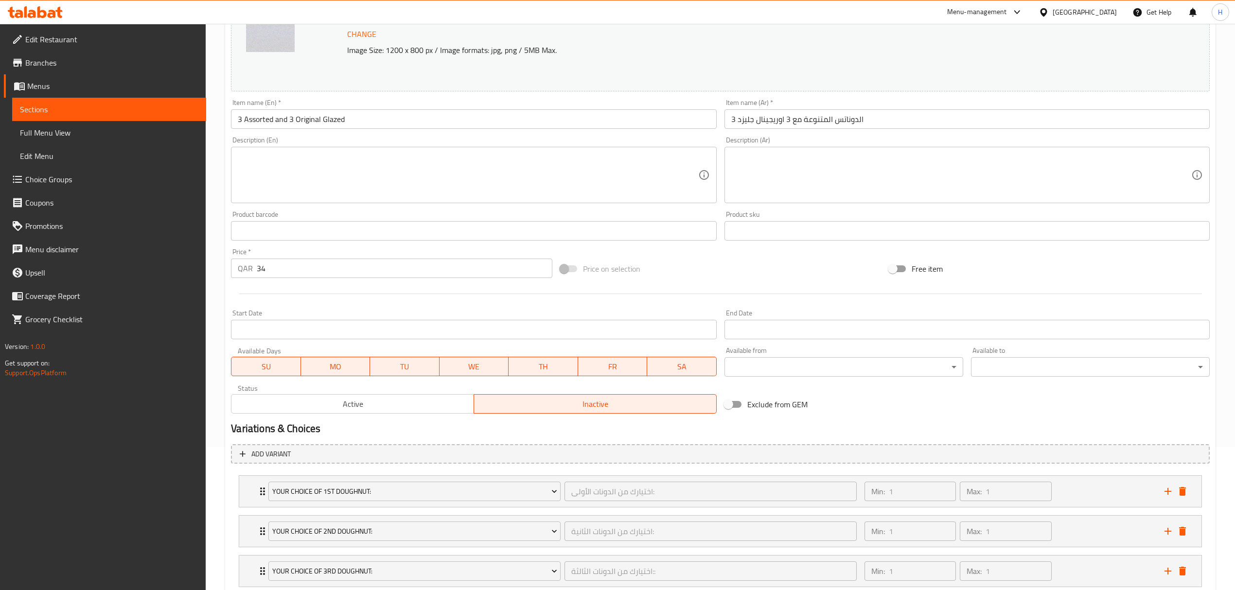
click at [680, 279] on div "Price on selection" at bounding box center [720, 269] width 329 height 26
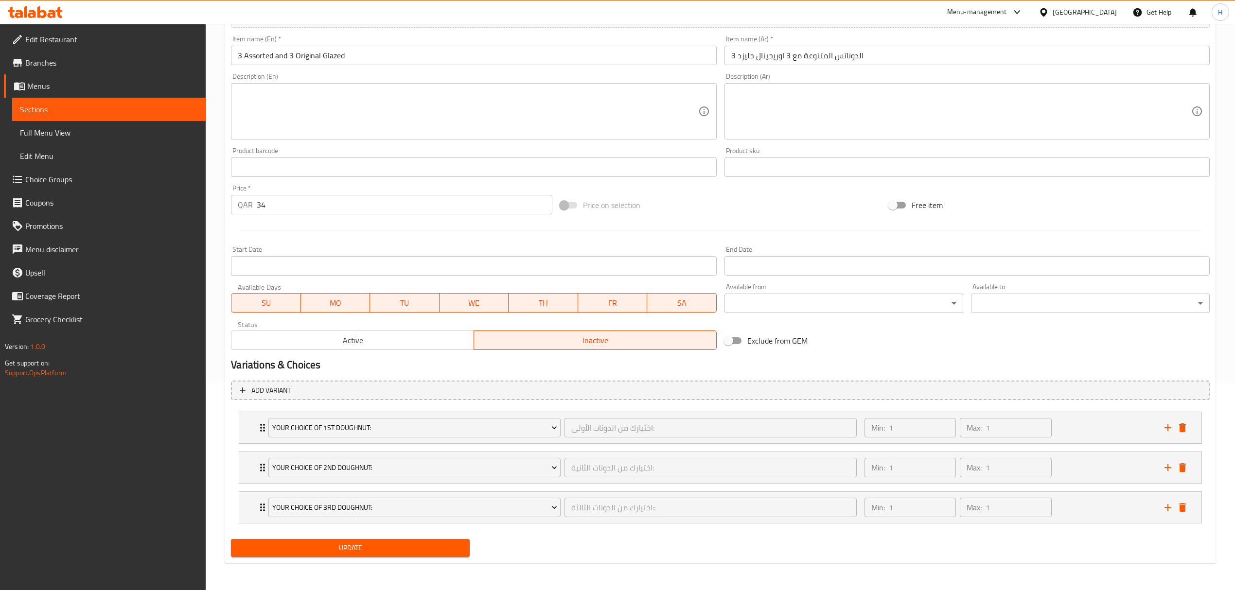
scroll to position [208, 0]
click at [341, 541] on button "Update" at bounding box center [350, 548] width 239 height 18
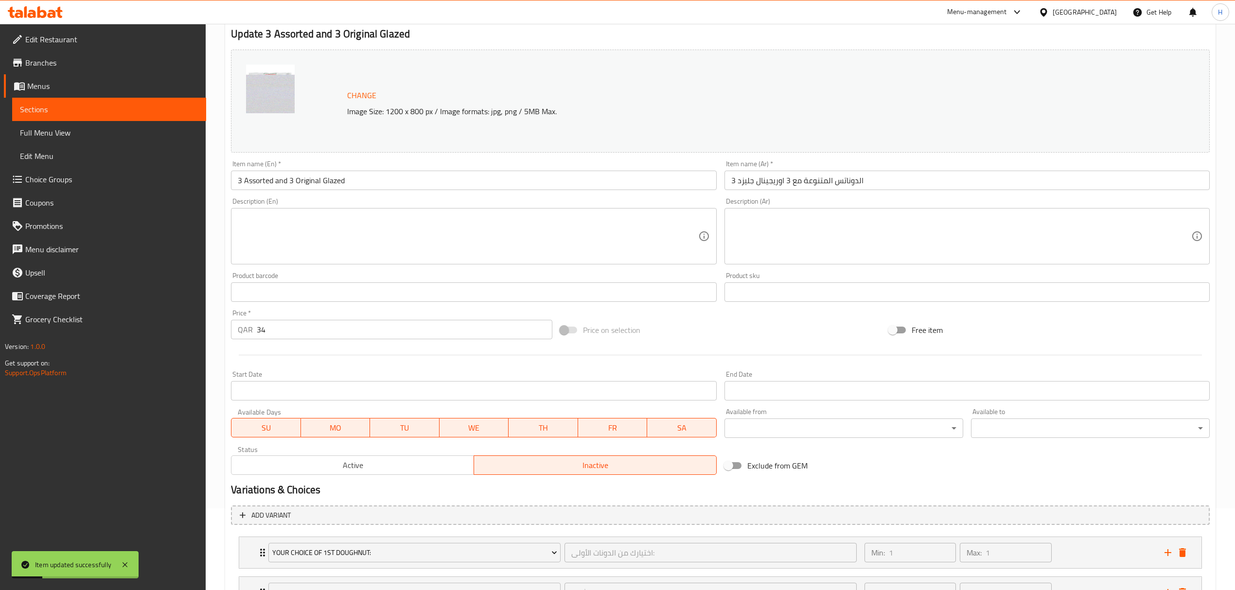
scroll to position [0, 0]
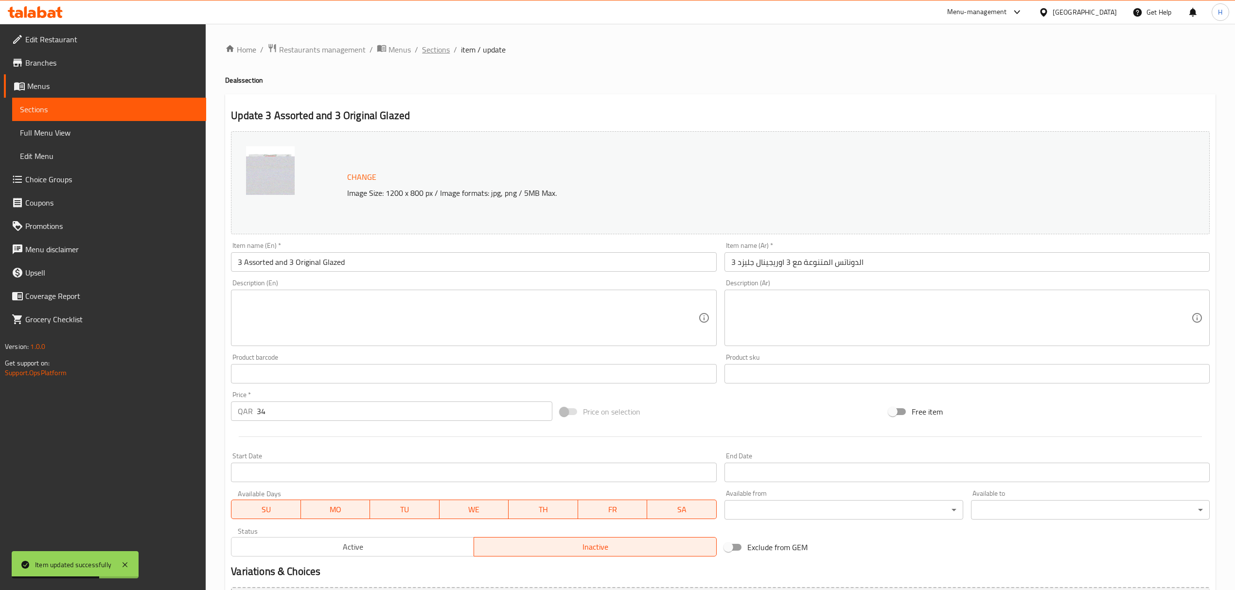
click at [426, 49] on span "Sections" at bounding box center [436, 50] width 28 height 12
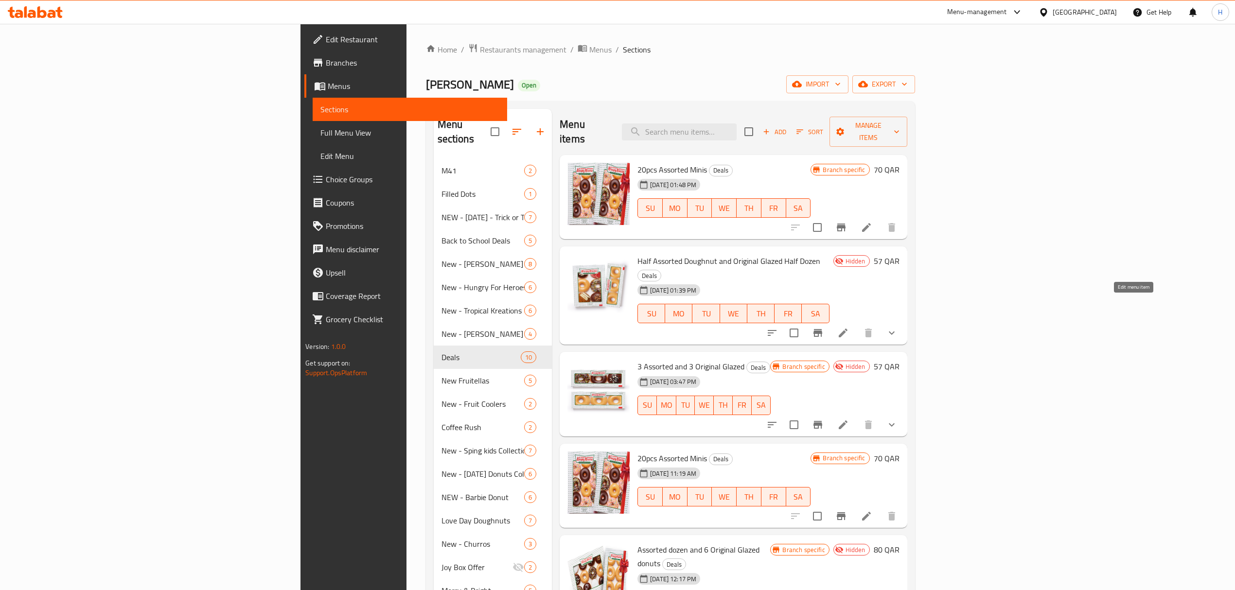
click at [849, 327] on icon at bounding box center [843, 333] width 12 height 12
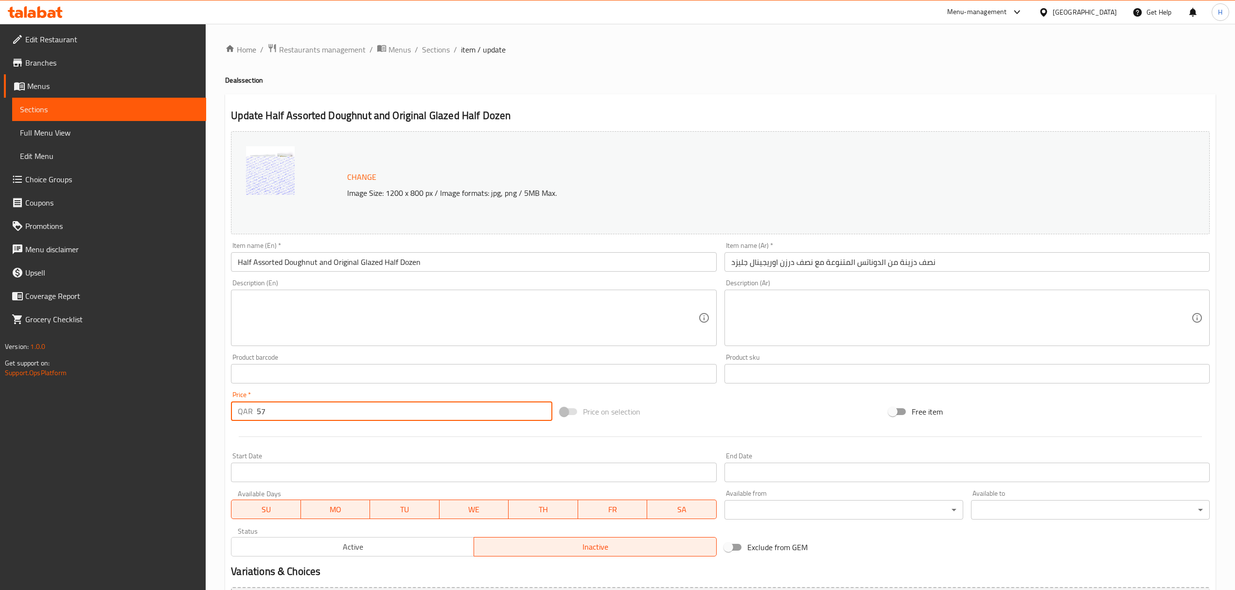
drag, startPoint x: 274, startPoint y: 415, endPoint x: 257, endPoint y: 417, distance: 17.1
click at [257, 417] on input "57" at bounding box center [404, 411] width 295 height 19
type input "46"
click at [688, 405] on div "Price on selection" at bounding box center [720, 412] width 329 height 26
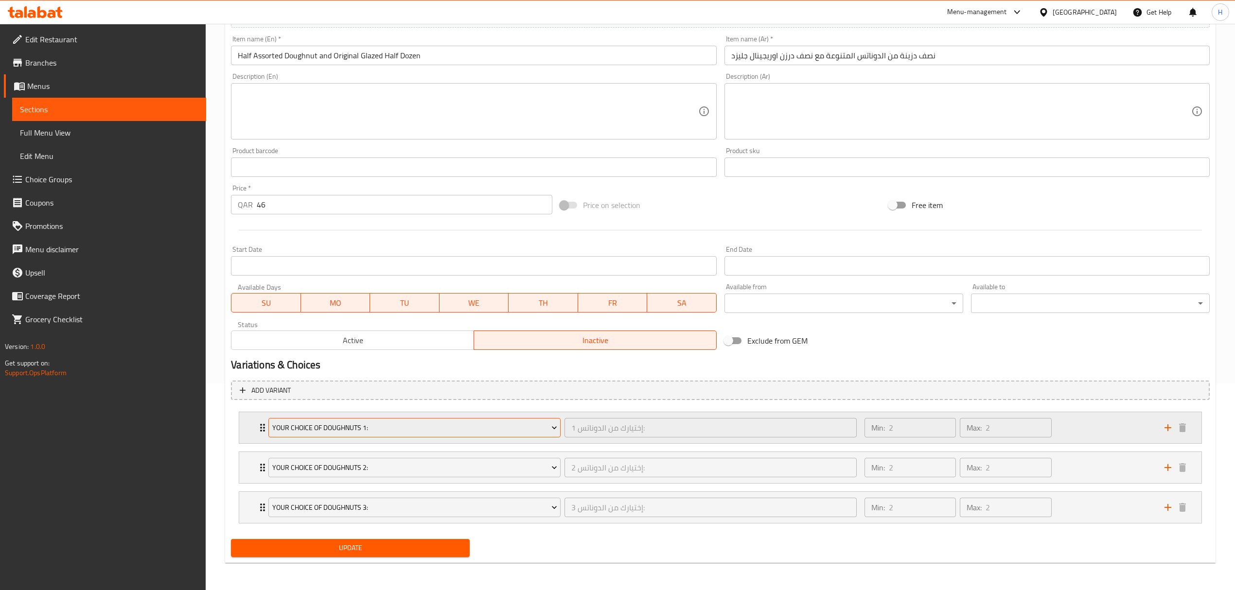
scroll to position [208, 0]
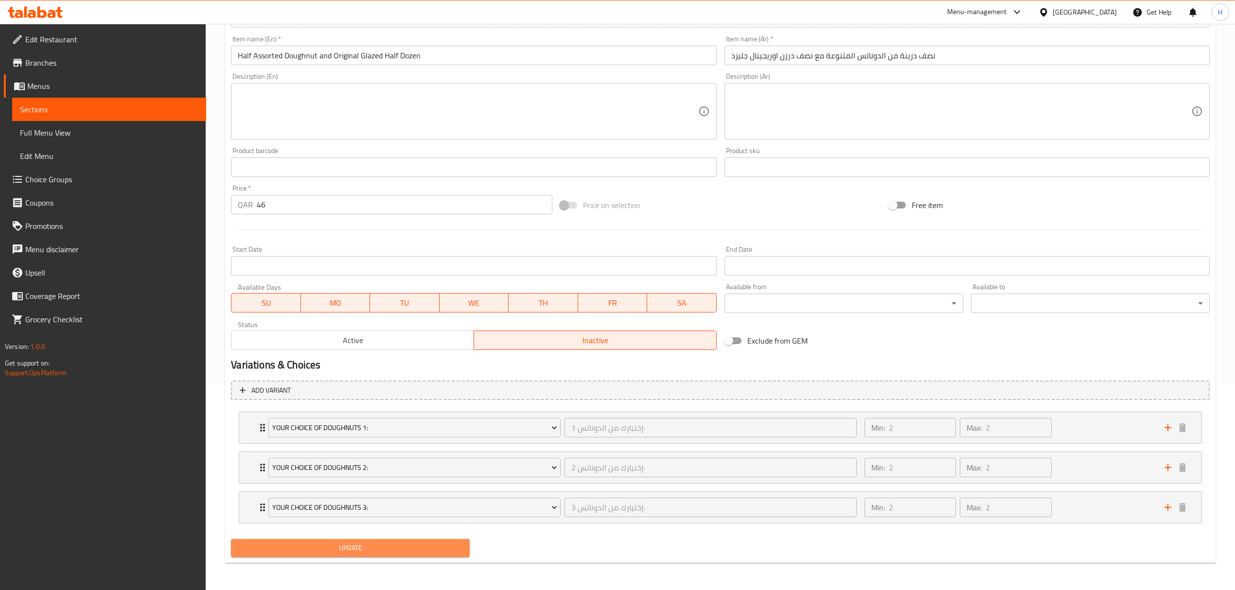
click at [359, 551] on span "Update" at bounding box center [350, 548] width 223 height 12
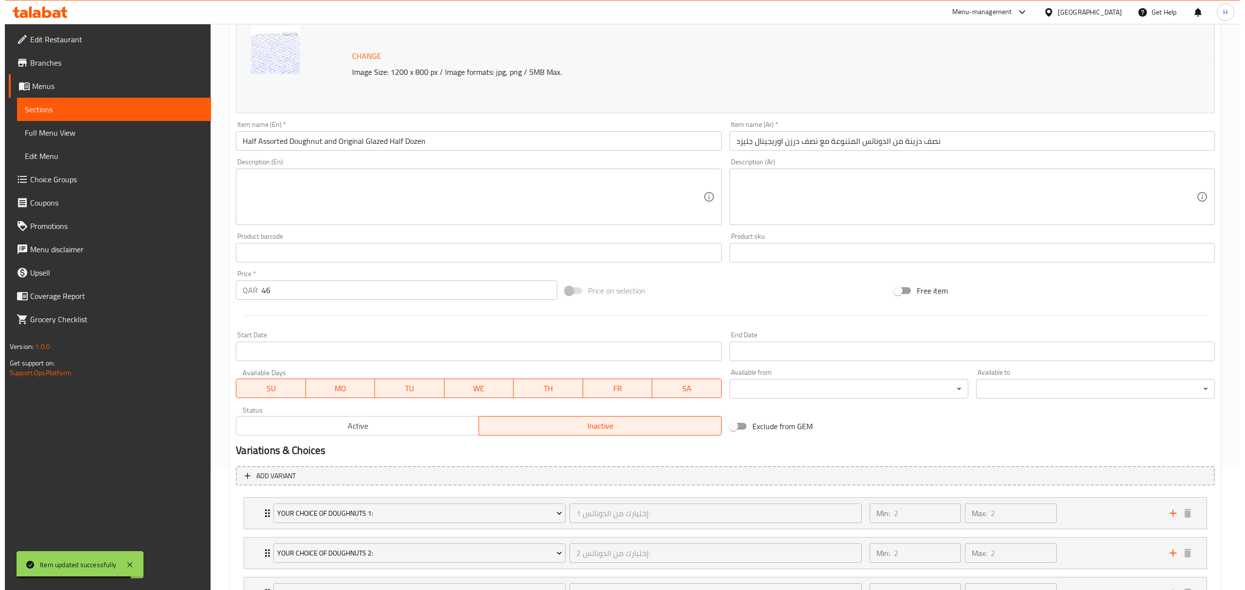
scroll to position [0, 0]
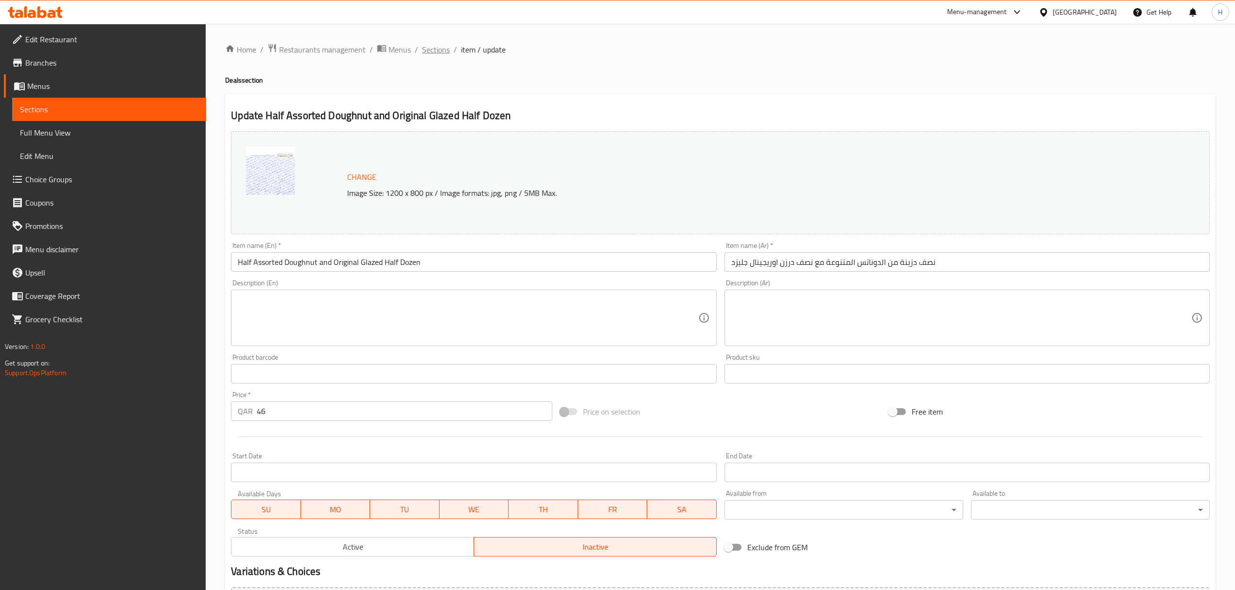
click at [439, 49] on span "Sections" at bounding box center [436, 50] width 28 height 12
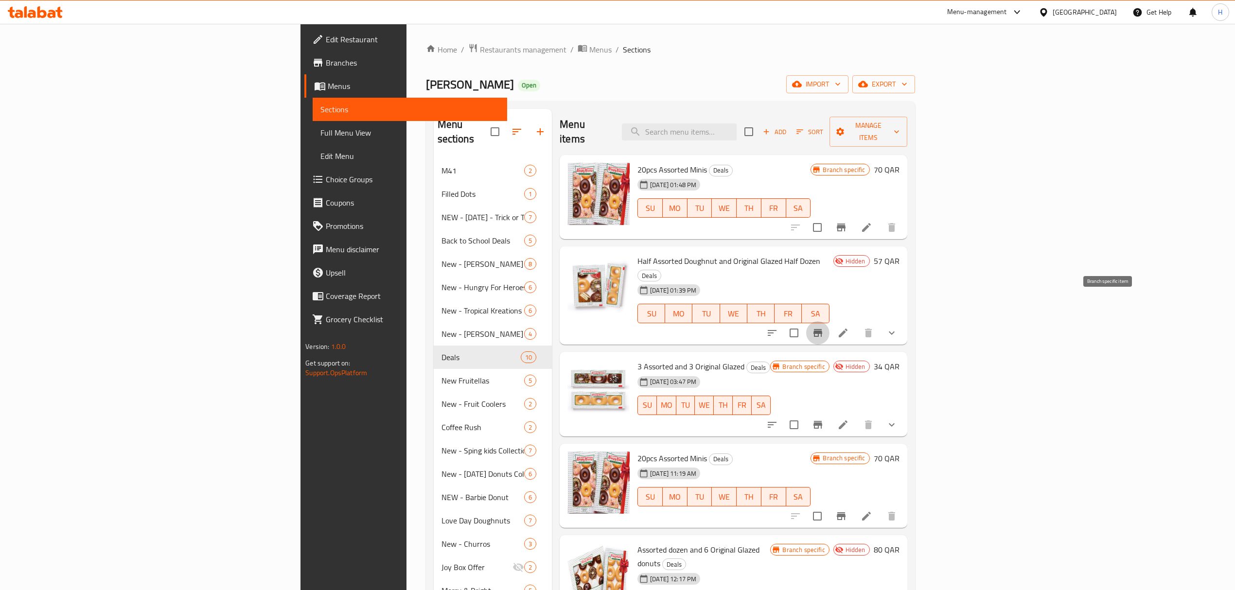
click at [824, 327] on icon "Branch-specific-item" at bounding box center [818, 333] width 12 height 12
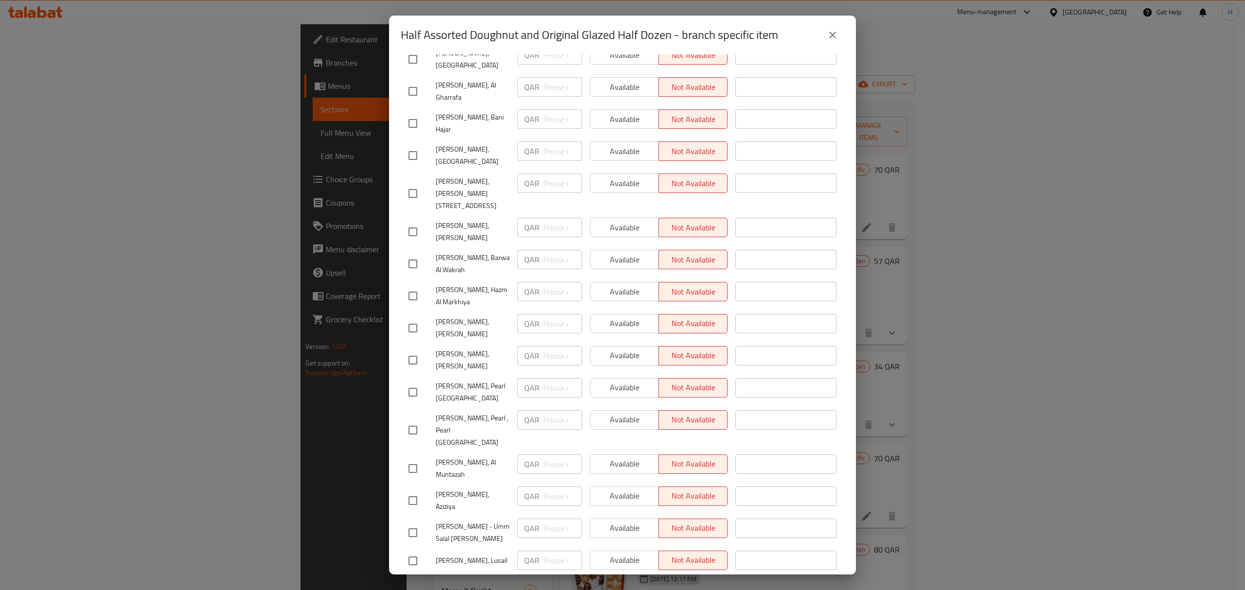
scroll to position [284, 0]
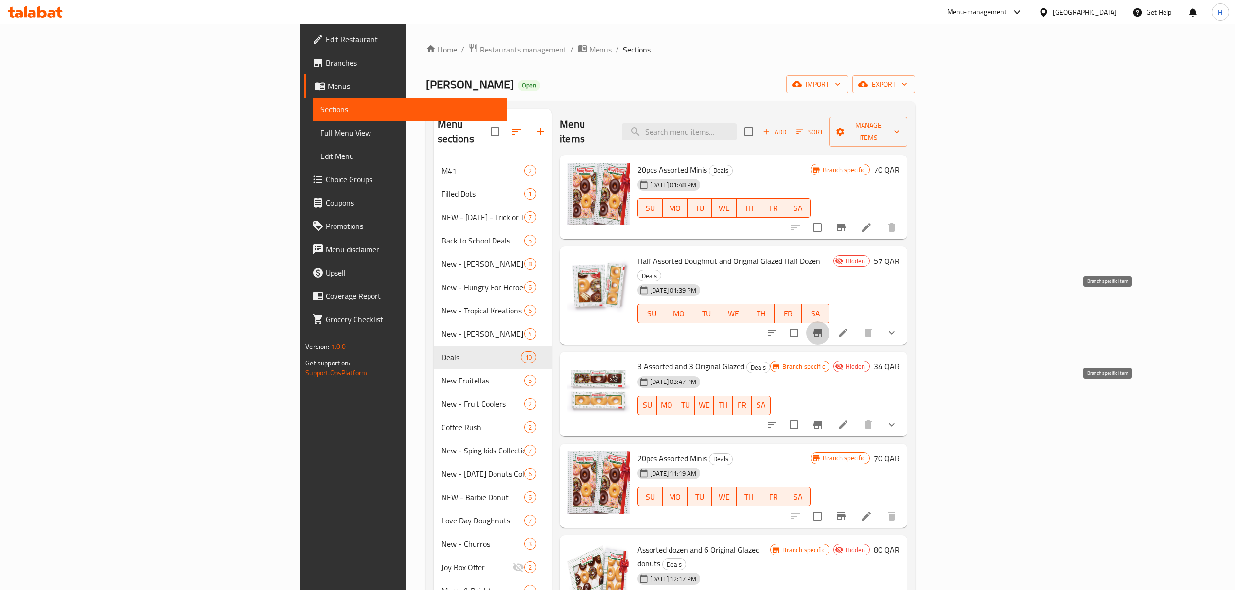
click at [822, 421] on icon "Branch-specific-item" at bounding box center [818, 425] width 9 height 8
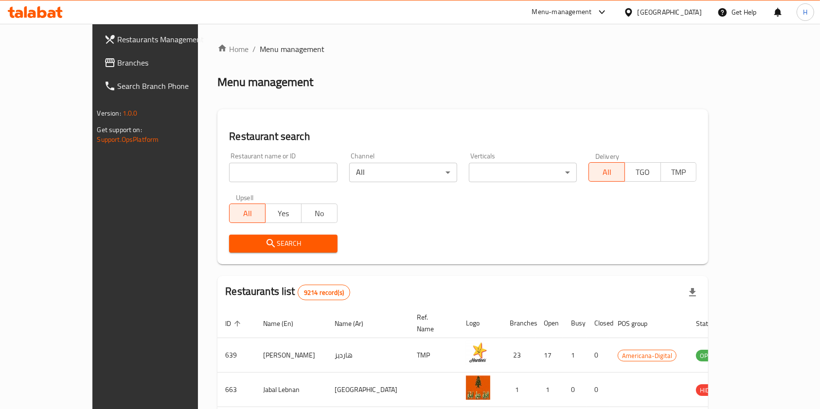
click at [269, 168] on input "search" at bounding box center [283, 172] width 108 height 19
type input "ة"
type input "krispy kreme"
click button "Search" at bounding box center [283, 244] width 108 height 18
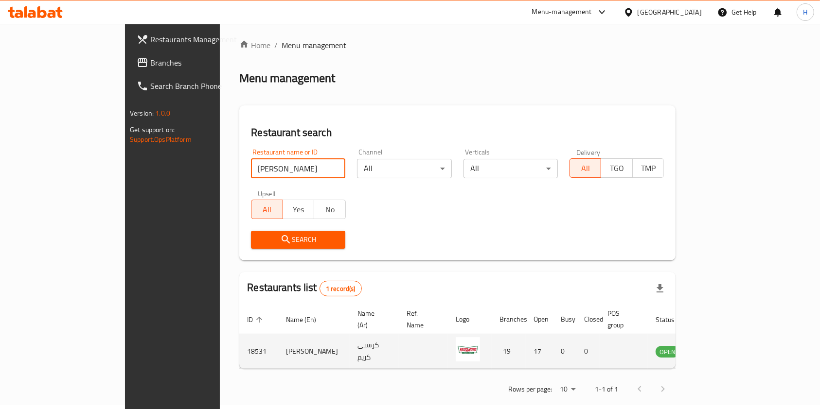
scroll to position [5, 0]
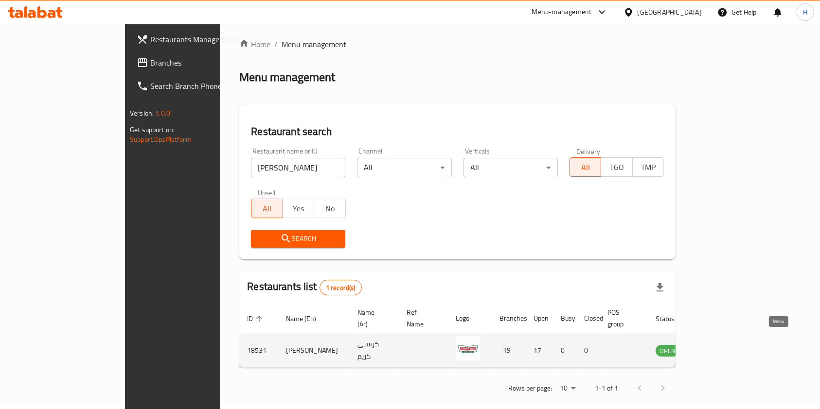
click at [718, 347] on icon "enhanced table" at bounding box center [712, 351] width 11 height 8
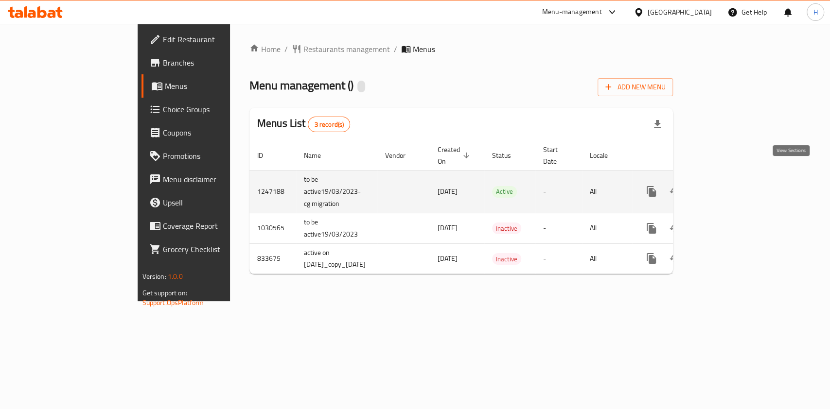
click at [728, 186] on icon "enhanced table" at bounding box center [722, 192] width 12 height 12
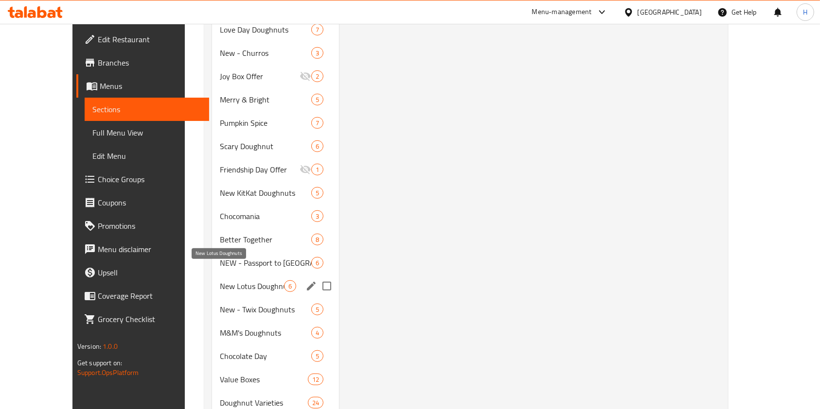
scroll to position [518, 0]
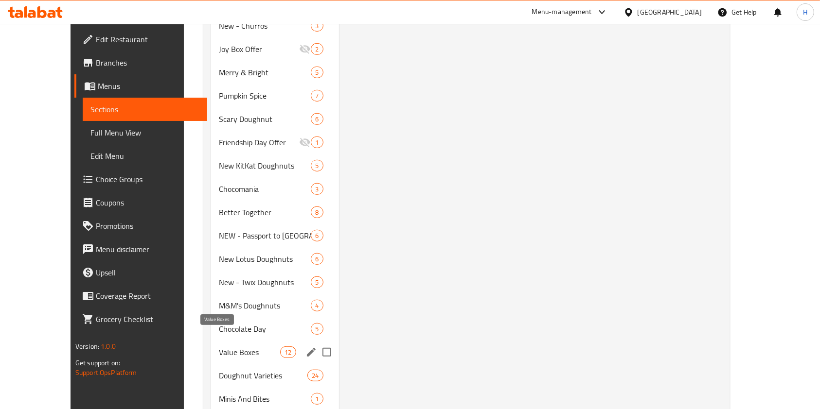
click at [219, 347] on span "Value Boxes" at bounding box center [249, 353] width 61 height 12
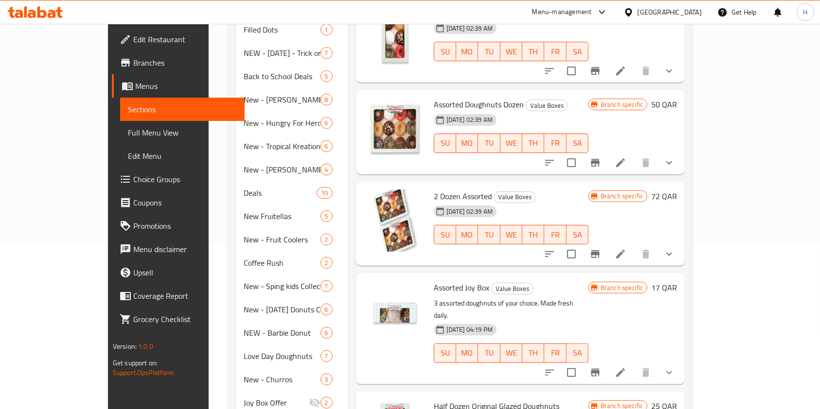
scroll to position [195, 0]
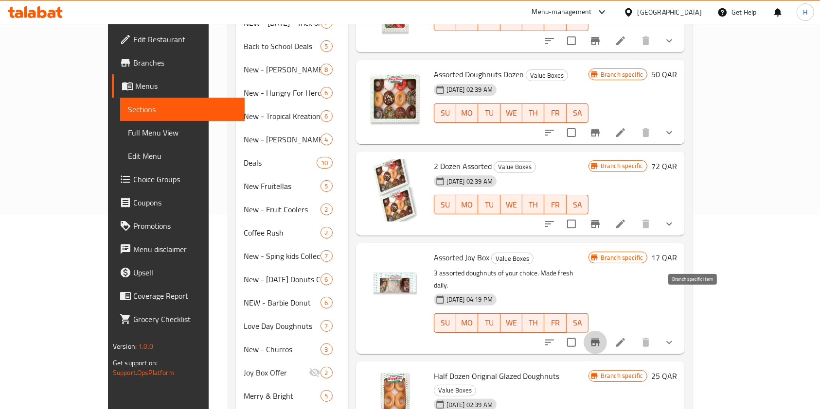
click at [600, 339] on icon "Branch-specific-item" at bounding box center [595, 343] width 9 height 8
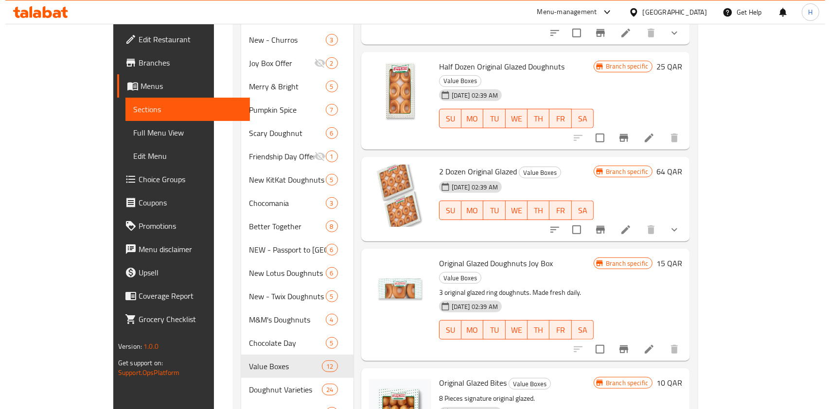
scroll to position [518, 0]
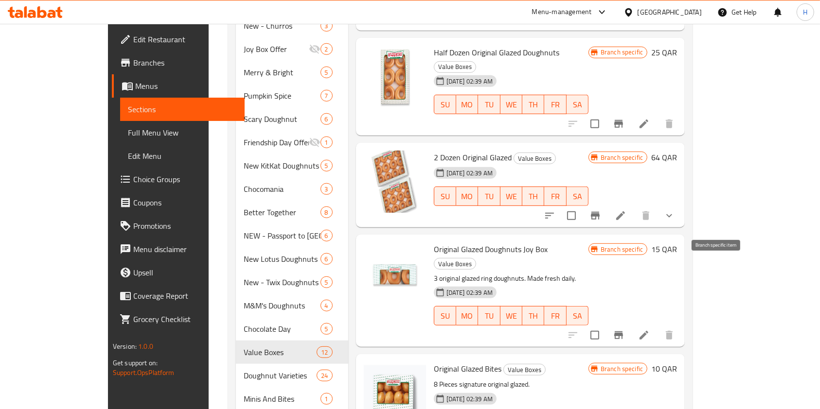
click at [624, 330] on icon "Branch-specific-item" at bounding box center [619, 336] width 12 height 12
click at [623, 332] on icon "Branch-specific-item" at bounding box center [618, 336] width 9 height 8
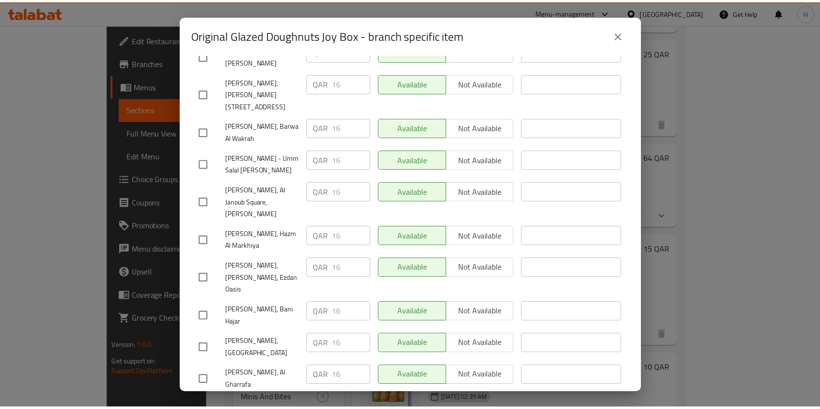
scroll to position [466, 0]
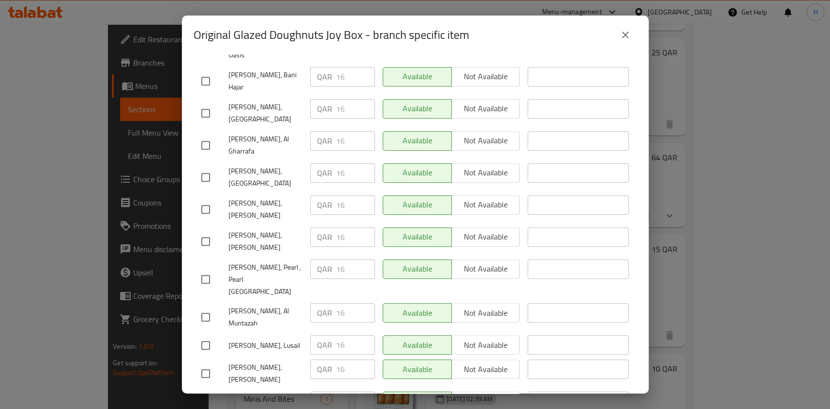
click at [633, 33] on button "close" at bounding box center [625, 34] width 23 height 23
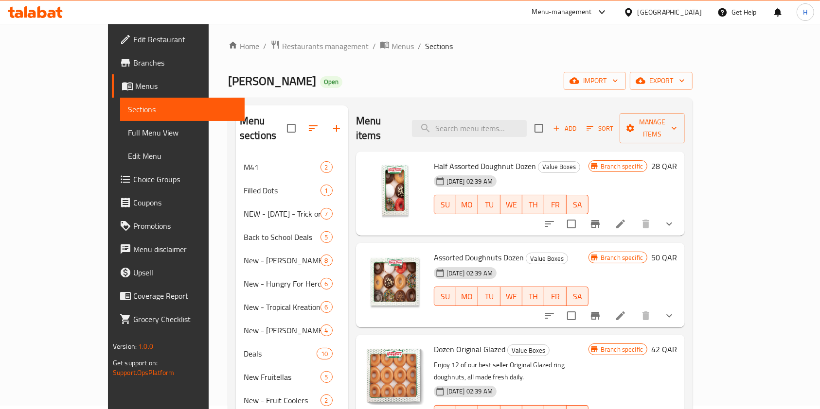
scroll to position [0, 0]
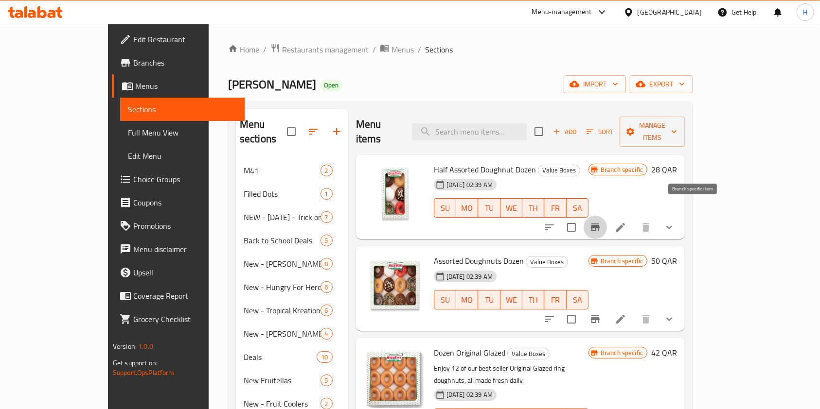
click at [600, 224] on icon "Branch-specific-item" at bounding box center [595, 228] width 9 height 8
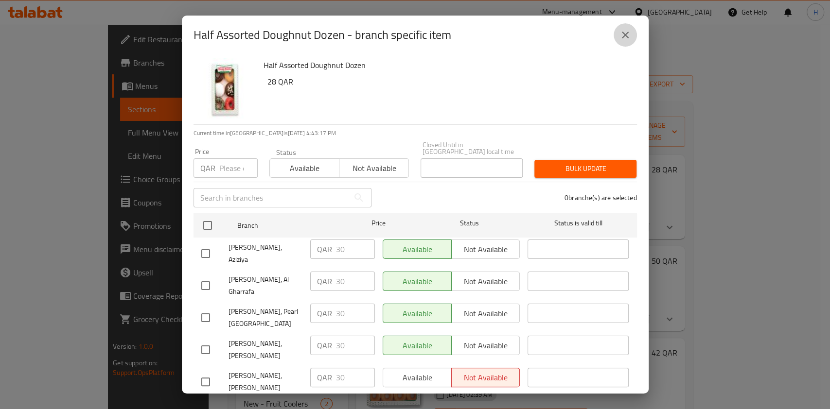
click at [633, 38] on button "close" at bounding box center [625, 34] width 23 height 23
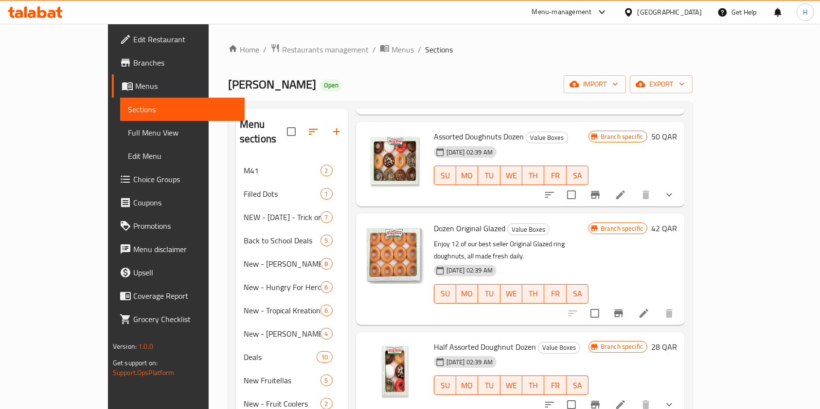
scroll to position [129, 0]
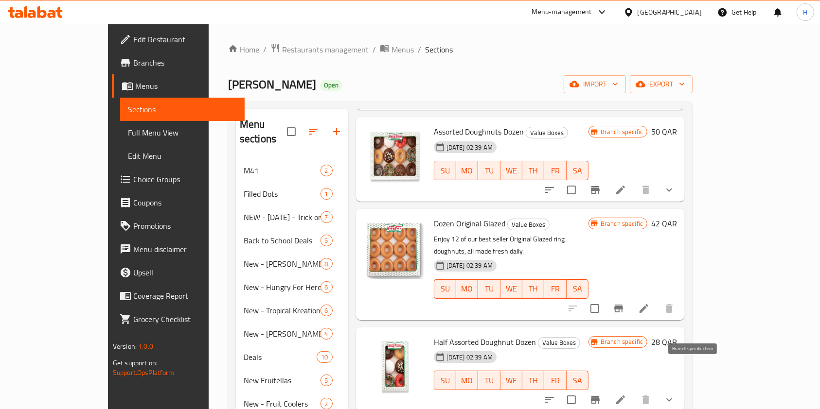
click at [600, 396] on icon "Branch-specific-item" at bounding box center [595, 400] width 9 height 8
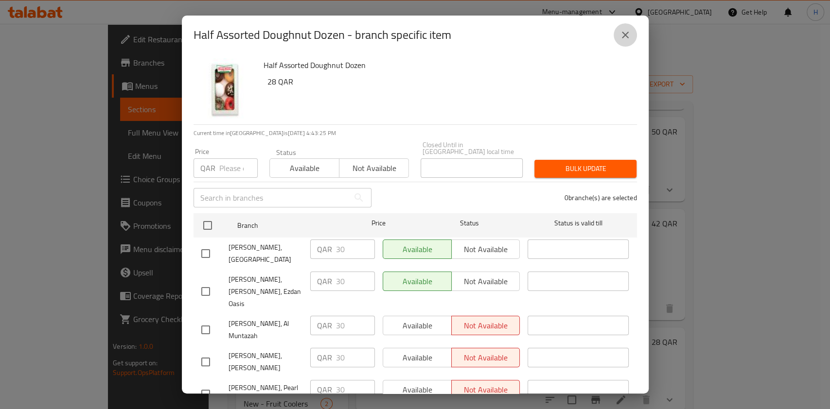
click at [620, 35] on icon "close" at bounding box center [626, 35] width 12 height 12
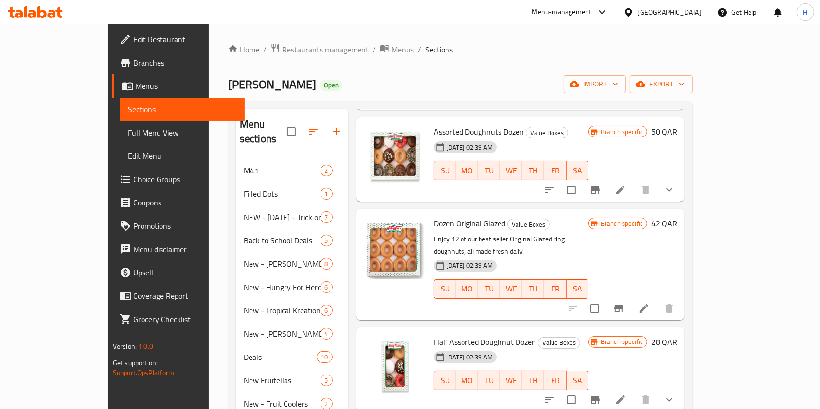
click at [497, 79] on div "Krispy Kreme Open import export" at bounding box center [460, 84] width 464 height 18
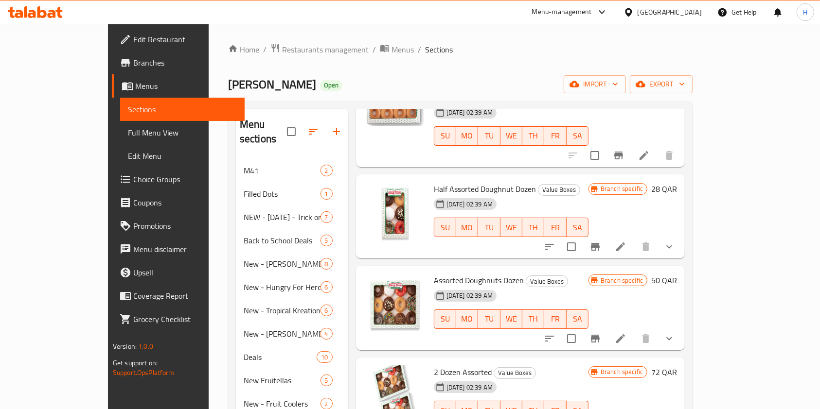
scroll to position [294, 0]
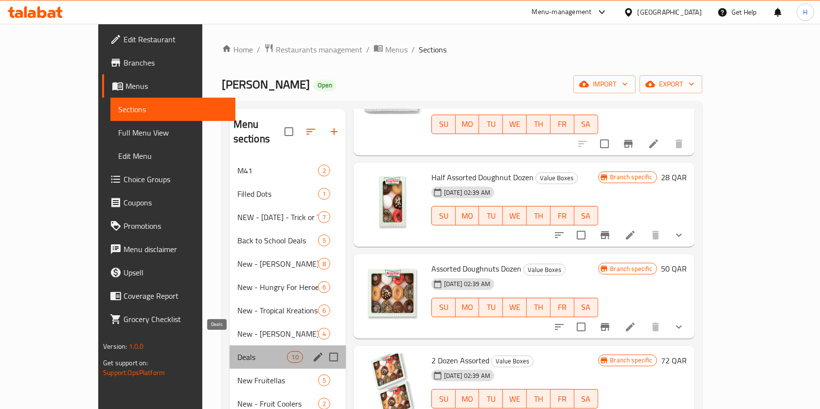
click at [237, 352] on span "Deals" at bounding box center [262, 358] width 50 height 12
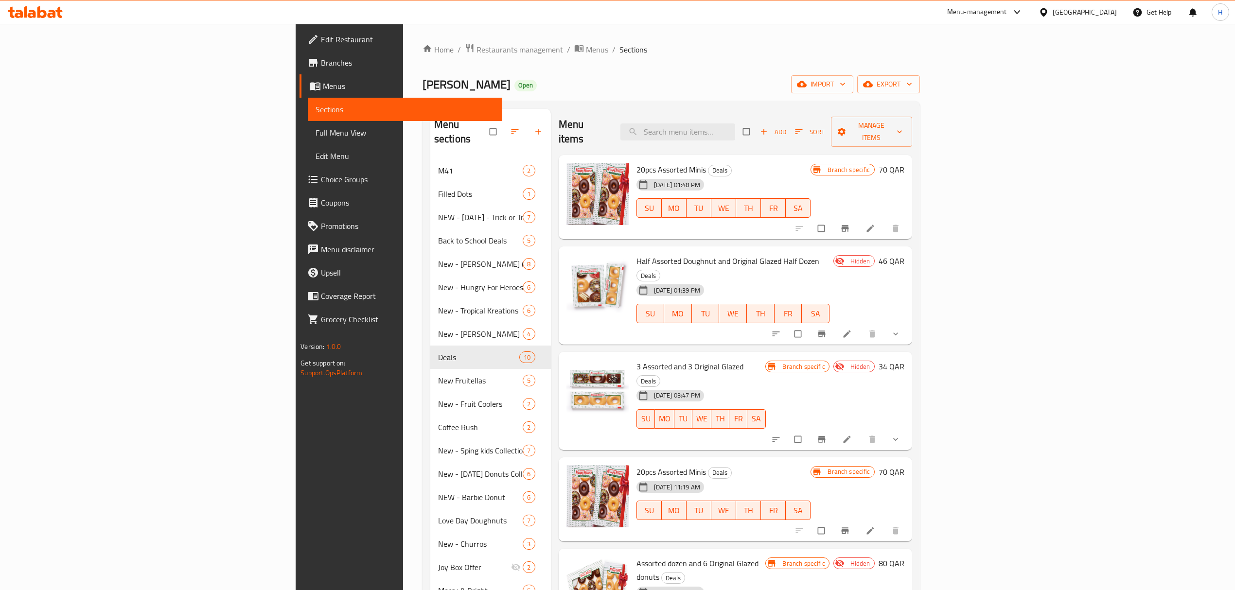
click at [1028, 4] on div "Menu-management" at bounding box center [985, 11] width 91 height 23
click at [1007, 11] on div "Menu-management" at bounding box center [977, 12] width 60 height 12
click at [967, 64] on div "Agent Campaigns Center" at bounding box center [969, 65] width 73 height 11
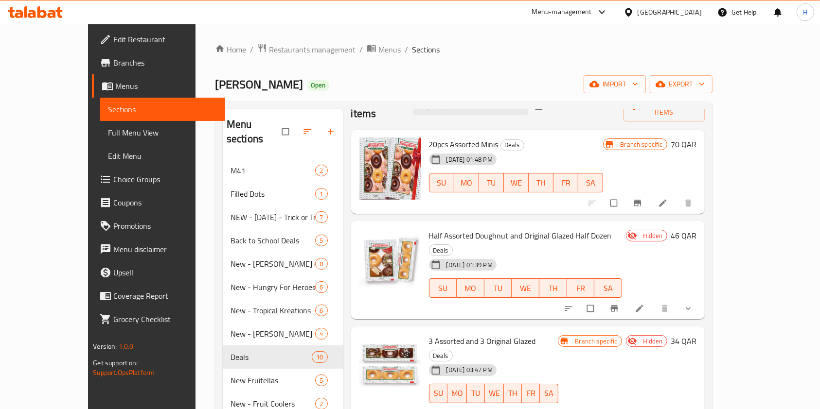
scroll to position [65, 0]
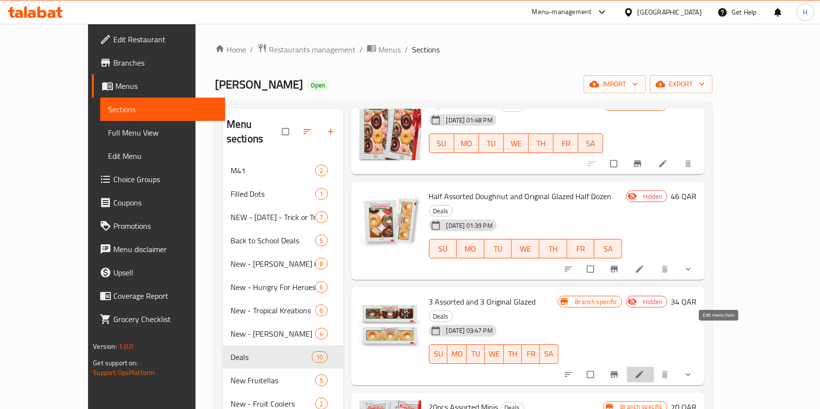
click at [644, 370] on icon at bounding box center [640, 375] width 10 height 10
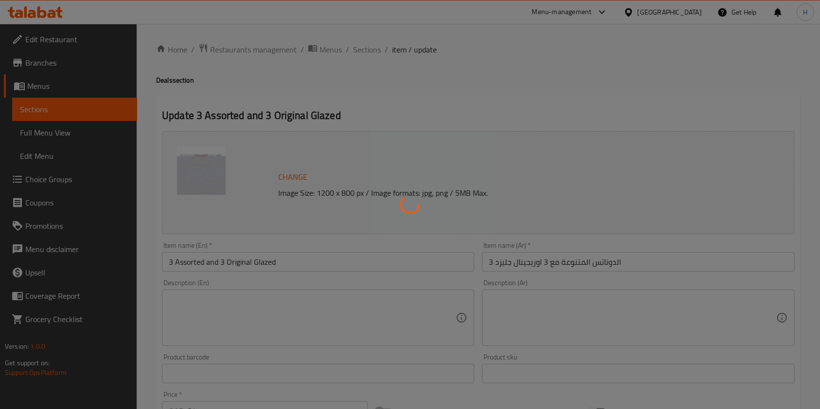
type input "اختيارك من الدونات الأولى:"
type input "1"
type input "اختيارك من الدونات الثانية:"
type input "1"
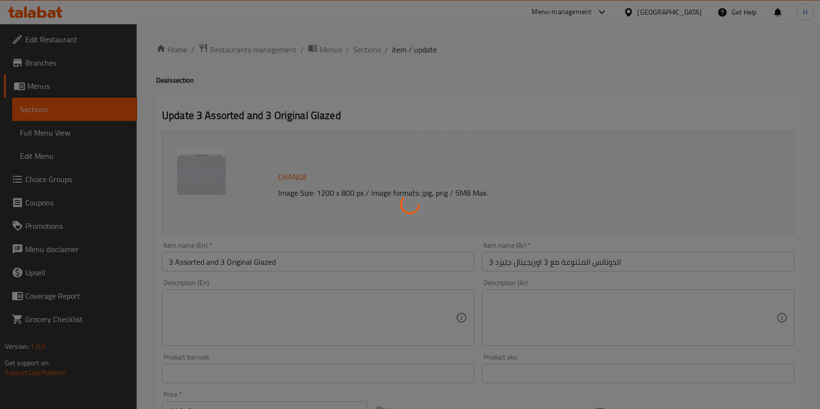
type input "1"
type input "اختيارك من الدونات الثالثة::"
type input "1"
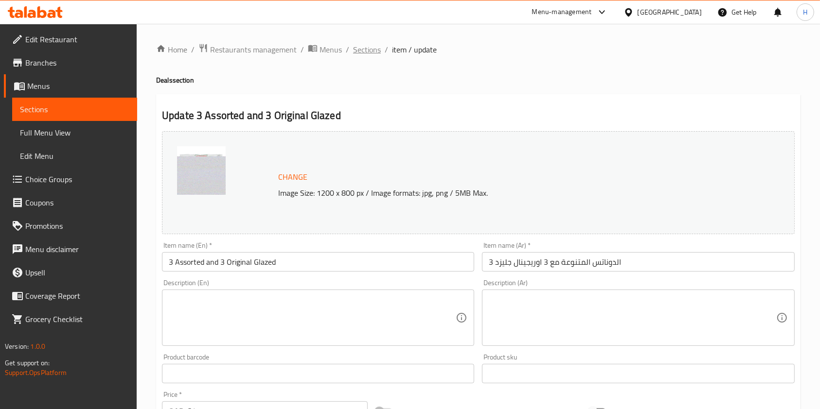
click at [358, 49] on span "Sections" at bounding box center [367, 50] width 28 height 12
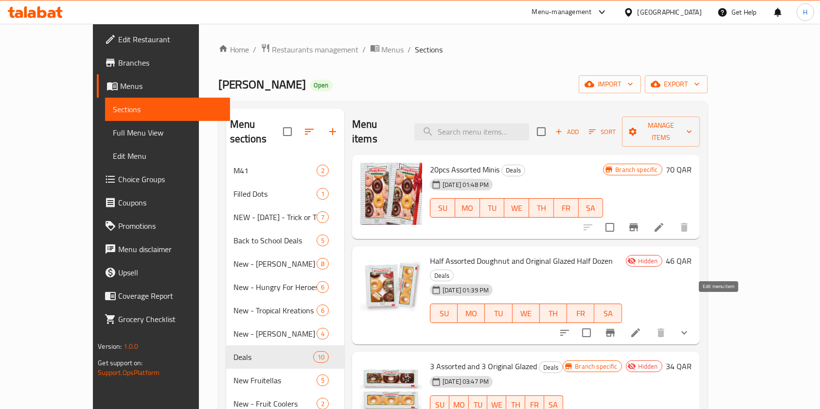
click at [641, 327] on icon at bounding box center [636, 333] width 12 height 12
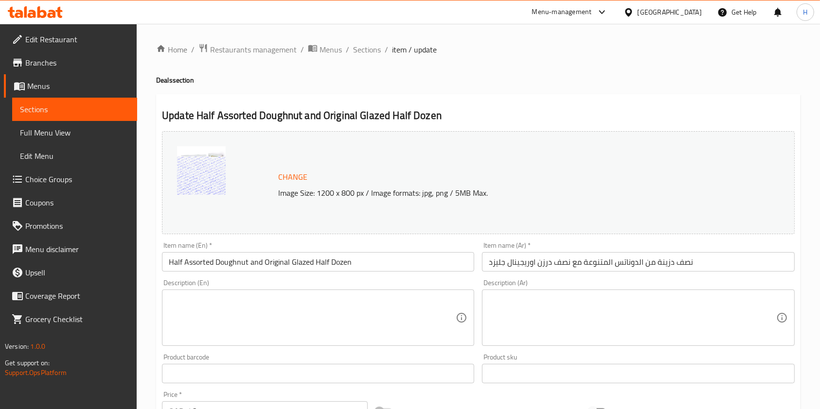
click at [62, 67] on span "Branches" at bounding box center [77, 63] width 104 height 12
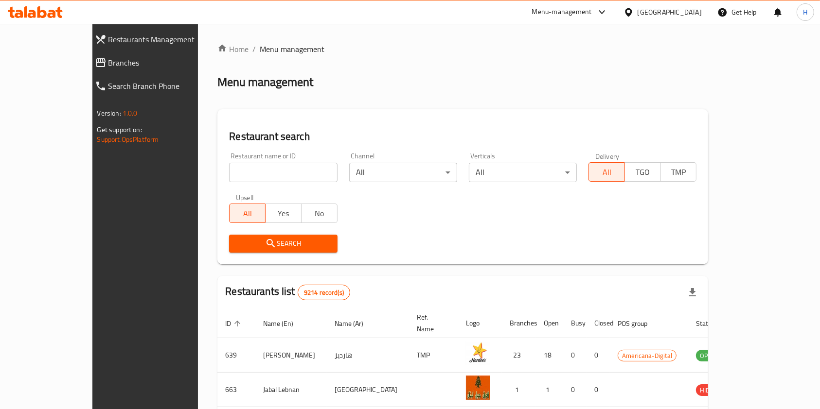
click at [280, 173] on input "search" at bounding box center [283, 172] width 108 height 19
type input "[PERSON_NAME]"
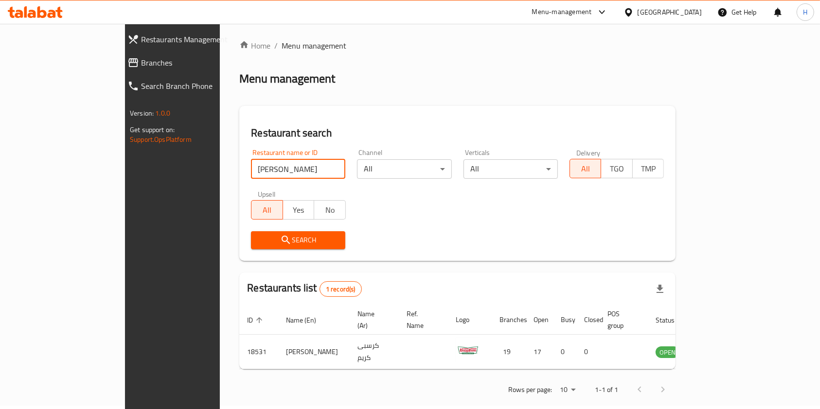
scroll to position [5, 0]
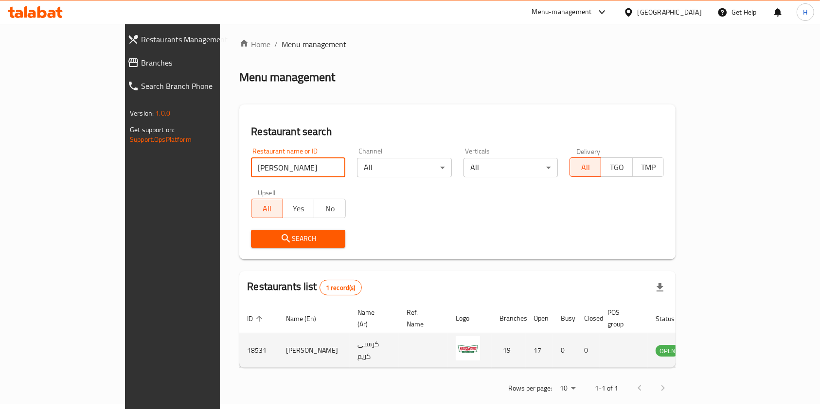
click at [718, 347] on icon "enhanced table" at bounding box center [712, 351] width 11 height 8
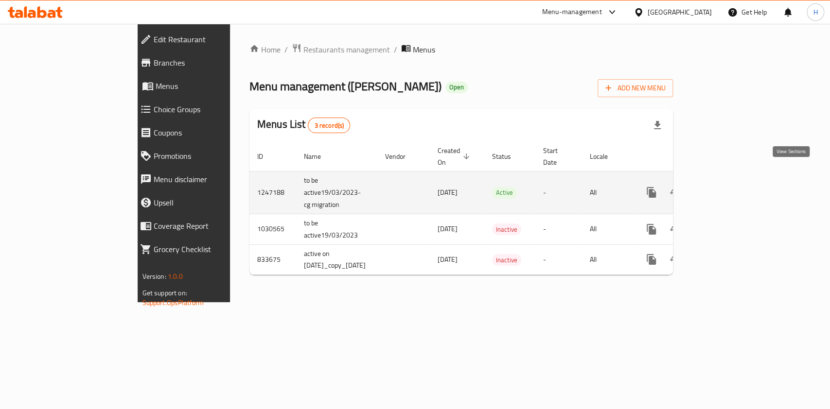
click at [728, 187] on icon "enhanced table" at bounding box center [722, 193] width 12 height 12
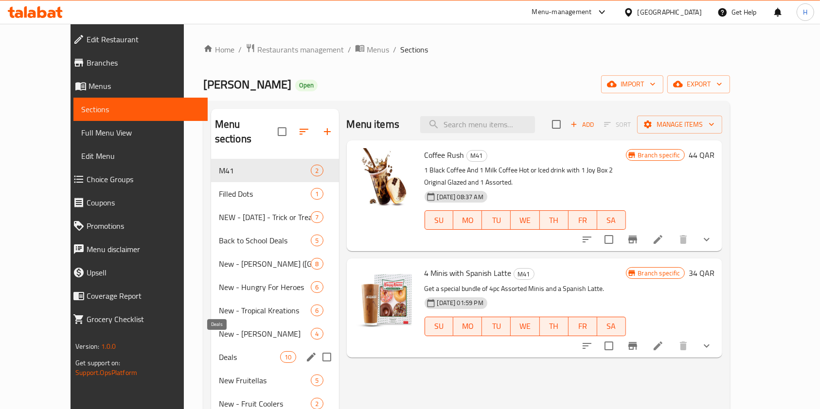
click at [219, 352] on span "Deals" at bounding box center [249, 358] width 61 height 12
